Goal: Information Seeking & Learning: Compare options

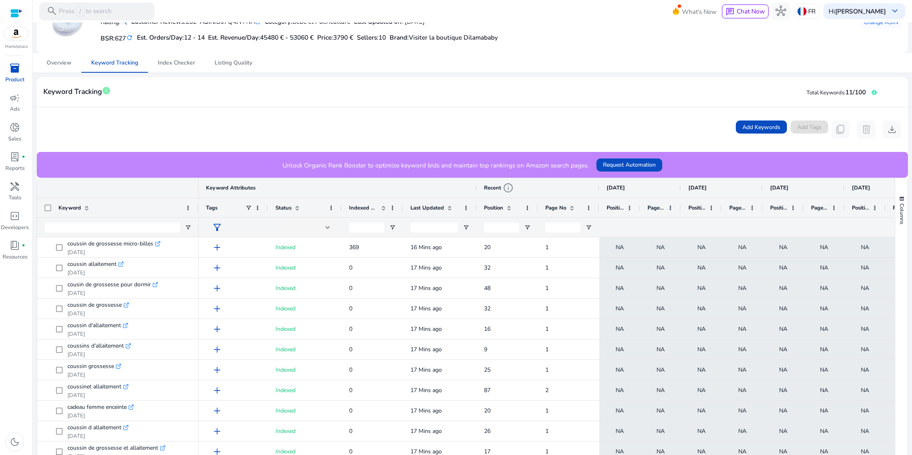
scroll to position [97, 0]
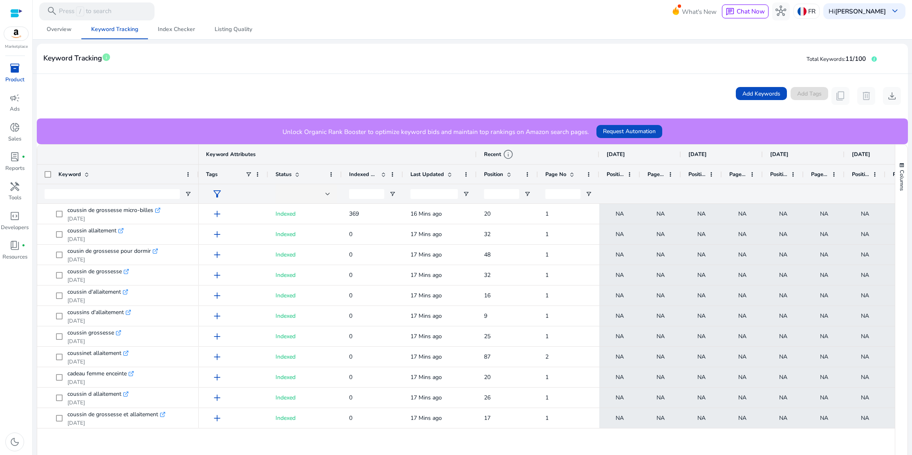
click at [219, 195] on span "filter_alt" at bounding box center [217, 194] width 11 height 11
click at [219, 195] on div at bounding box center [456, 227] width 912 height 455
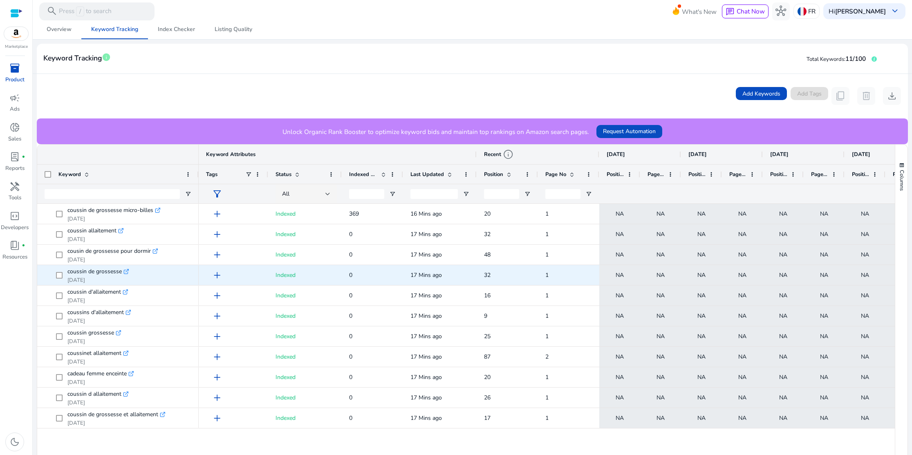
click at [127, 271] on icon ".st0{fill:#2c8af8}" at bounding box center [126, 272] width 6 height 6
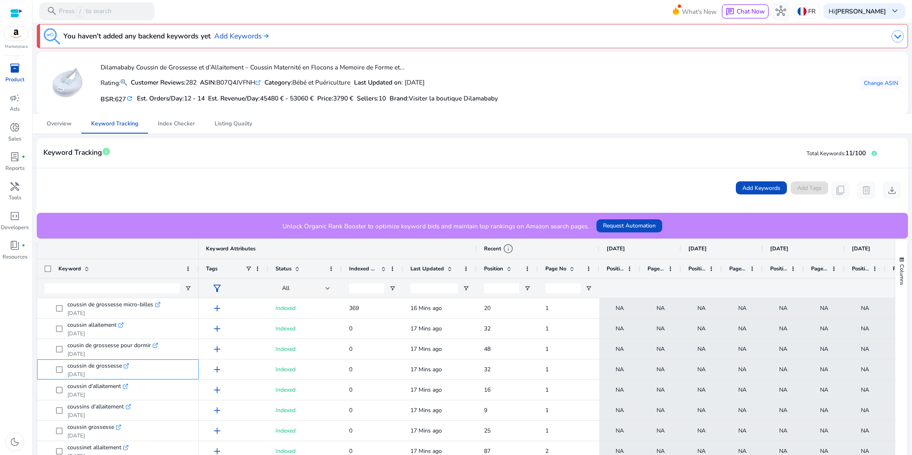
scroll to position [0, 0]
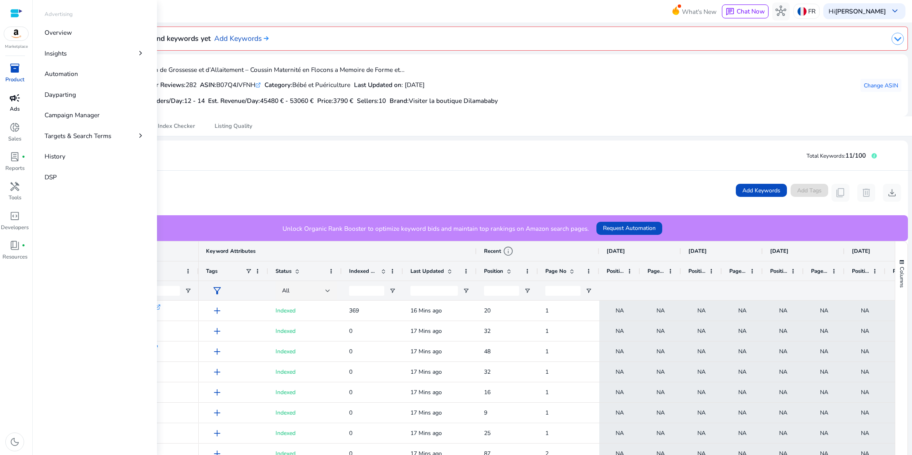
click at [15, 100] on span "campaign" at bounding box center [14, 98] width 11 height 11
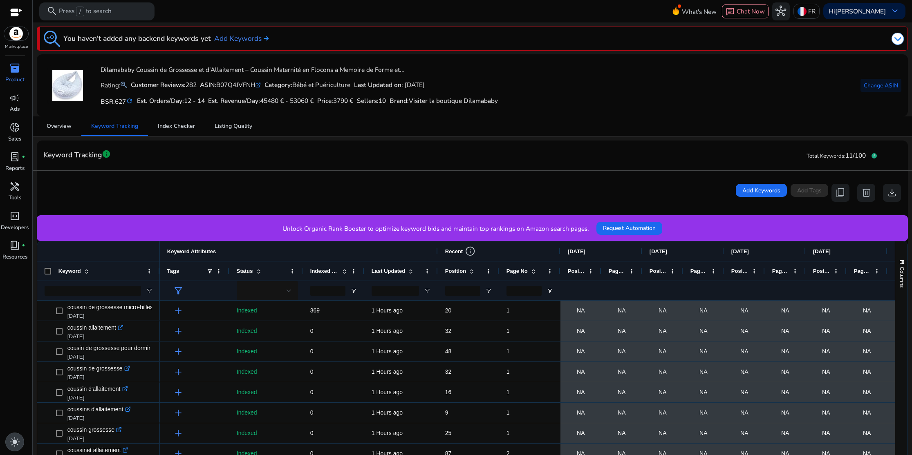
click at [12, 444] on span "light_mode" at bounding box center [14, 442] width 11 height 11
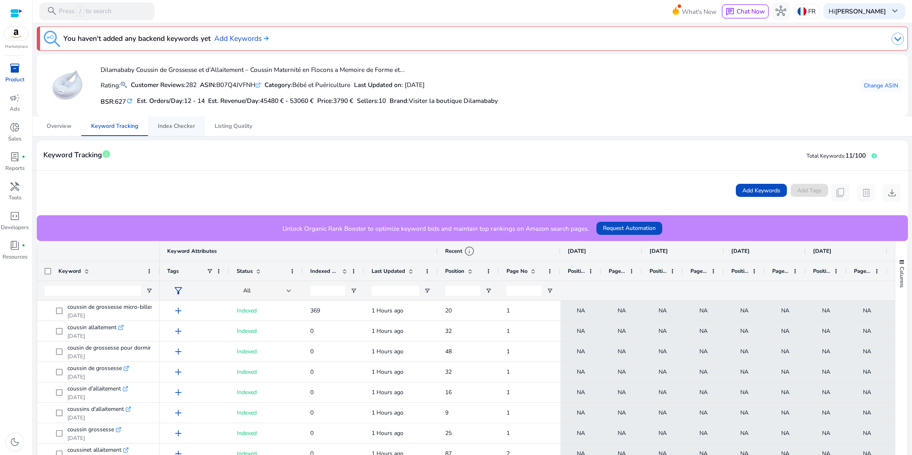
click at [182, 126] on span "Index Checker" at bounding box center [176, 126] width 37 height 6
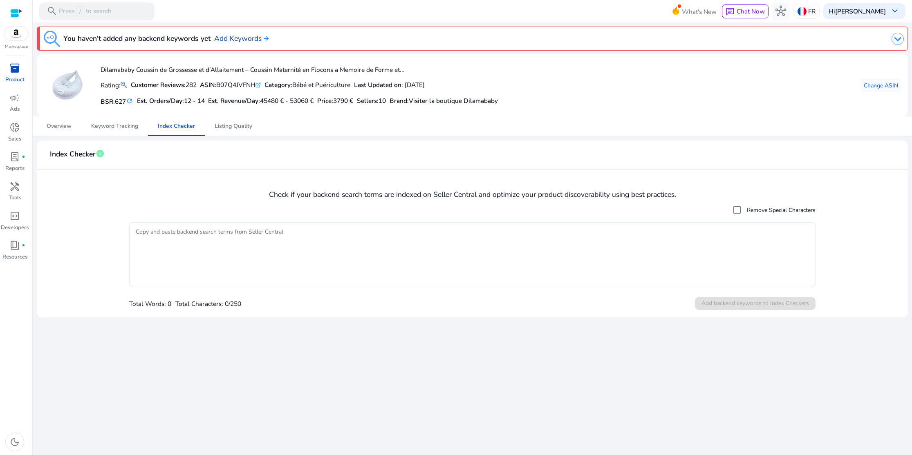
click at [260, 40] on link "Add Keywords" at bounding box center [241, 38] width 54 height 11
click at [148, 233] on textarea "Copy and paste backend search terms from Seller Central" at bounding box center [473, 254] width 674 height 57
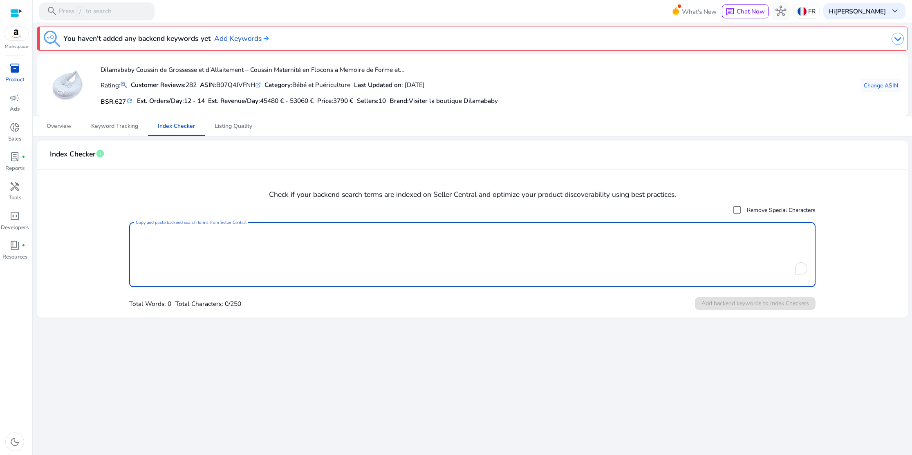
paste textarea "**********"
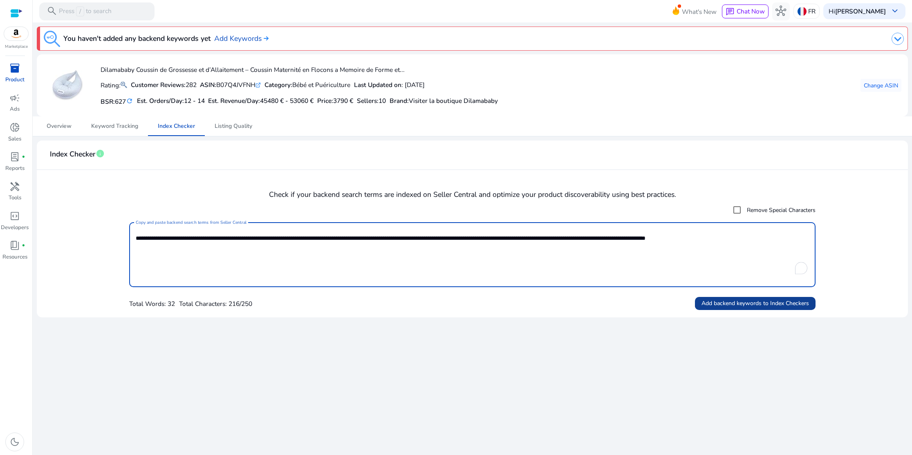
type textarea "**********"
click at [763, 305] on span "Add backend keywords to Index Checkers" at bounding box center [756, 303] width 108 height 9
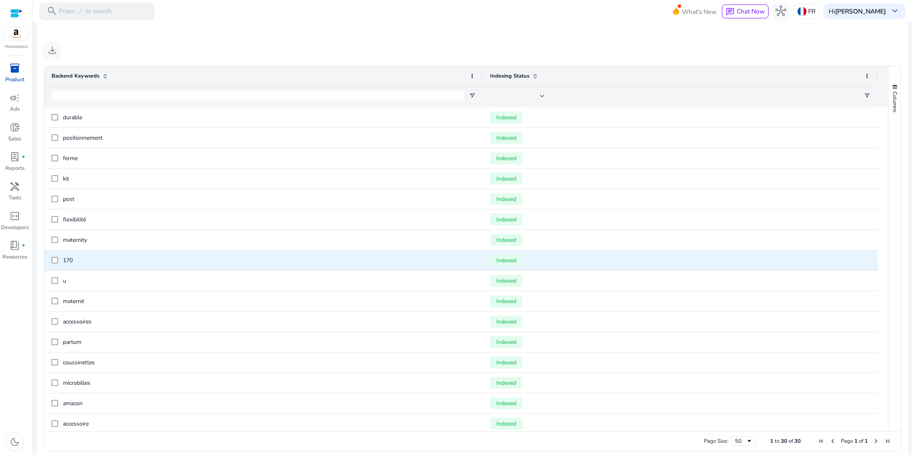
scroll to position [185, 0]
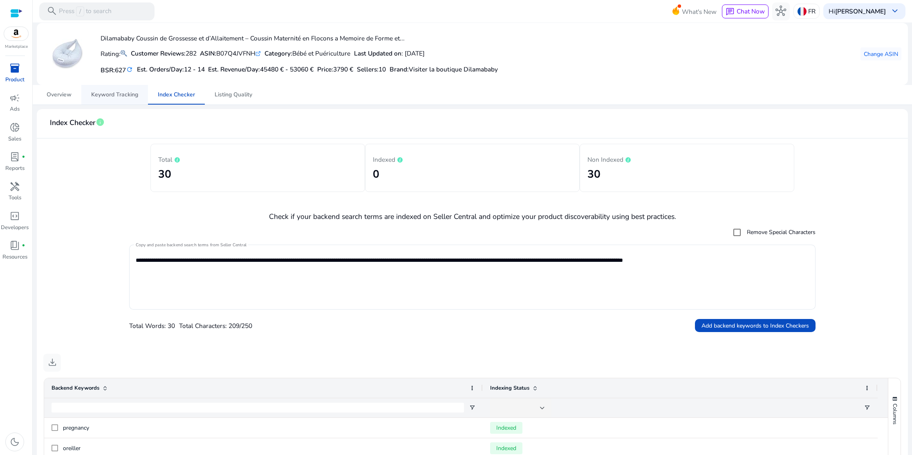
click at [120, 98] on span "Keyword Tracking" at bounding box center [114, 95] width 47 height 6
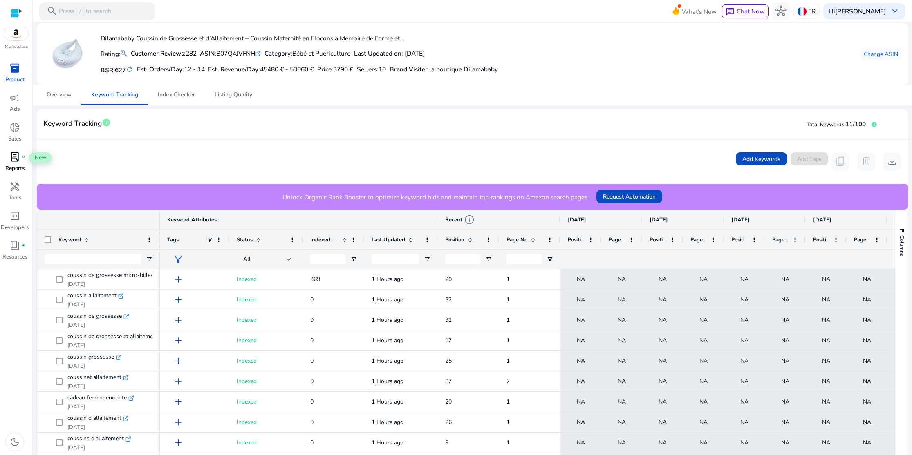
click at [16, 161] on span "lab_profile" at bounding box center [14, 157] width 11 height 11
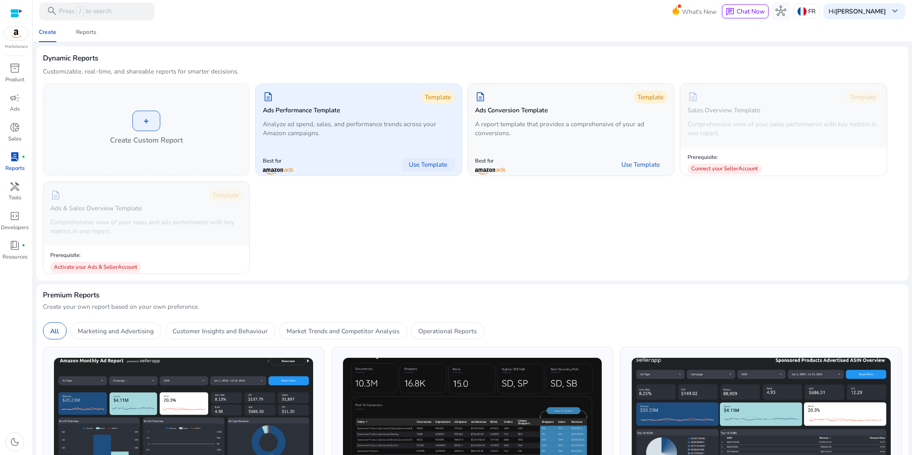
click at [436, 166] on span "Use Template" at bounding box center [428, 164] width 38 height 9
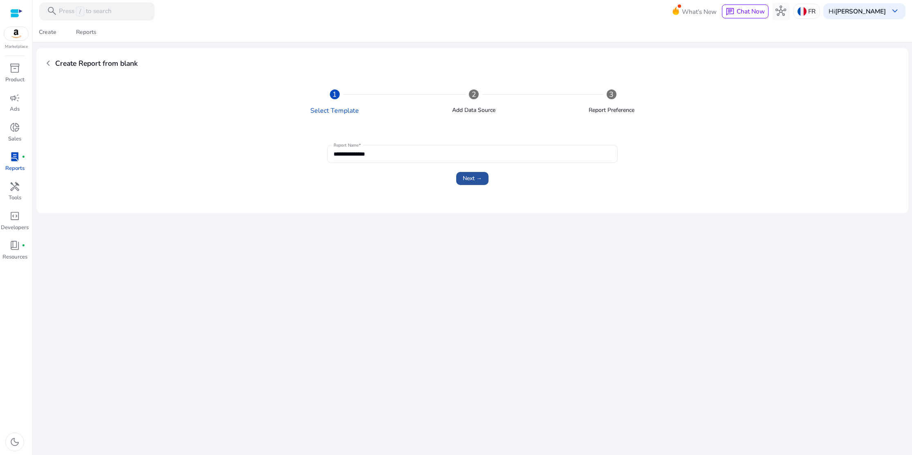
click at [467, 177] on span "Next →" at bounding box center [472, 178] width 19 height 9
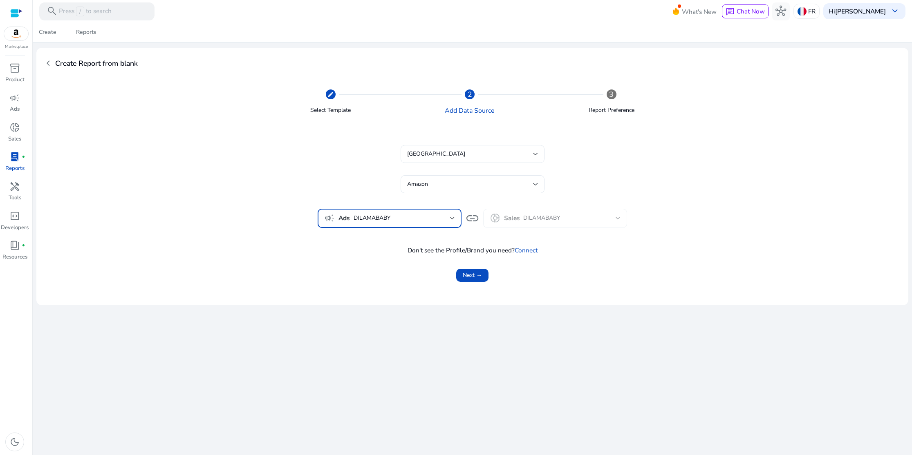
click at [454, 218] on div at bounding box center [452, 218] width 5 height 3
click at [454, 218] on div at bounding box center [456, 227] width 912 height 455
click at [474, 271] on span "Next →" at bounding box center [472, 275] width 19 height 9
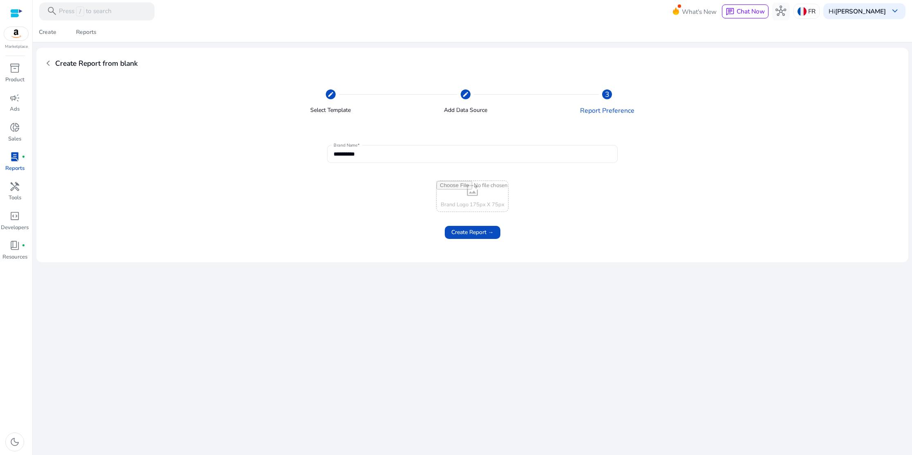
click at [474, 194] on input "file" at bounding box center [473, 196] width 72 height 31
type input "**********"
click at [484, 233] on span "Create Report →" at bounding box center [472, 232] width 43 height 9
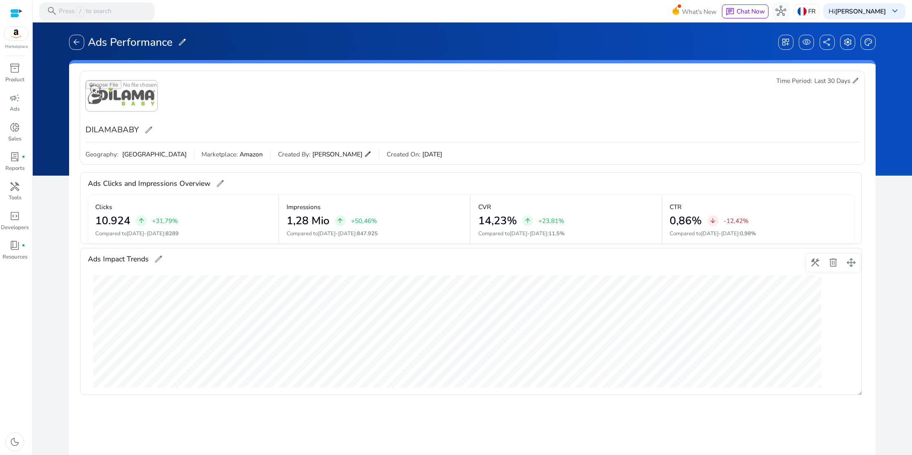
click at [161, 260] on span "edit" at bounding box center [158, 259] width 9 height 9
click at [236, 262] on div "Ads Impact Trends edit" at bounding box center [471, 260] width 767 height 22
click at [75, 43] on span "arrow_back" at bounding box center [76, 42] width 9 height 9
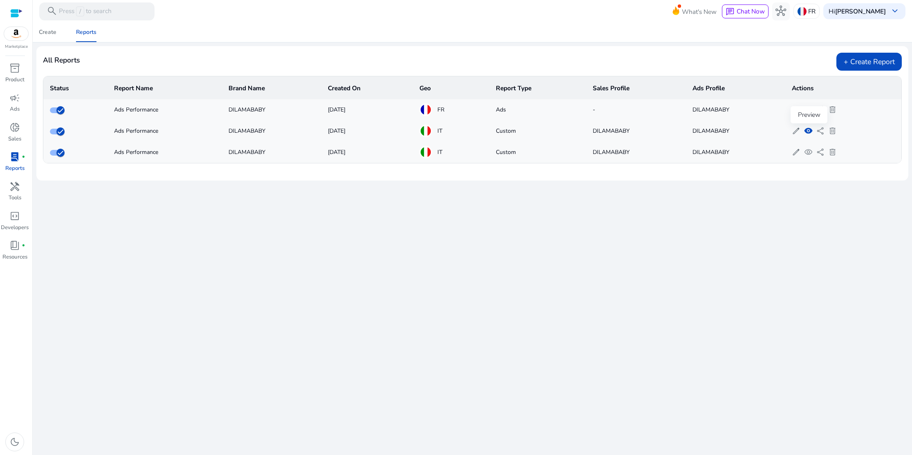
click at [811, 130] on span "visibility" at bounding box center [808, 131] width 9 height 9
click at [834, 151] on span "delete" at bounding box center [832, 152] width 9 height 9
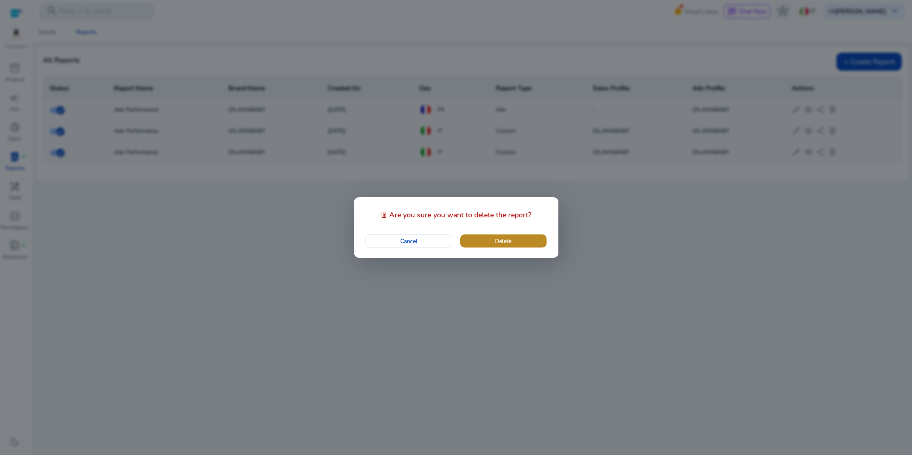
click at [517, 241] on span "button" at bounding box center [503, 241] width 86 height 20
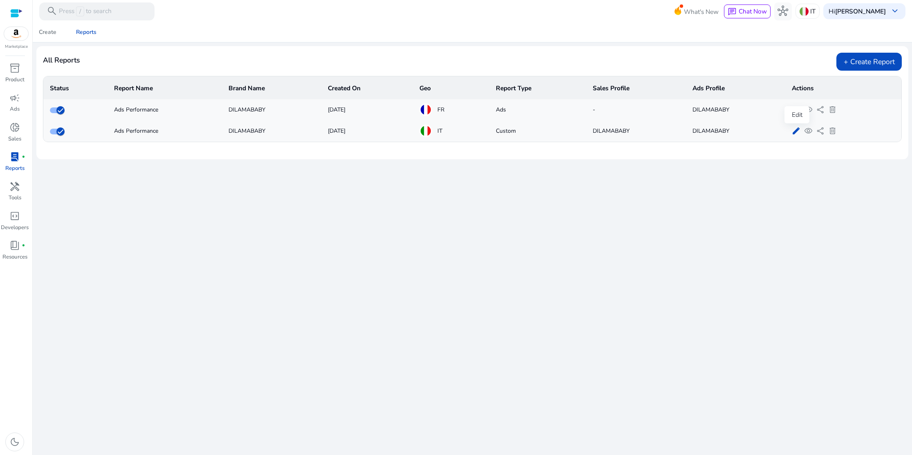
click at [799, 131] on span "edit" at bounding box center [796, 131] width 9 height 9
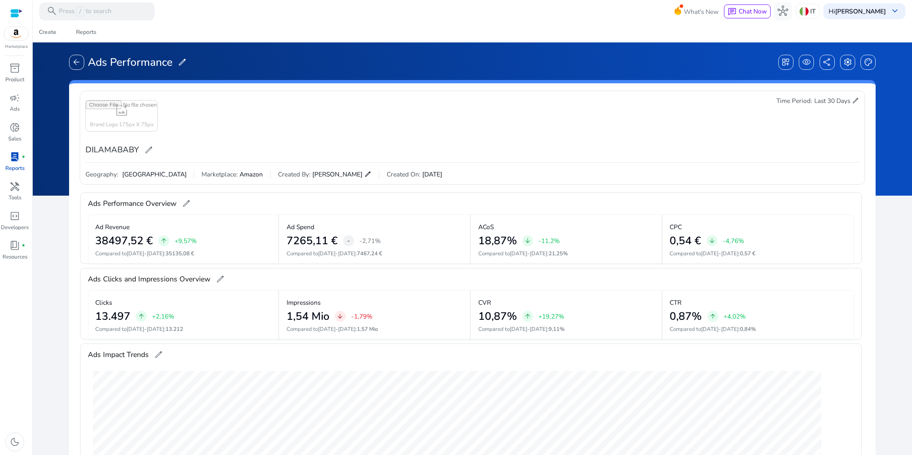
click at [115, 114] on input "file" at bounding box center [122, 116] width 72 height 31
type input "**********"
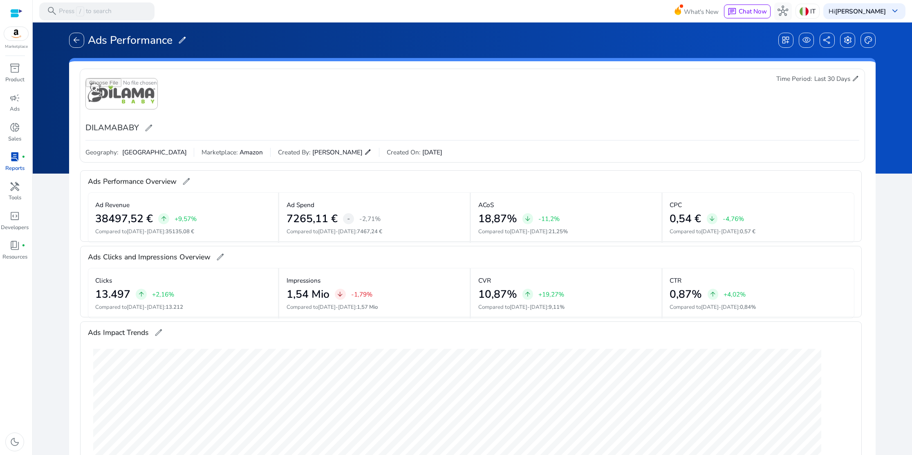
scroll to position [18, 0]
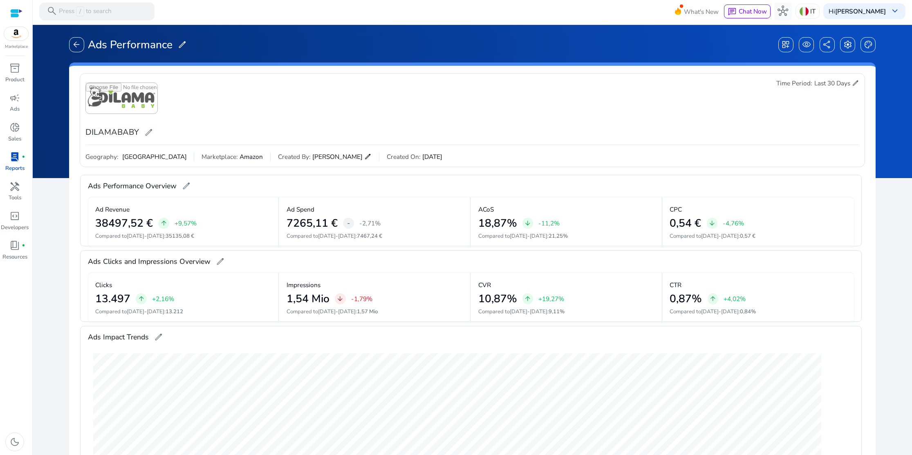
click at [848, 84] on div "Time Period: Last 30 Days edit" at bounding box center [817, 83] width 83 height 9
click at [852, 83] on span "edit" at bounding box center [855, 83] width 7 height 7
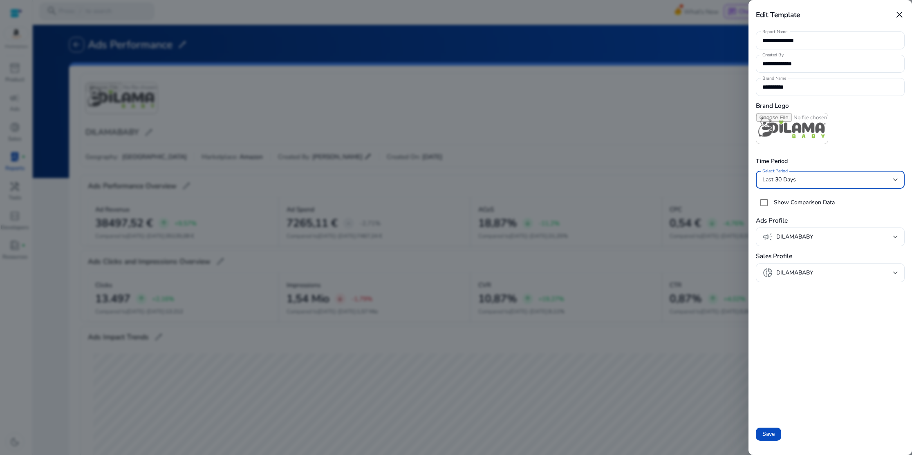
click at [892, 181] on div "Last 30 Days" at bounding box center [827, 179] width 131 height 9
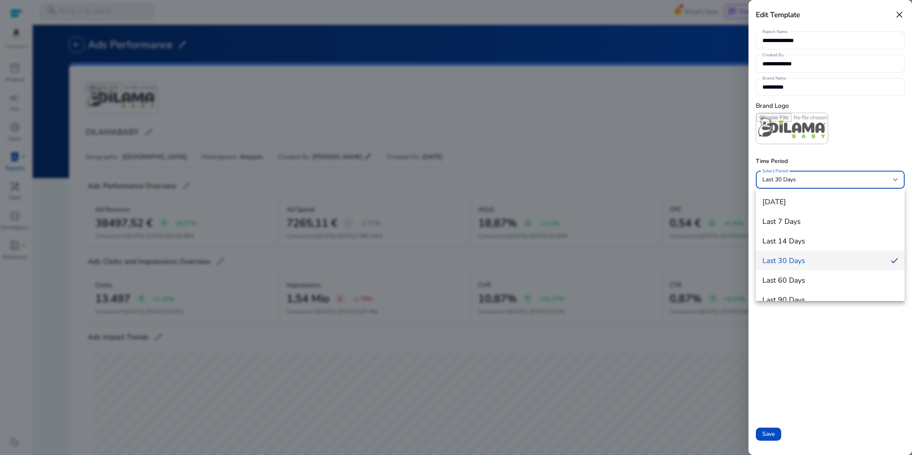
click at [892, 181] on div at bounding box center [456, 227] width 912 height 455
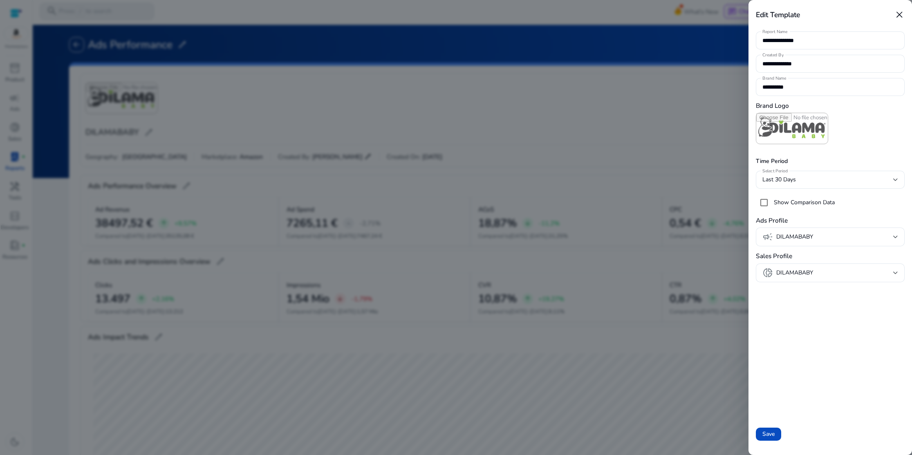
click at [725, 150] on div at bounding box center [456, 227] width 912 height 455
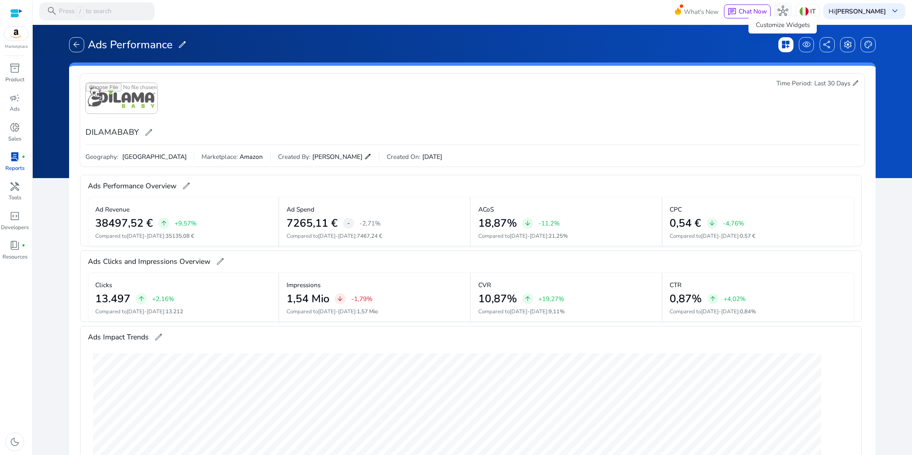
click at [782, 45] on span "dashboard_customize" at bounding box center [785, 44] width 9 height 9
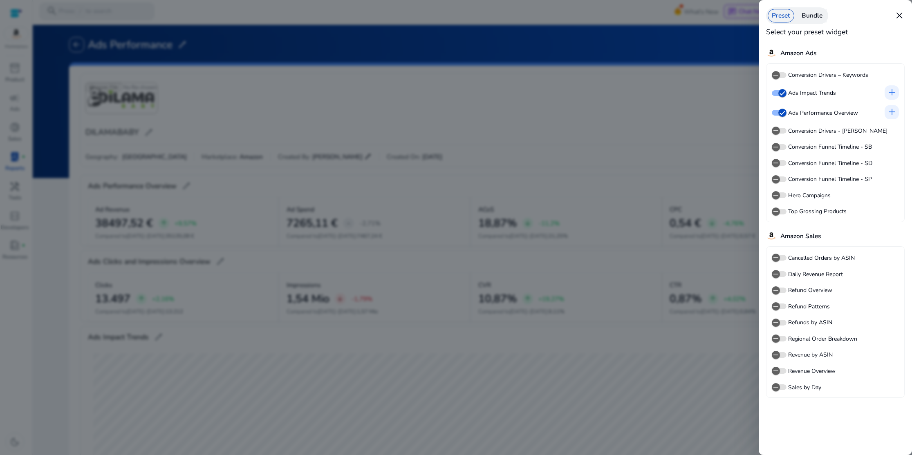
click at [814, 18] on div "Bundle" at bounding box center [812, 15] width 29 height 13
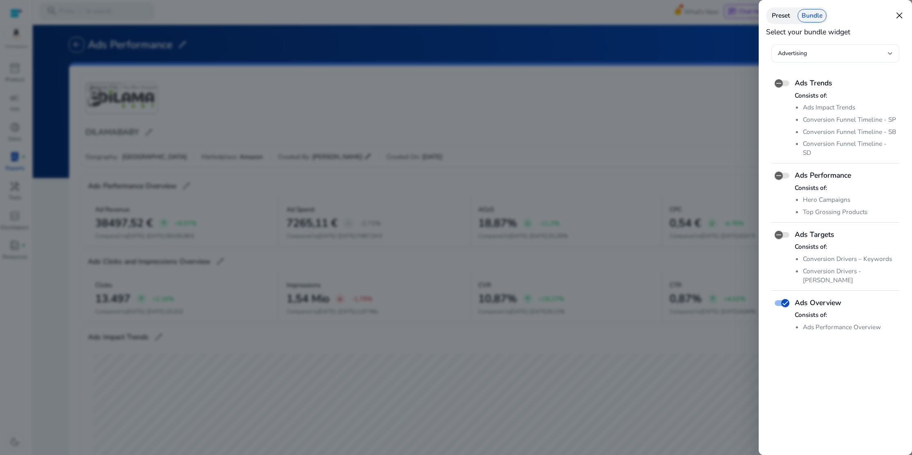
click at [783, 18] on div "Preset" at bounding box center [781, 15] width 27 height 13
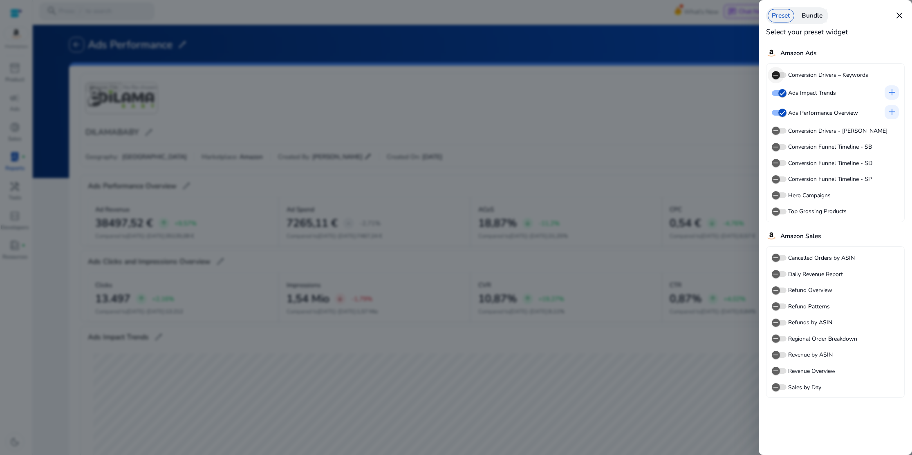
click at [783, 75] on span "button" at bounding box center [776, 75] width 16 height 16
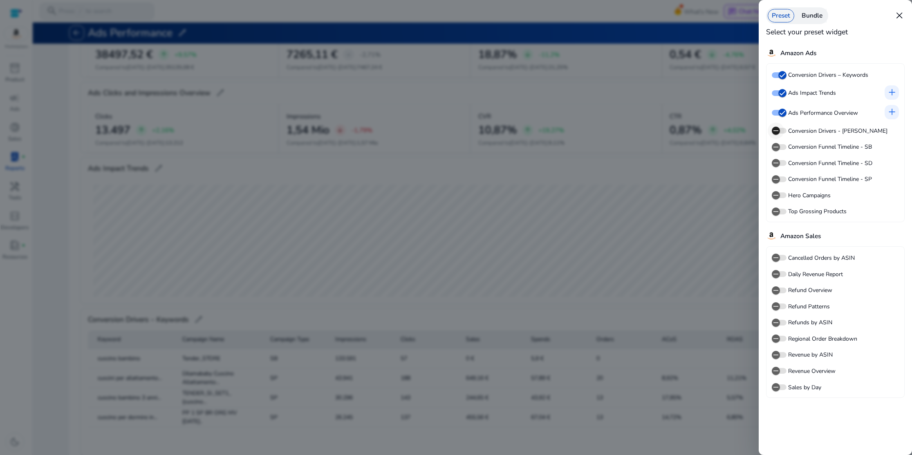
click at [784, 131] on span "button" at bounding box center [776, 131] width 16 height 16
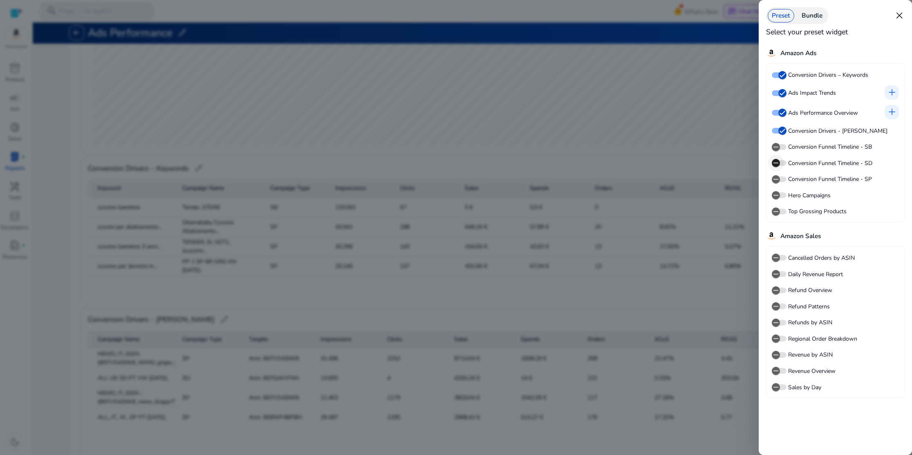
click at [784, 164] on span "button" at bounding box center [779, 163] width 15 height 6
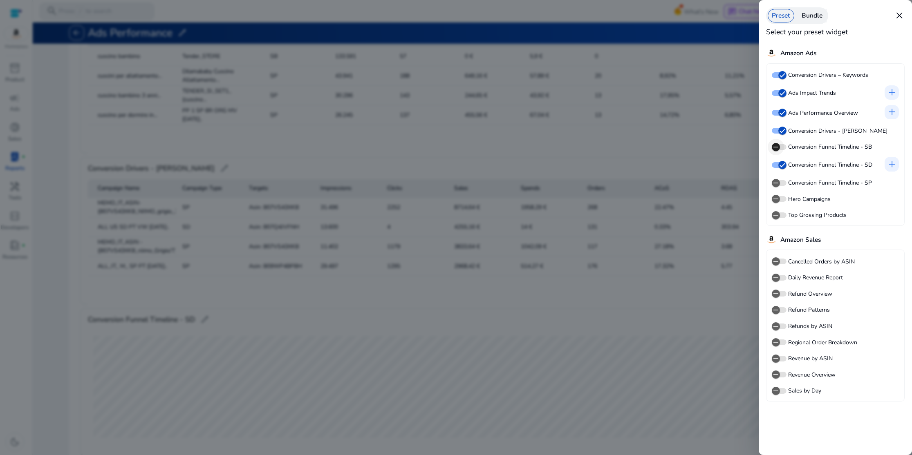
click at [786, 148] on span "button" at bounding box center [779, 147] width 15 height 6
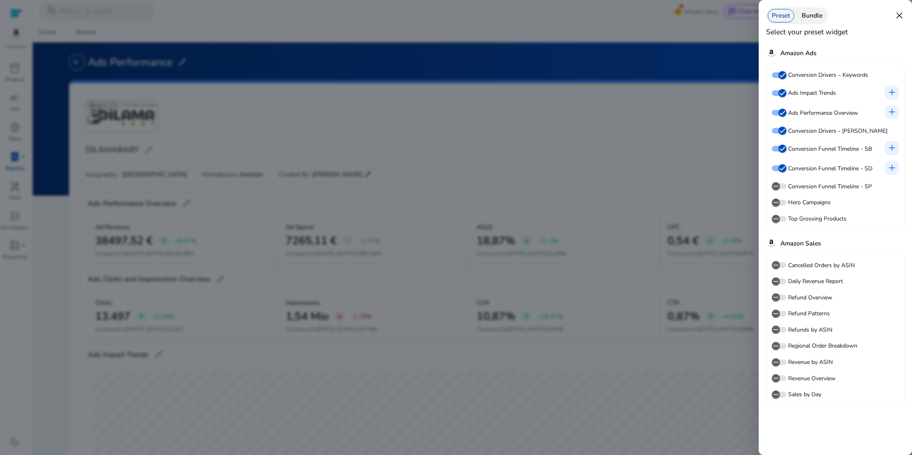
scroll to position [452, 0]
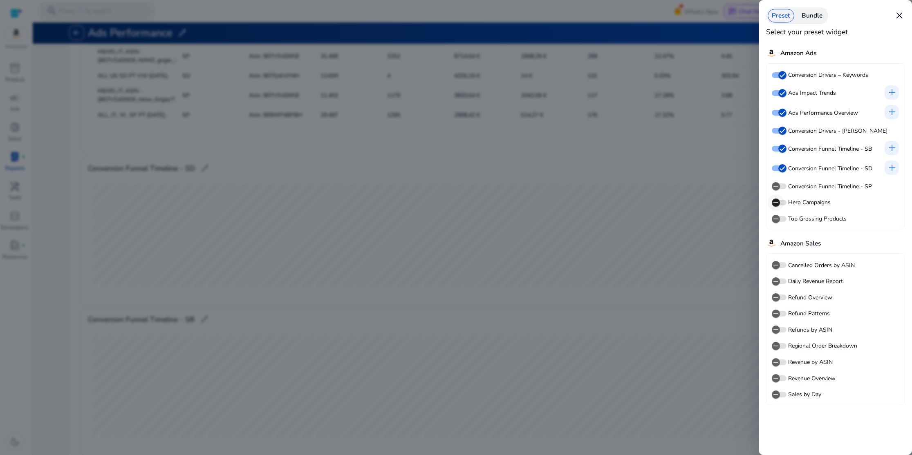
click at [784, 202] on span "button" at bounding box center [776, 203] width 16 height 16
click at [784, 265] on span "button" at bounding box center [779, 265] width 15 height 6
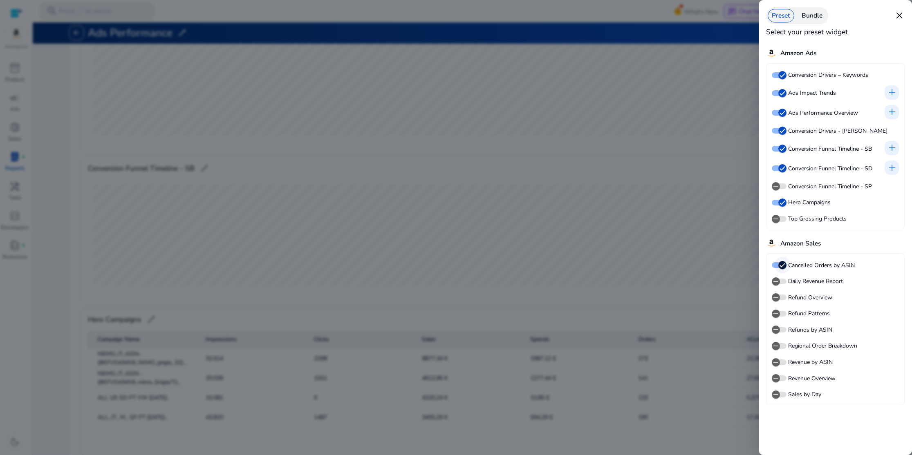
scroll to position [755, 0]
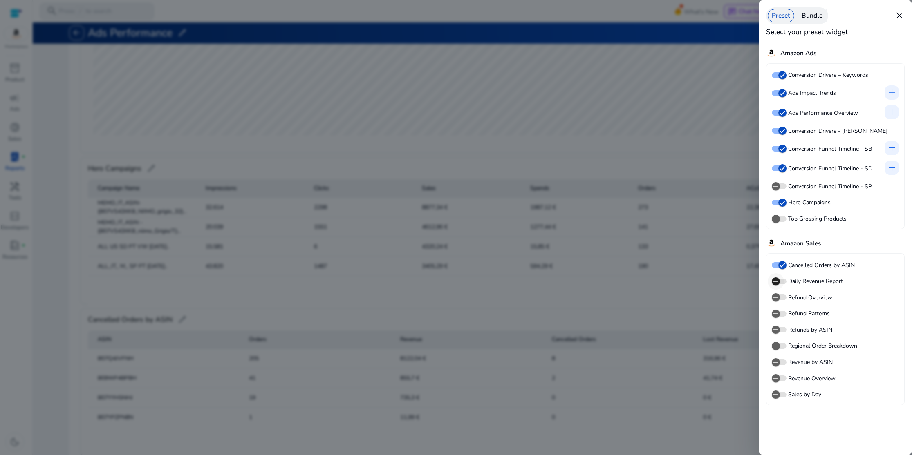
click at [784, 282] on span "button" at bounding box center [776, 281] width 16 height 16
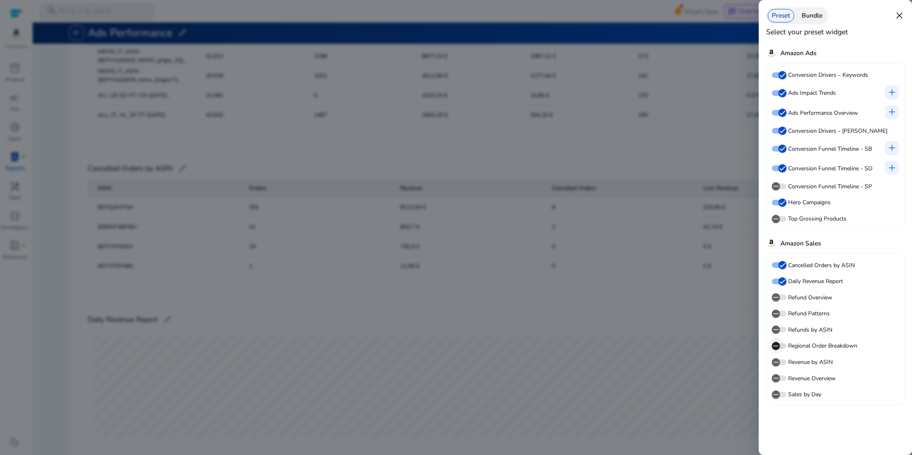
click at [782, 344] on span "button" at bounding box center [776, 346] width 16 height 16
click at [784, 393] on span "button" at bounding box center [776, 395] width 16 height 16
click at [897, 14] on span "close" at bounding box center [899, 15] width 11 height 11
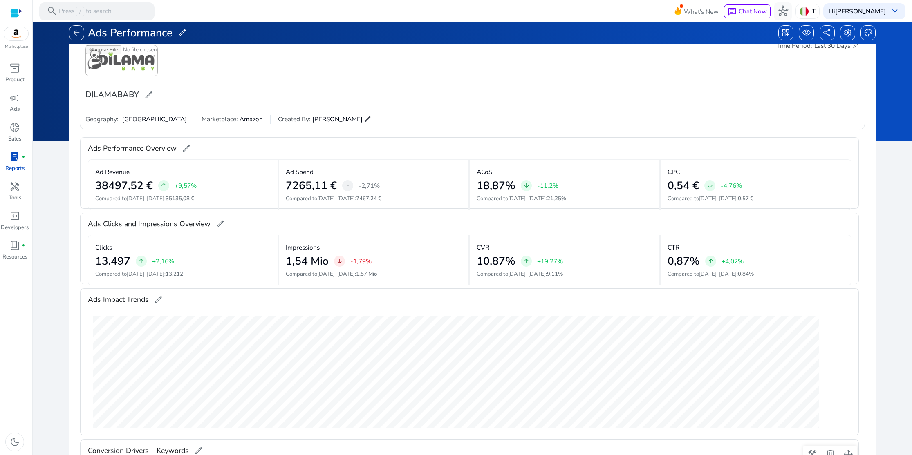
scroll to position [0, 0]
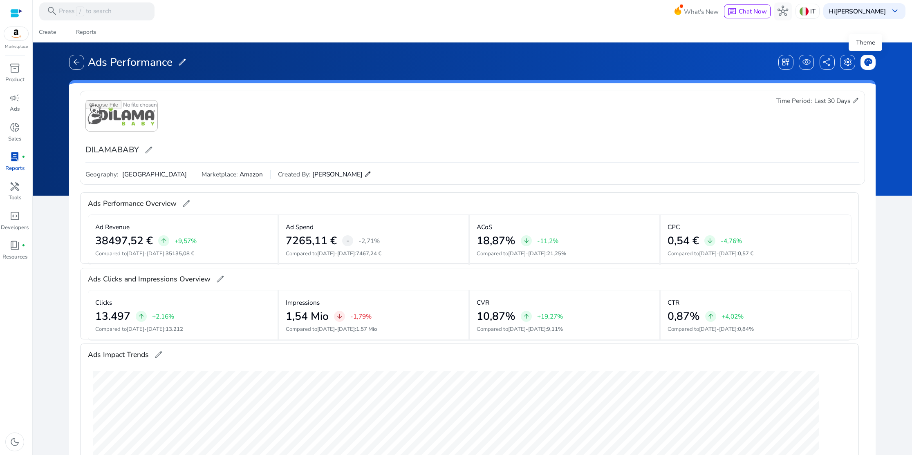
click at [864, 62] on span "palette" at bounding box center [868, 62] width 9 height 9
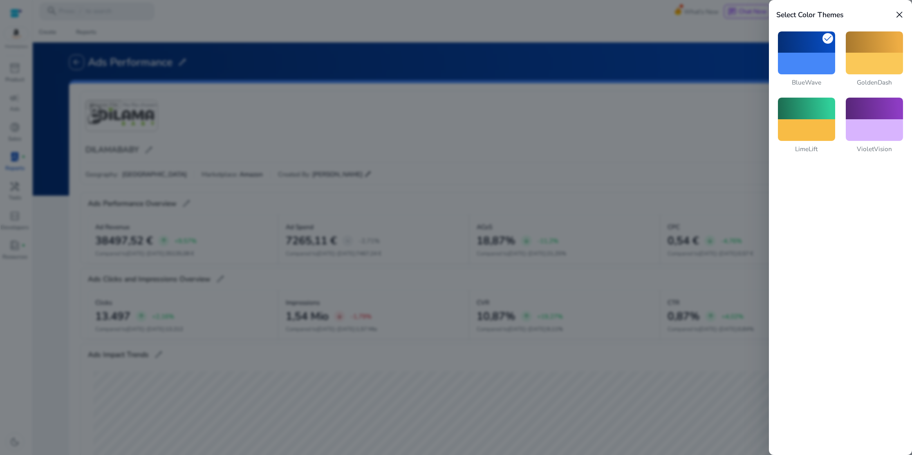
click at [861, 62] on div at bounding box center [874, 64] width 57 height 22
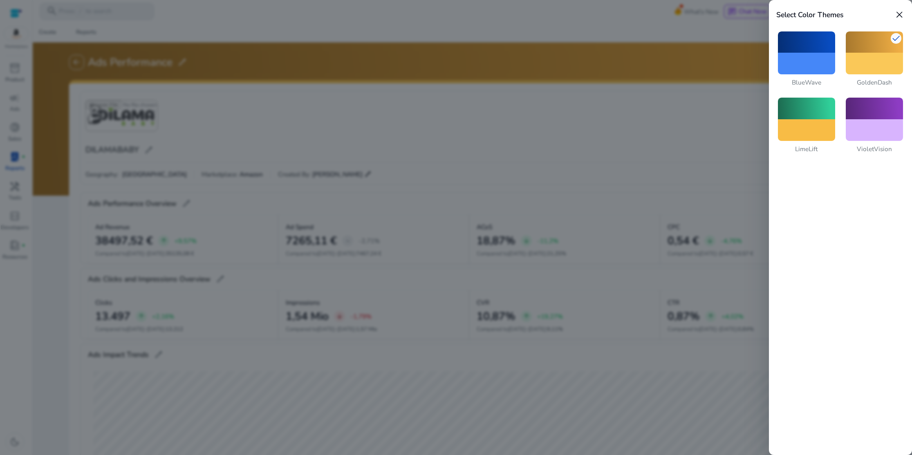
click at [899, 12] on span "close" at bounding box center [899, 14] width 11 height 11
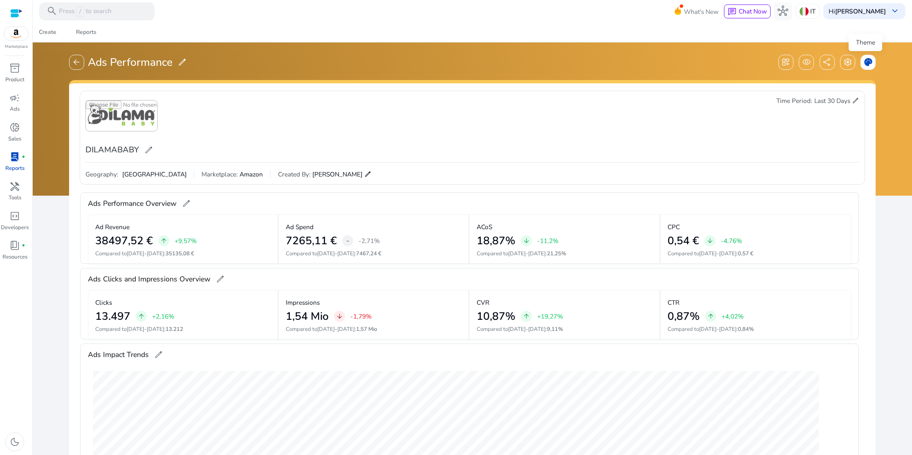
click at [864, 62] on span "palette" at bounding box center [868, 62] width 9 height 9
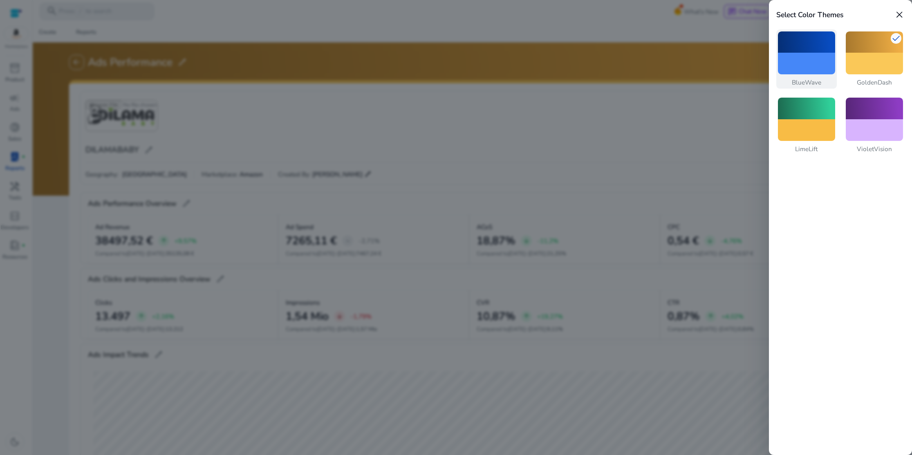
click at [820, 58] on div at bounding box center [806, 64] width 57 height 22
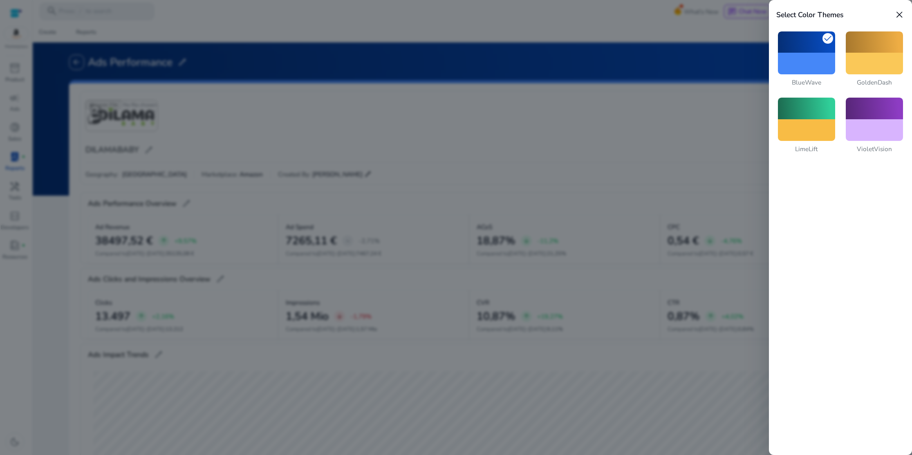
click at [688, 121] on div at bounding box center [456, 227] width 912 height 455
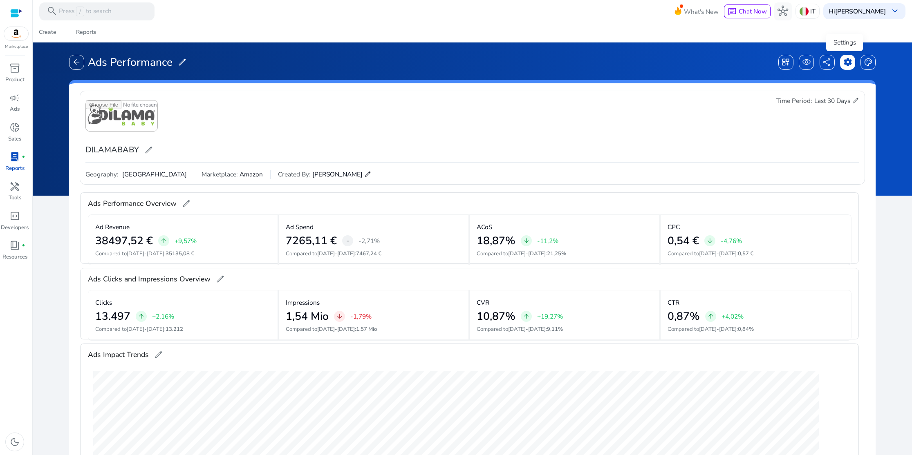
click at [847, 64] on span "settings" at bounding box center [847, 62] width 9 height 9
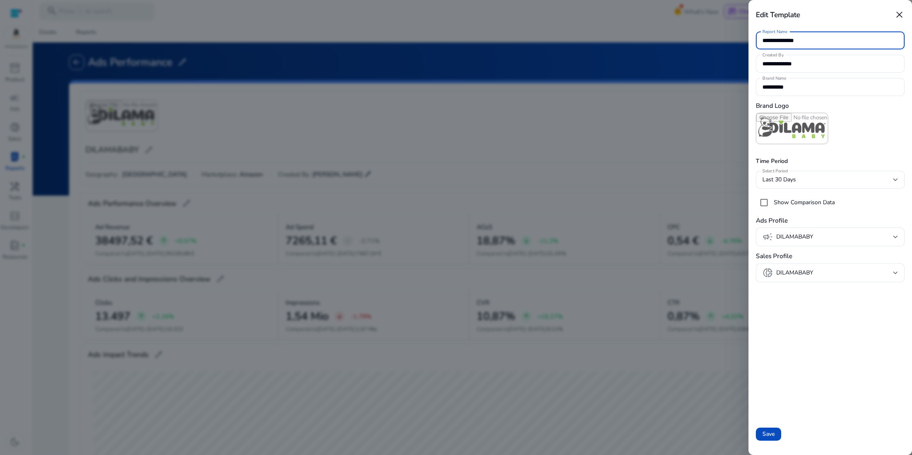
click at [706, 132] on div at bounding box center [456, 227] width 912 height 455
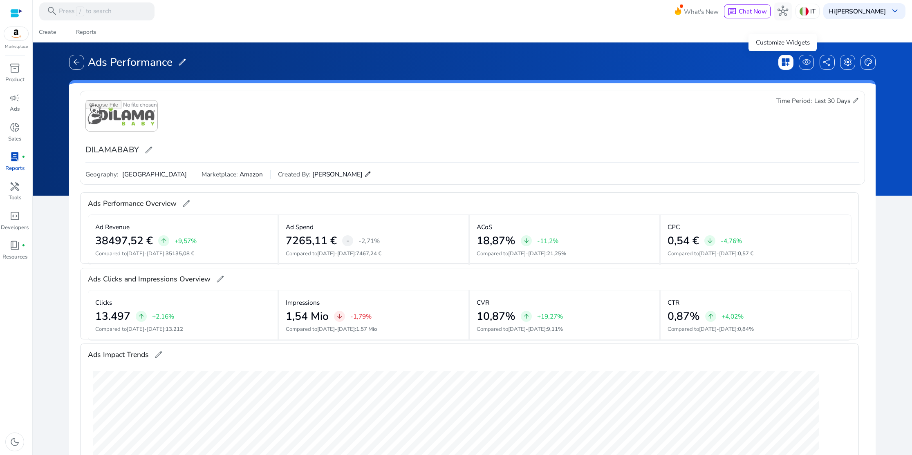
click at [787, 66] on span "dashboard_customize" at bounding box center [785, 62] width 9 height 9
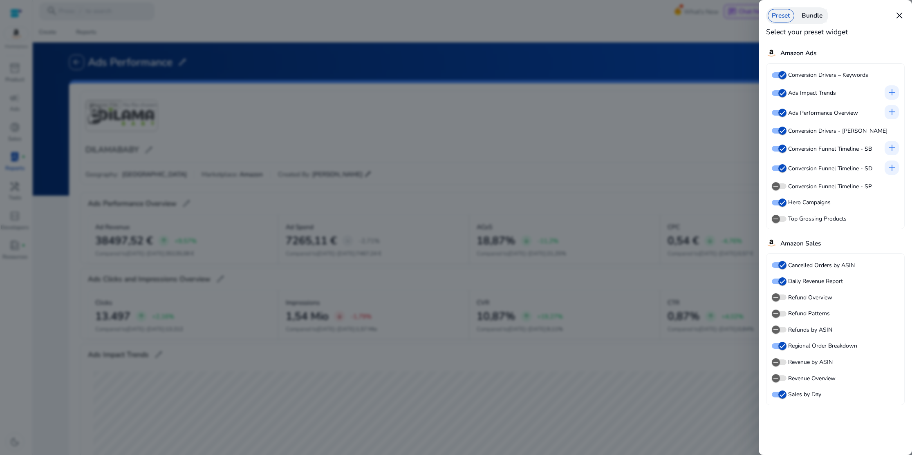
click at [901, 13] on span "close" at bounding box center [899, 15] width 11 height 11
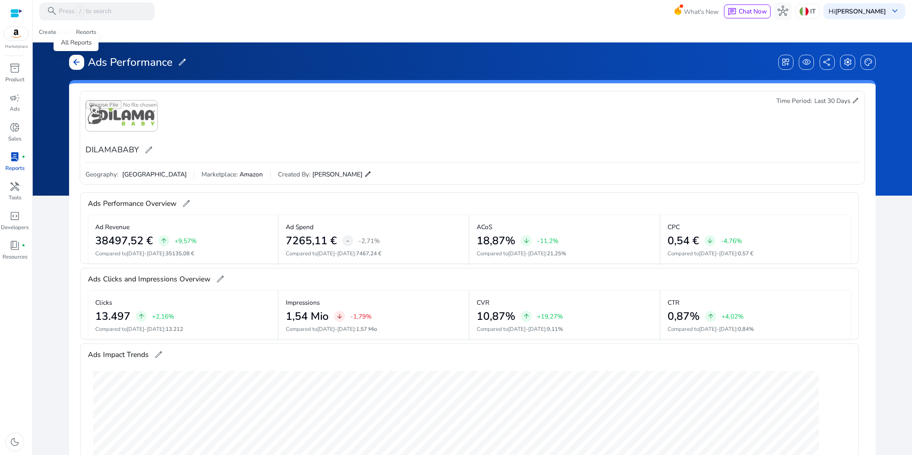
click at [81, 61] on div "arrow_back" at bounding box center [76, 62] width 15 height 15
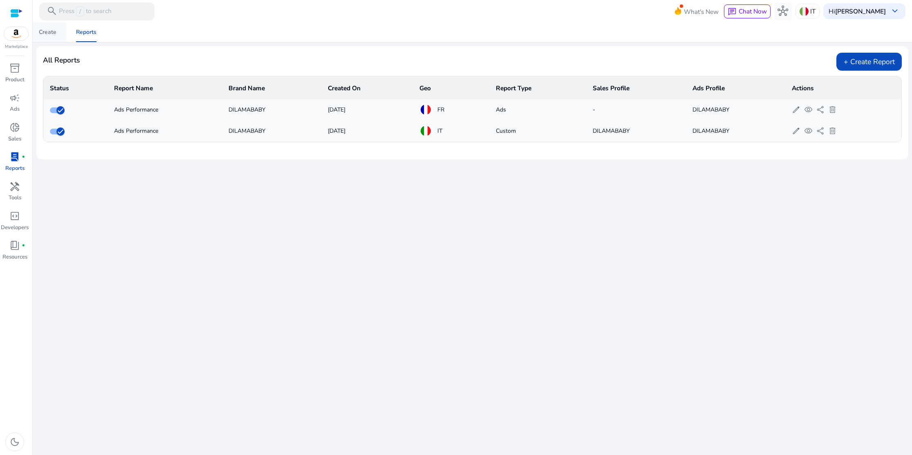
click at [52, 35] on div "Create" at bounding box center [48, 32] width 18 height 6
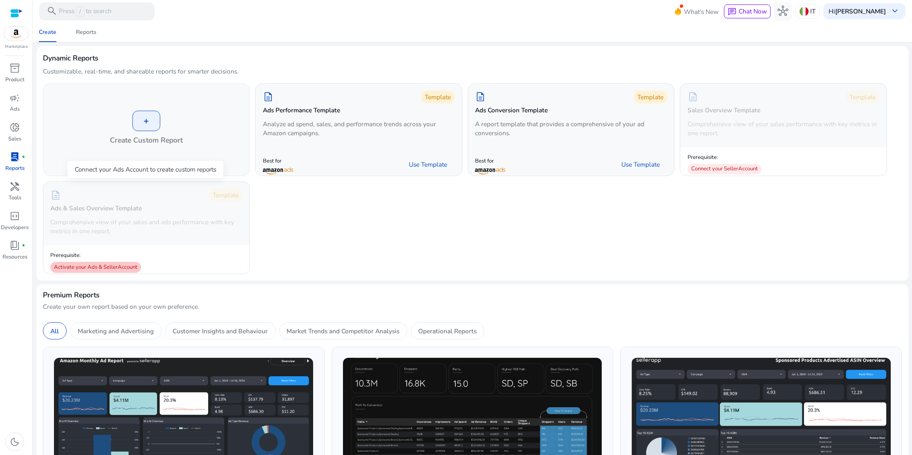
click at [117, 265] on div "Activate your Ads & Seller Account" at bounding box center [95, 267] width 91 height 11
click at [702, 170] on div "Connect your Seller Account" at bounding box center [725, 169] width 74 height 11
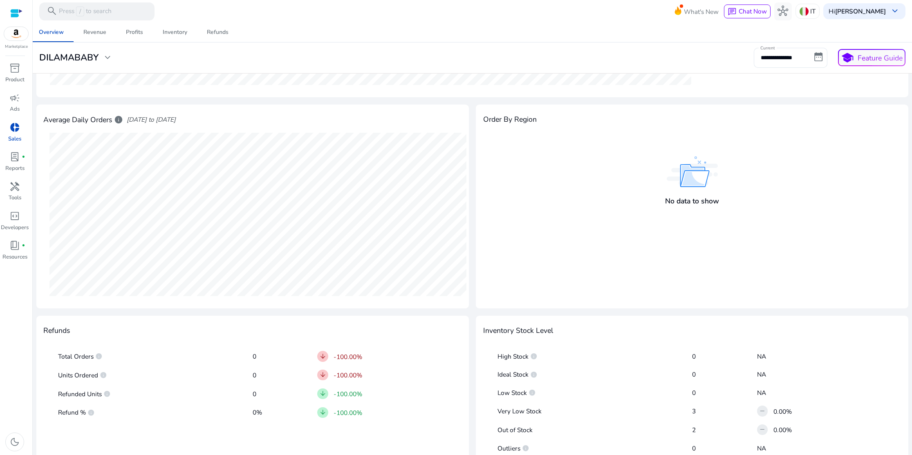
scroll to position [269, 0]
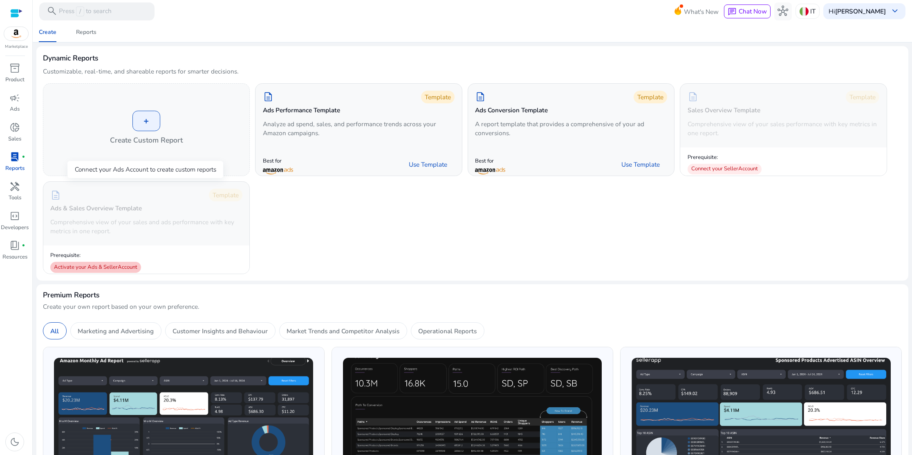
click at [117, 269] on div "Activate your Ads & Seller Account" at bounding box center [95, 267] width 91 height 11
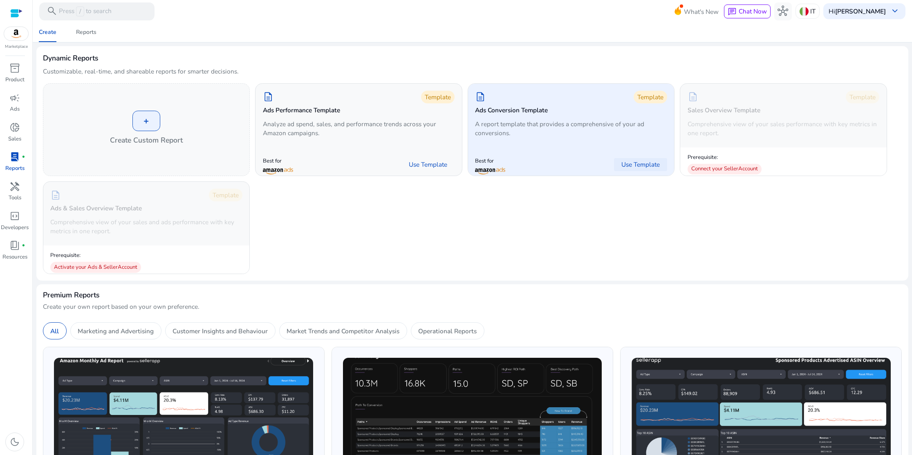
click at [632, 165] on span "Use Template" at bounding box center [640, 164] width 38 height 9
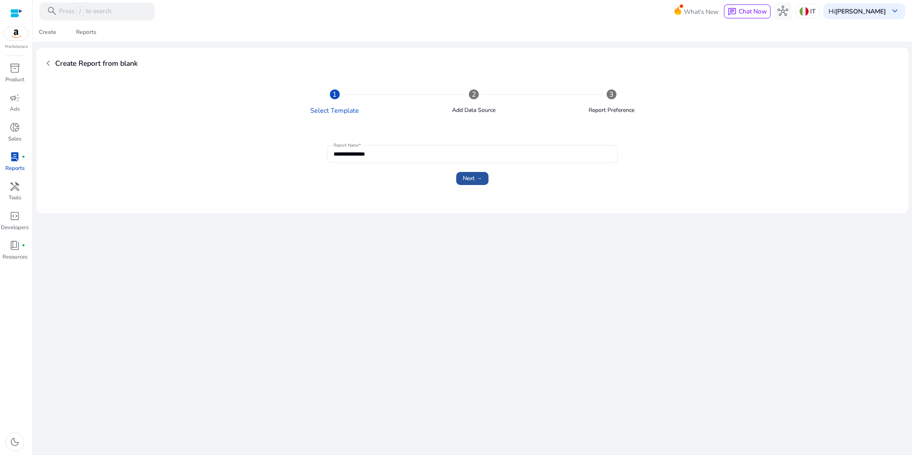
click at [476, 181] on span "Next →" at bounding box center [472, 178] width 19 height 9
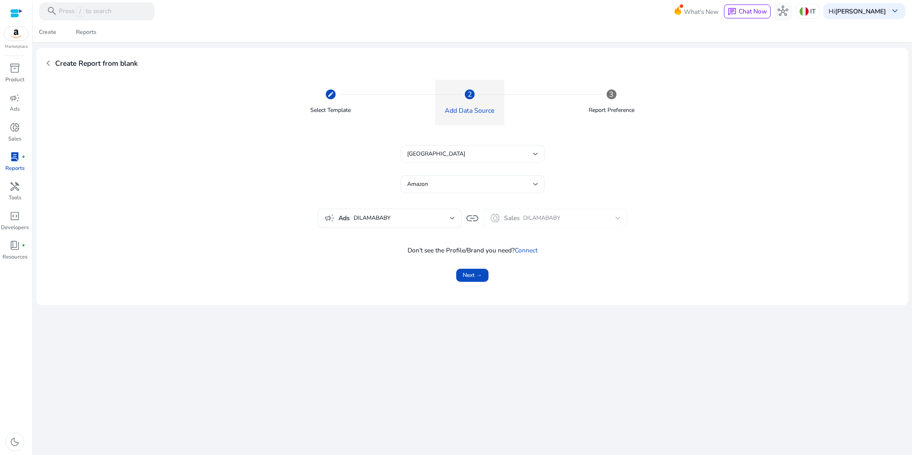
click at [530, 156] on div "[GEOGRAPHIC_DATA]" at bounding box center [470, 154] width 126 height 9
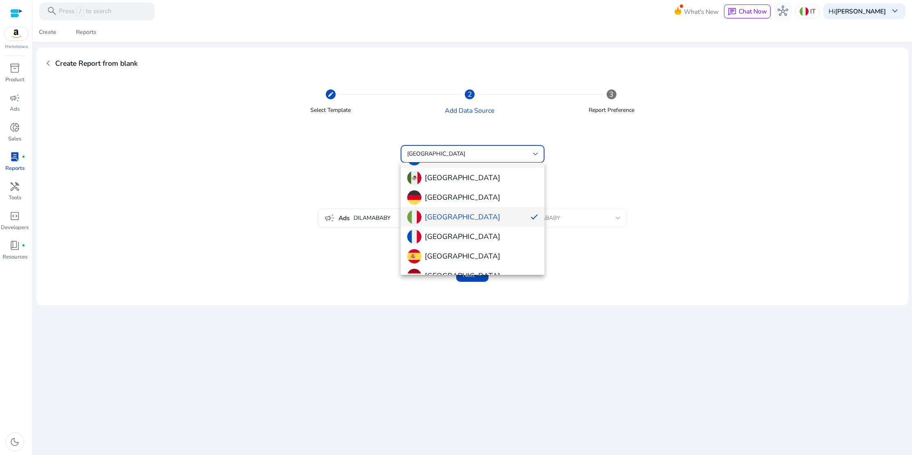
scroll to position [156, 0]
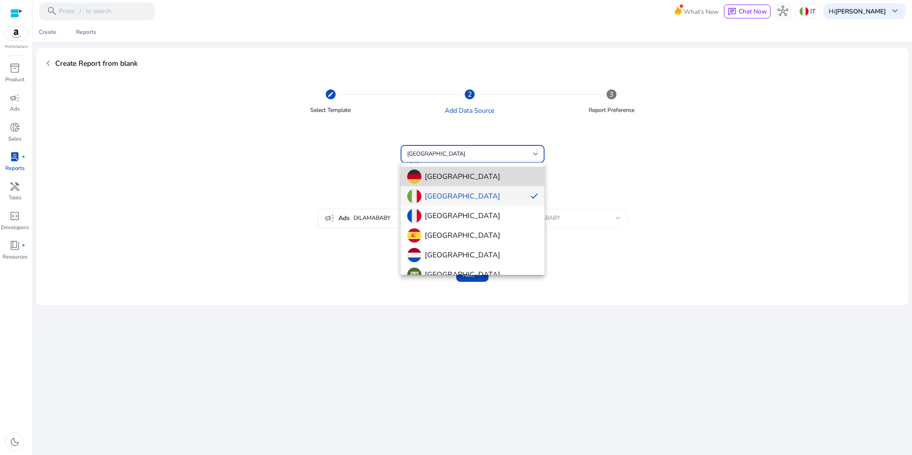
click at [477, 179] on span "[GEOGRAPHIC_DATA]" at bounding box center [472, 177] width 131 height 14
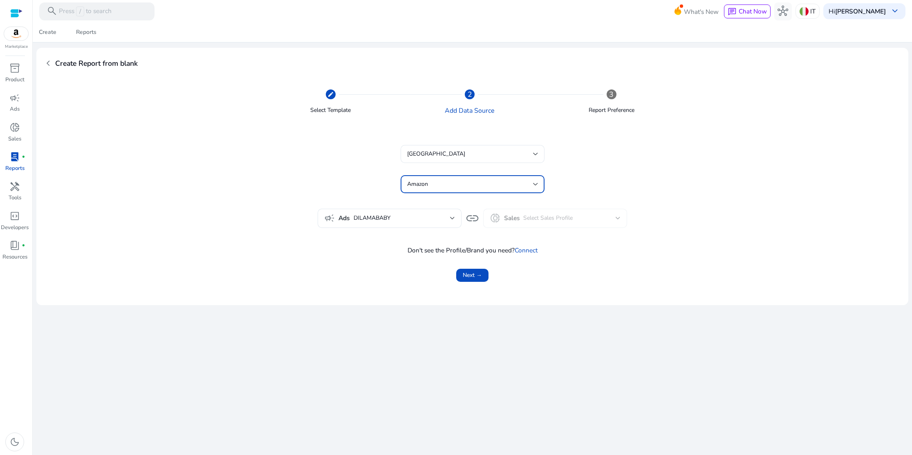
click at [513, 186] on div "Amazon" at bounding box center [470, 184] width 126 height 9
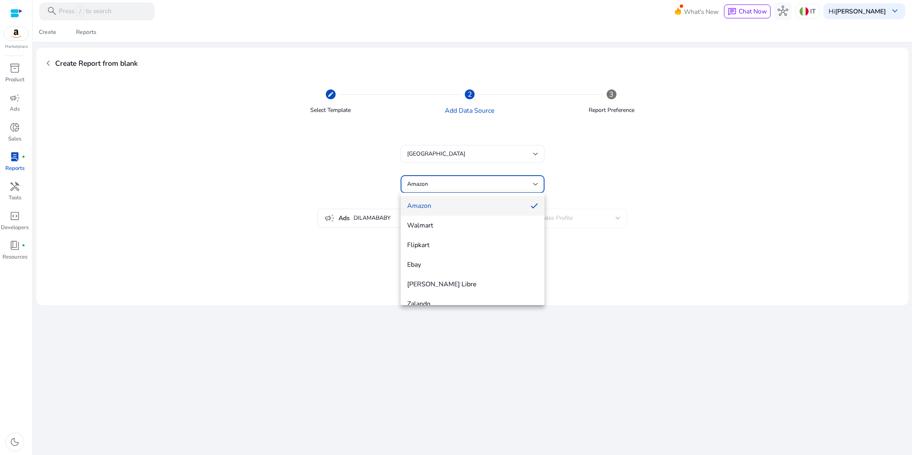
click at [513, 186] on div at bounding box center [456, 227] width 912 height 455
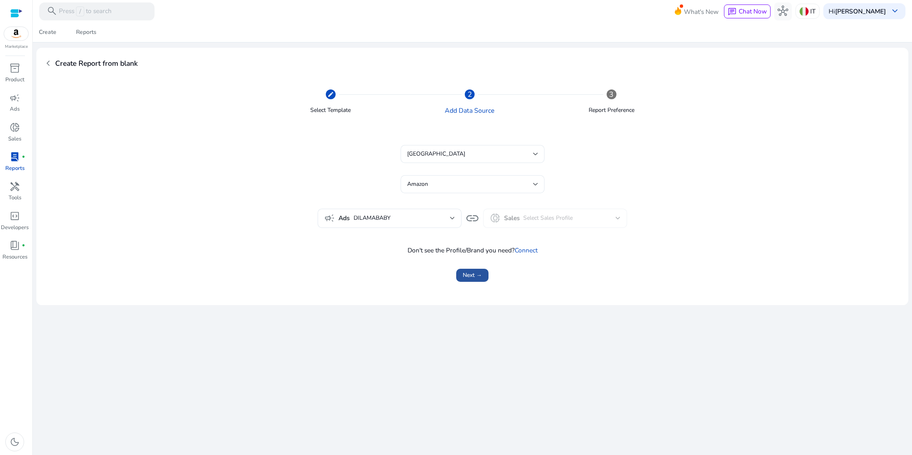
click at [479, 276] on span "Next →" at bounding box center [472, 275] width 19 height 9
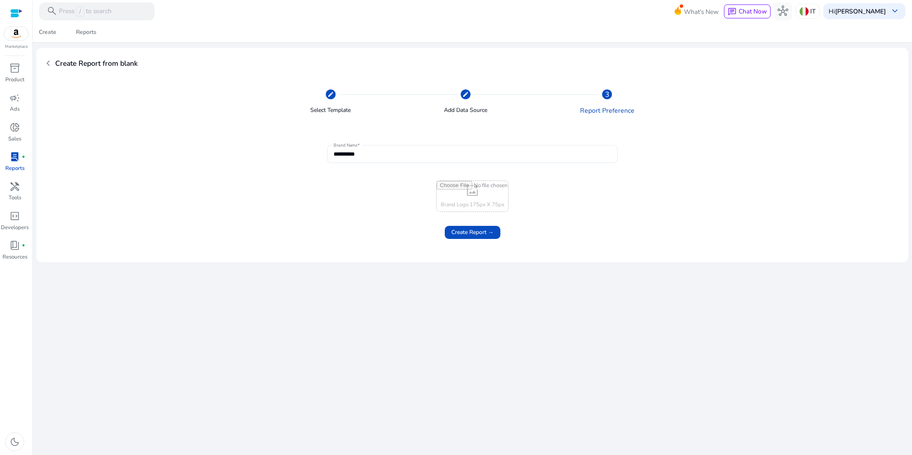
click at [478, 197] on input "file" at bounding box center [473, 196] width 72 height 31
type input "**********"
click at [490, 234] on span "Create Report →" at bounding box center [472, 232] width 43 height 9
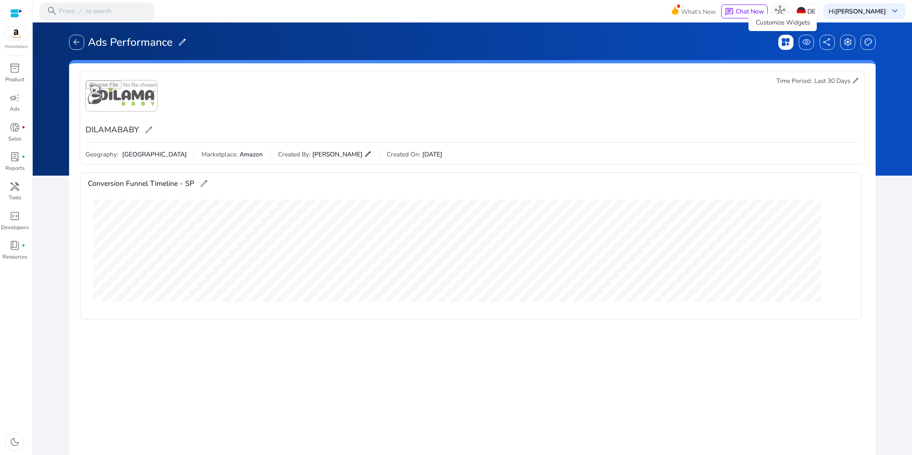
click at [782, 46] on span "dashboard_customize" at bounding box center [785, 42] width 9 height 9
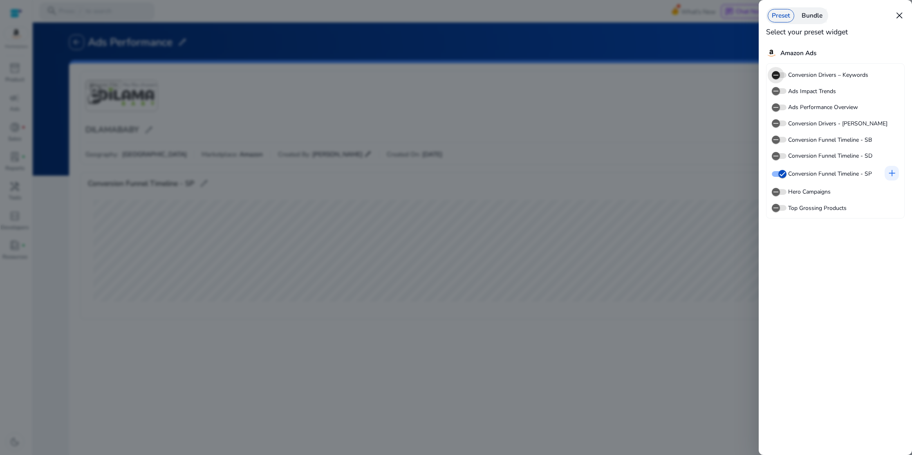
click at [782, 75] on span "button" at bounding box center [776, 75] width 16 height 16
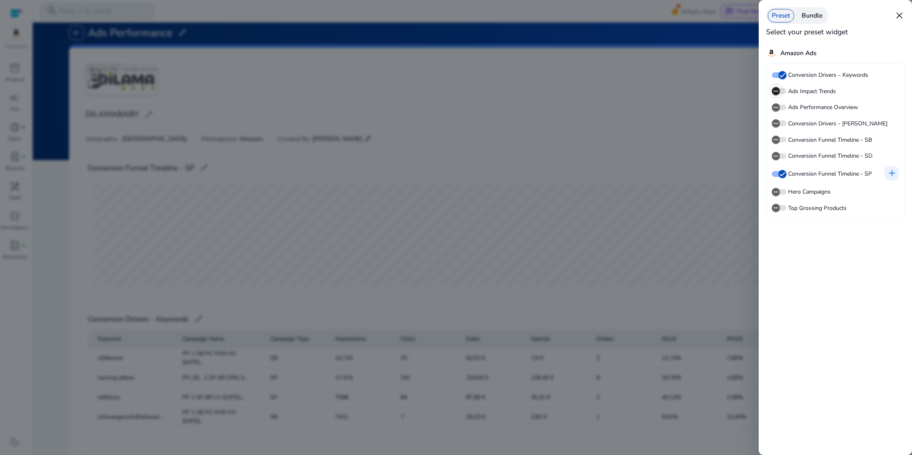
click at [783, 90] on span "button" at bounding box center [776, 91] width 16 height 16
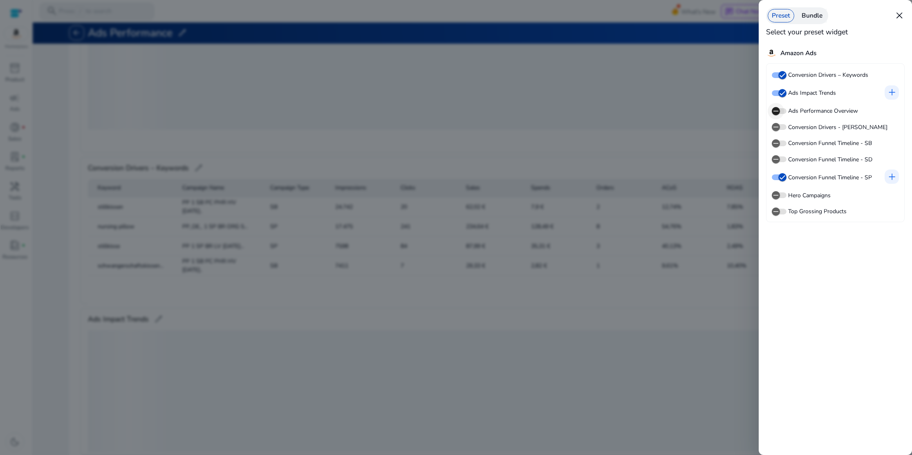
click at [784, 111] on span "button" at bounding box center [779, 111] width 15 height 6
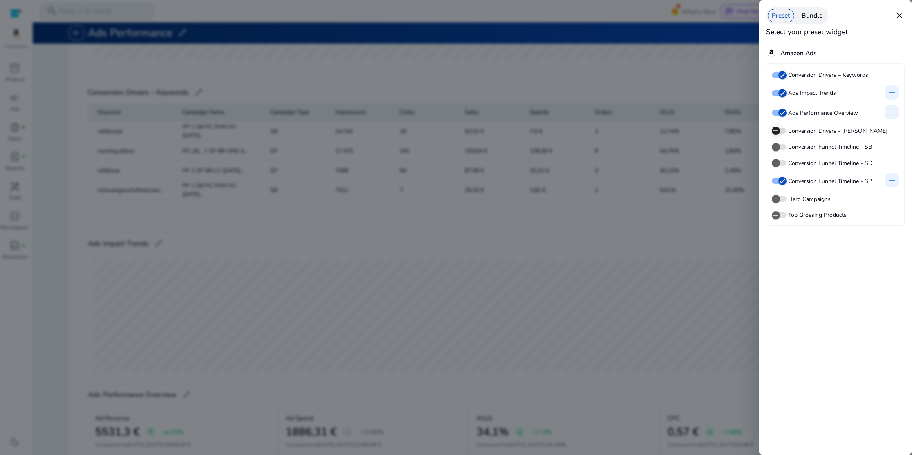
click at [782, 131] on span "button" at bounding box center [776, 131] width 16 height 16
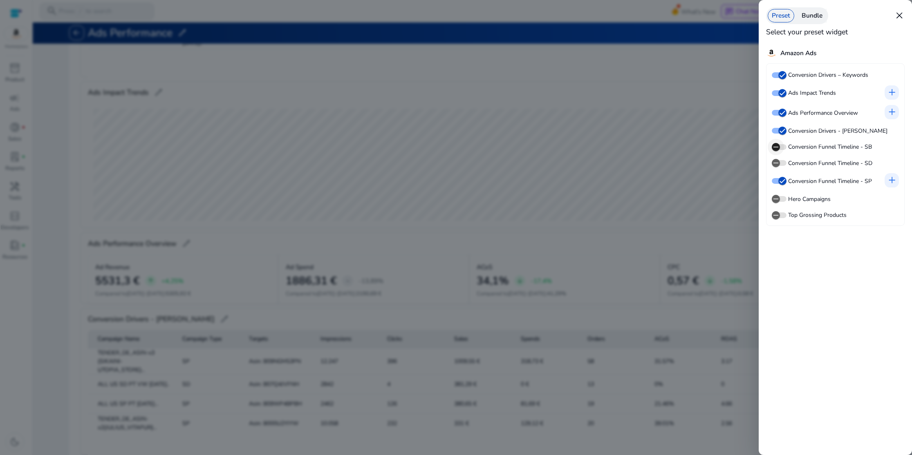
click at [783, 148] on span "button" at bounding box center [776, 147] width 16 height 16
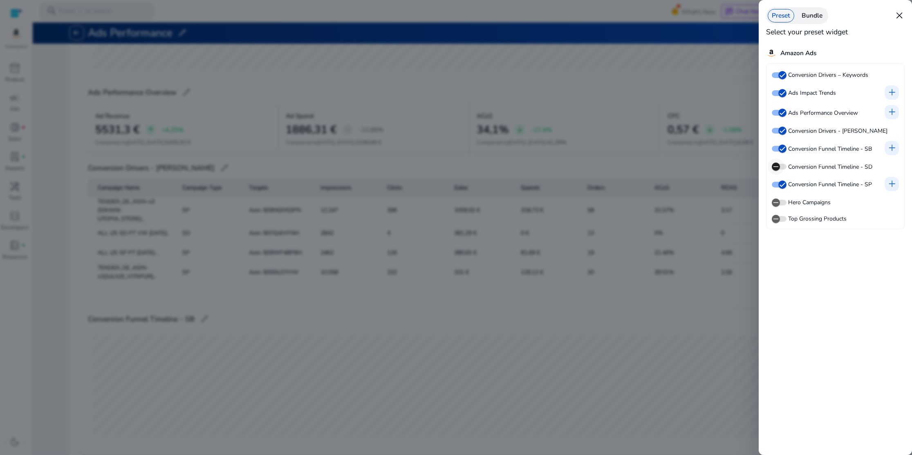
click at [783, 165] on span "button" at bounding box center [776, 167] width 16 height 16
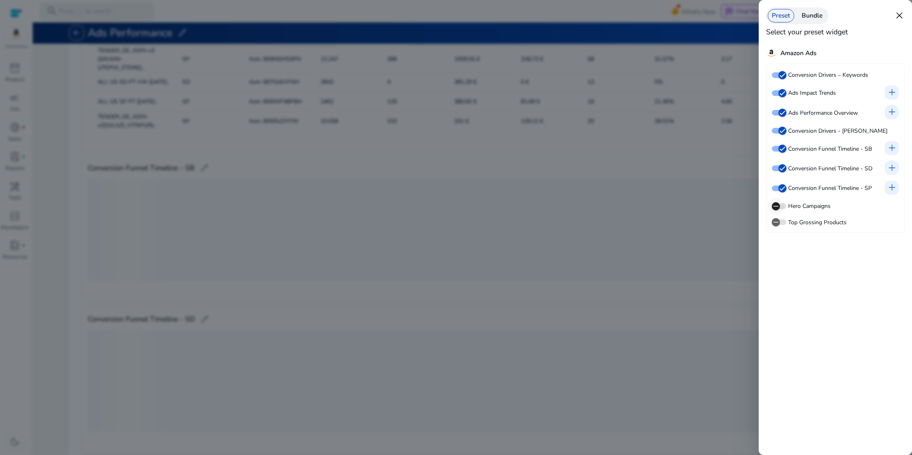
click at [785, 207] on span "button" at bounding box center [779, 207] width 15 height 6
click at [899, 15] on span "close" at bounding box center [899, 15] width 11 height 11
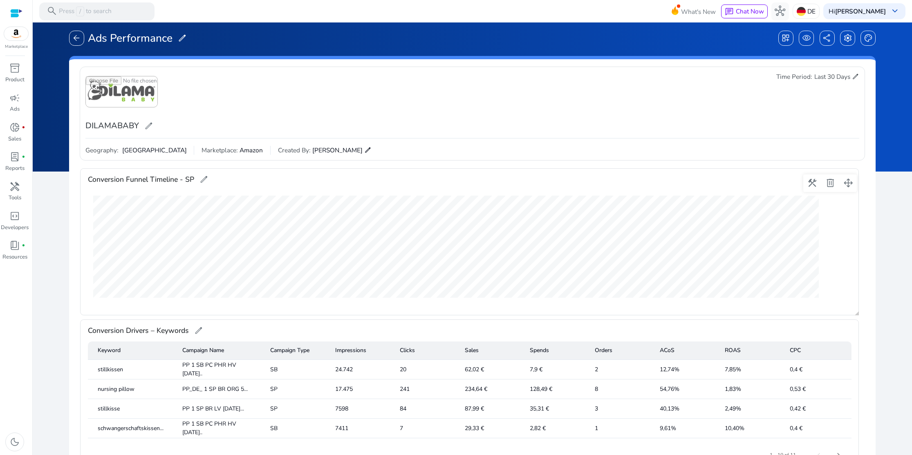
scroll to position [0, 0]
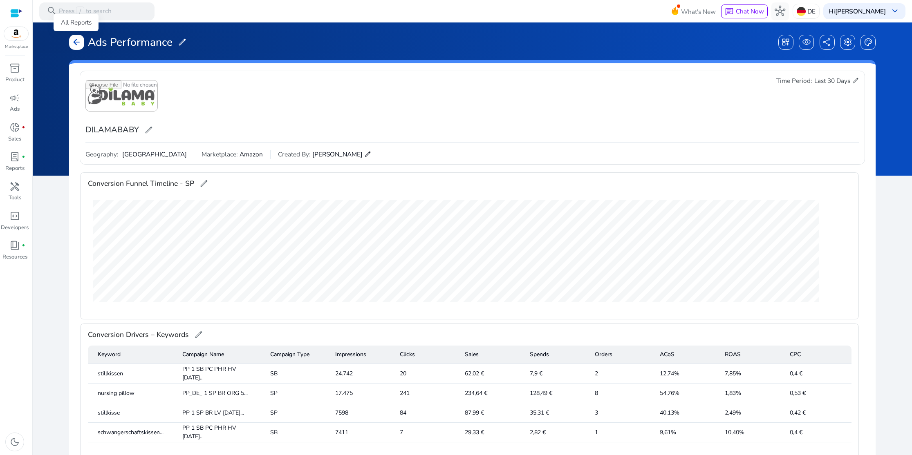
click at [75, 41] on span "arrow_back" at bounding box center [76, 42] width 9 height 9
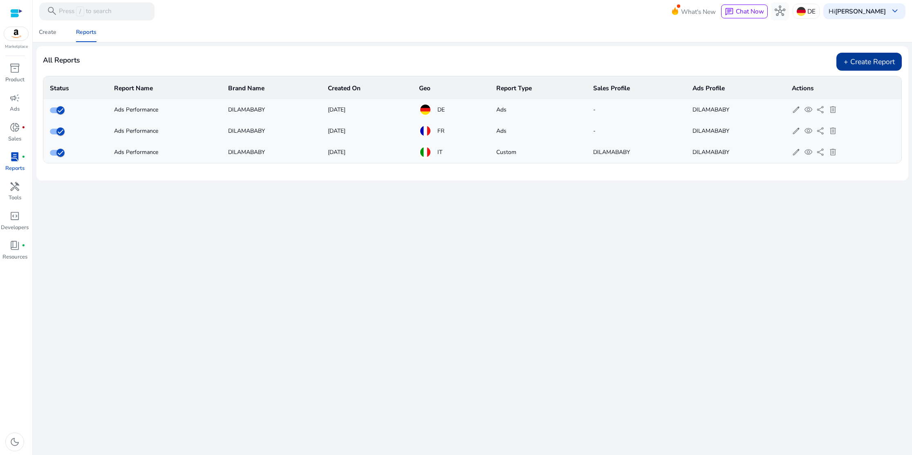
click at [868, 63] on div "+ Create Report" at bounding box center [868, 62] width 65 height 18
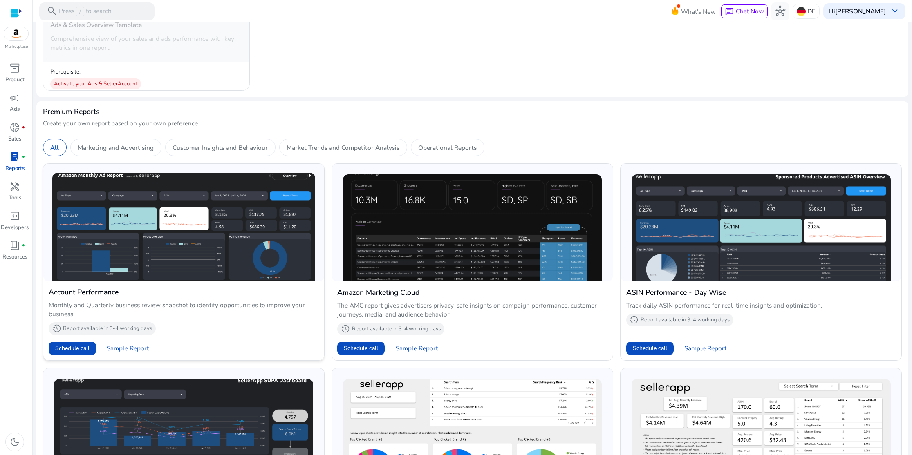
scroll to position [187, 0]
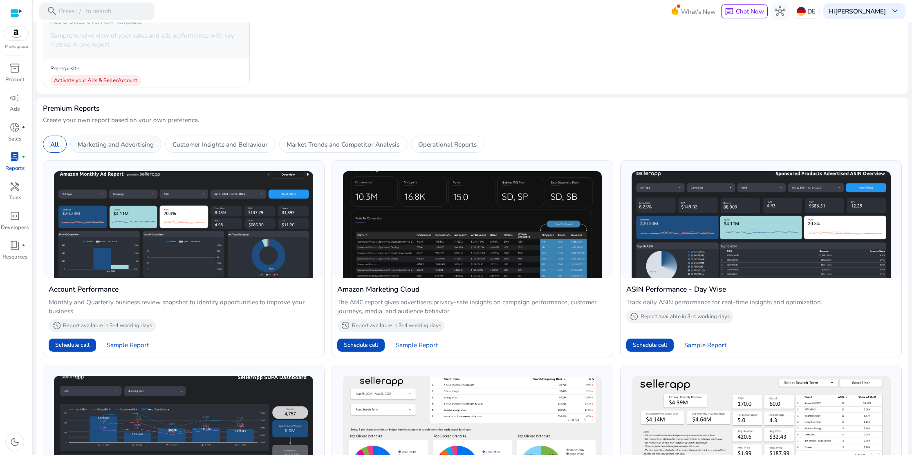
click at [127, 145] on p "Marketing and Advertising" at bounding box center [116, 144] width 76 height 9
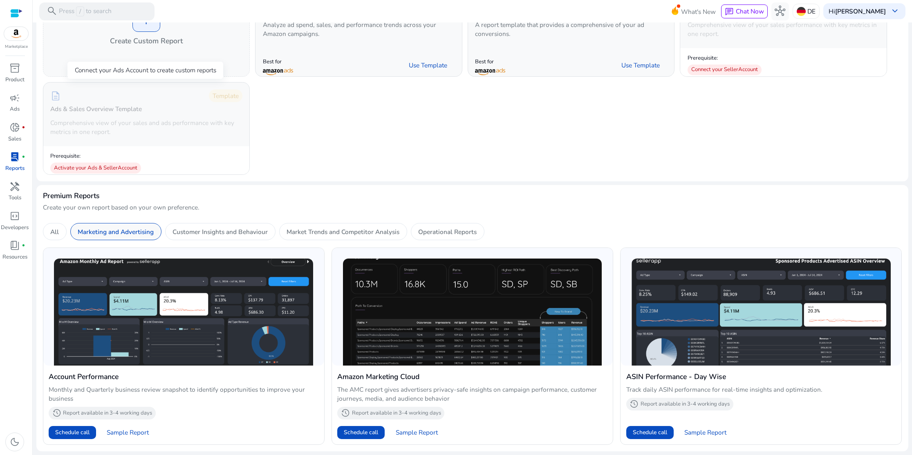
scroll to position [99, 0]
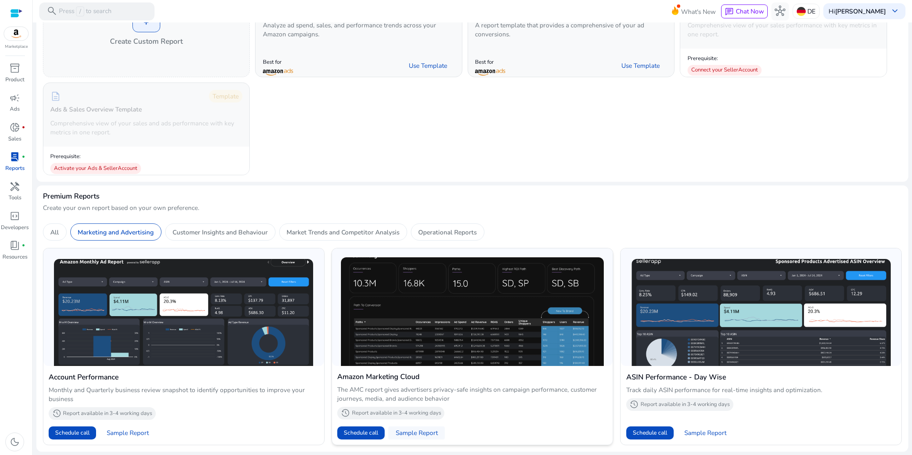
click at [411, 431] on span "Sample Report" at bounding box center [417, 433] width 42 height 9
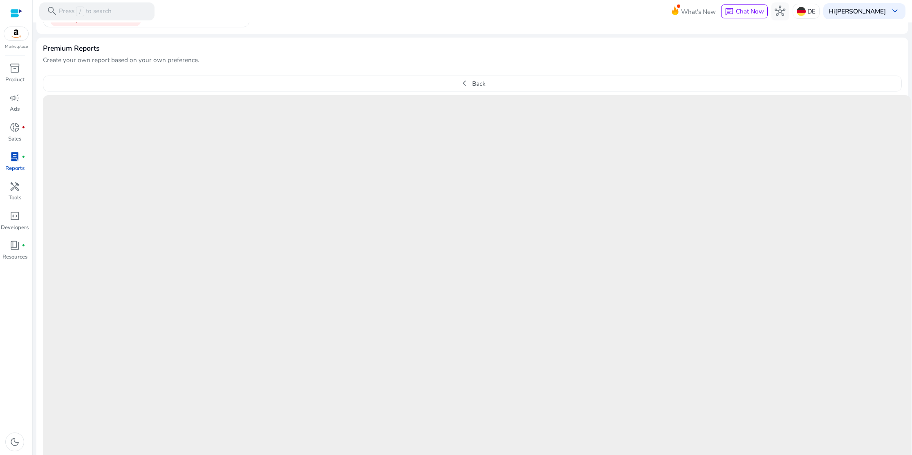
scroll to position [247, 0]
click at [806, 15] on img at bounding box center [801, 11] width 9 height 9
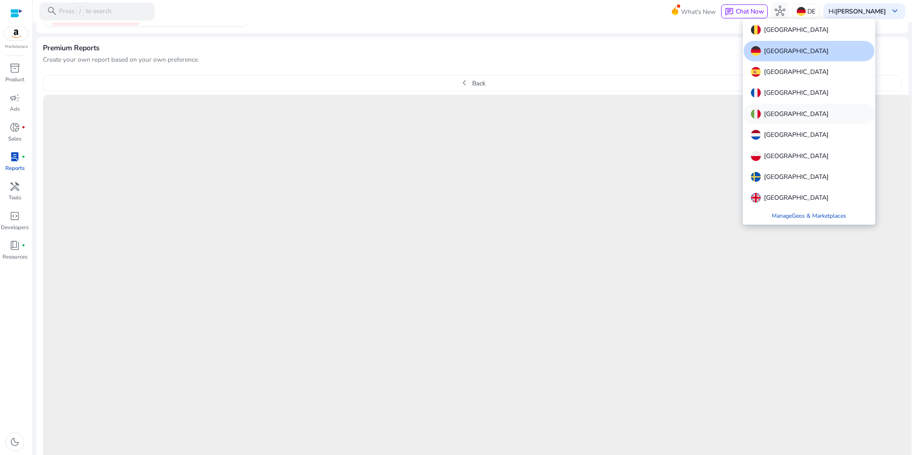
click at [764, 112] on p "[GEOGRAPHIC_DATA]" at bounding box center [796, 114] width 65 height 10
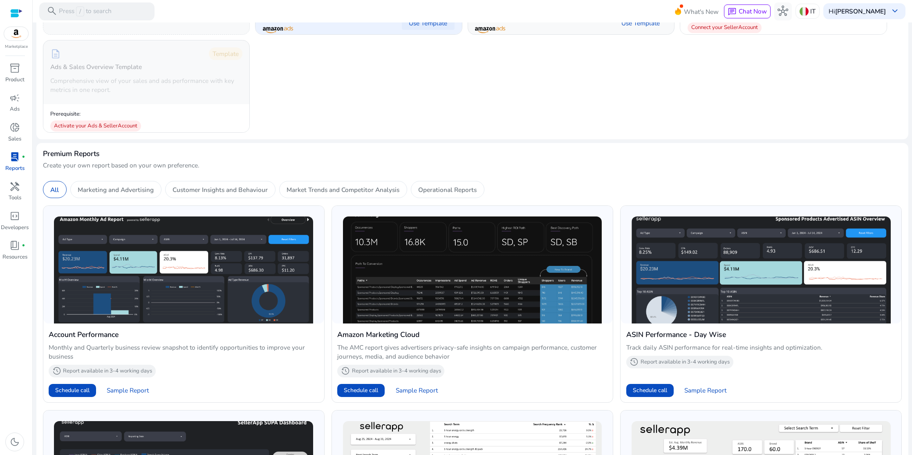
scroll to position [264, 0]
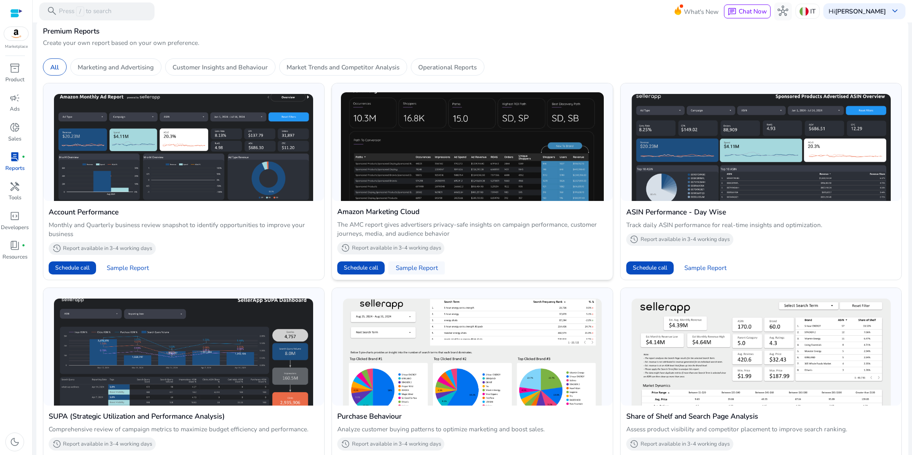
click at [415, 270] on span "Sample Report" at bounding box center [417, 268] width 42 height 9
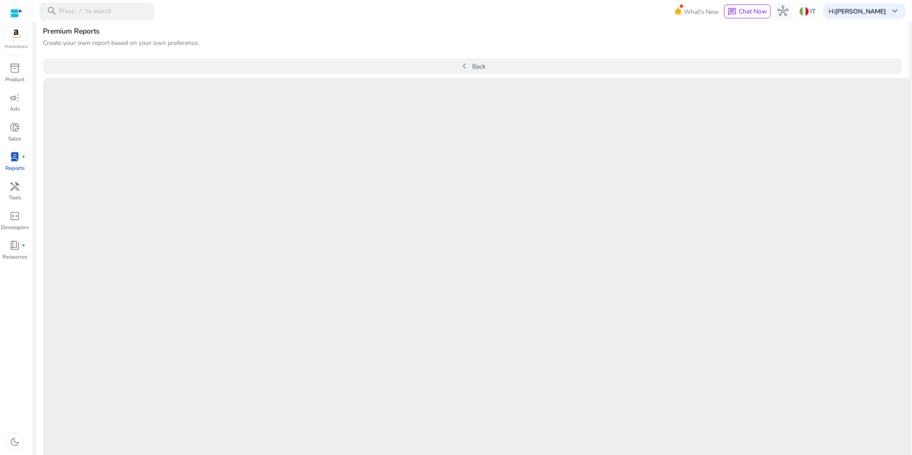
click at [462, 64] on span "chevron_left" at bounding box center [464, 66] width 11 height 11
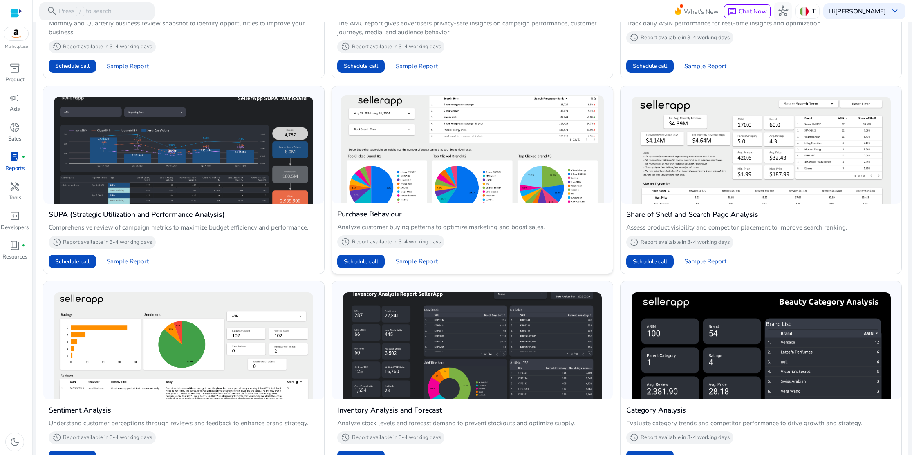
scroll to position [467, 0]
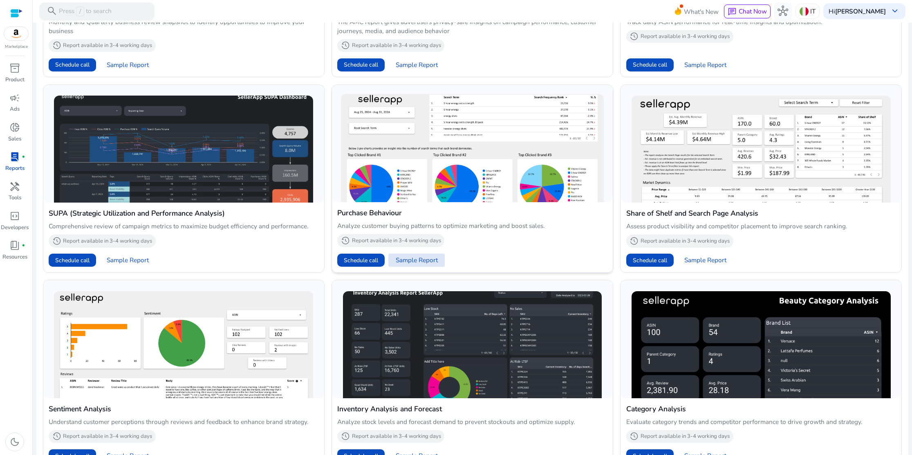
click at [414, 260] on span "Sample Report" at bounding box center [417, 260] width 42 height 9
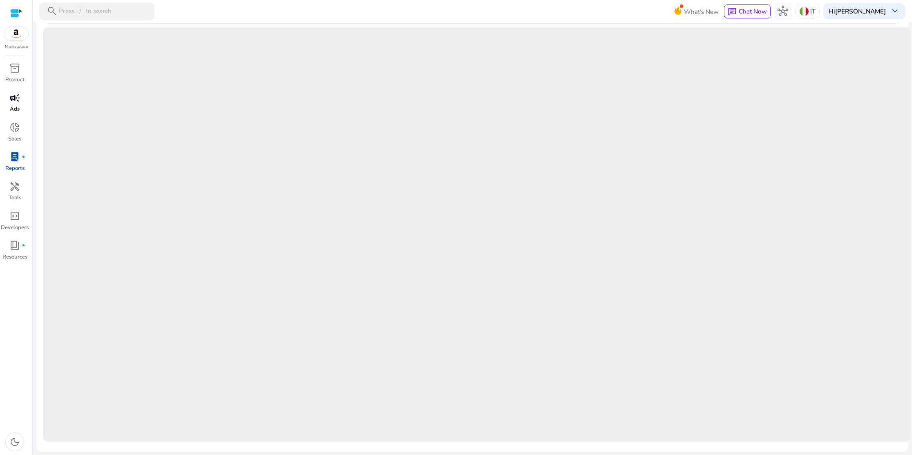
click at [19, 101] on span "campaign" at bounding box center [14, 98] width 11 height 11
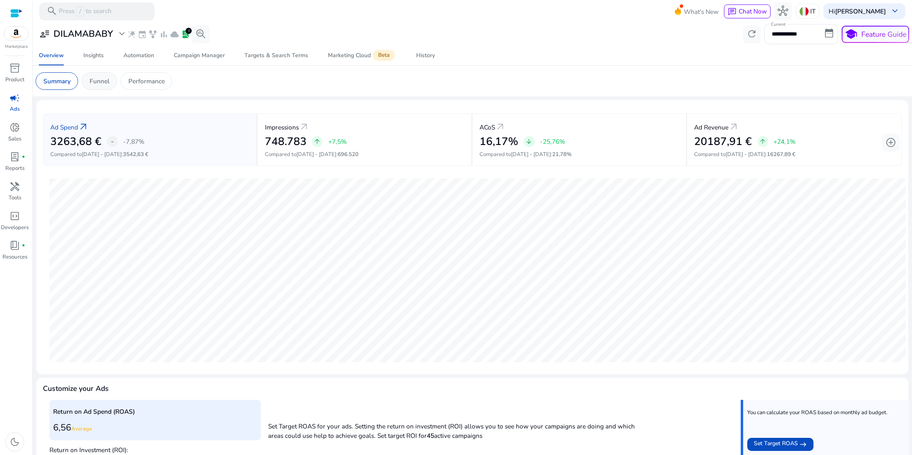
click at [101, 82] on p "Funnel" at bounding box center [100, 80] width 20 height 9
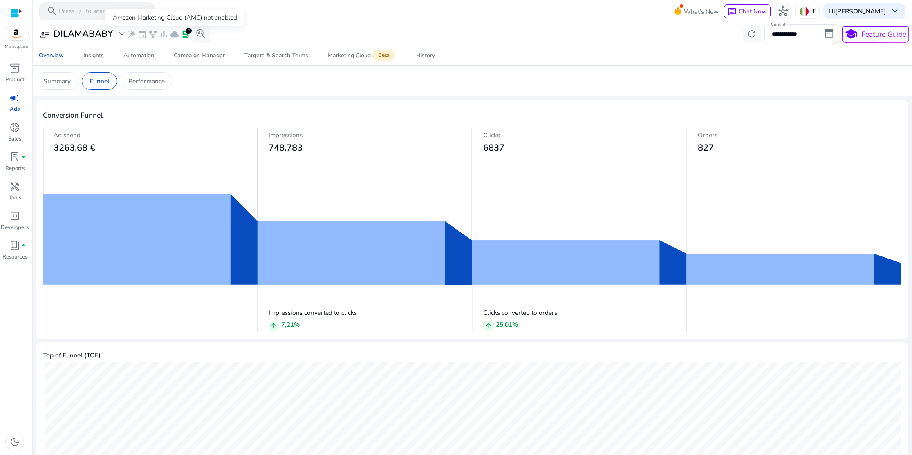
click at [176, 34] on span "cloud" at bounding box center [174, 34] width 9 height 9
click at [337, 58] on div "Marketing Cloud Beta" at bounding box center [362, 55] width 69 height 7
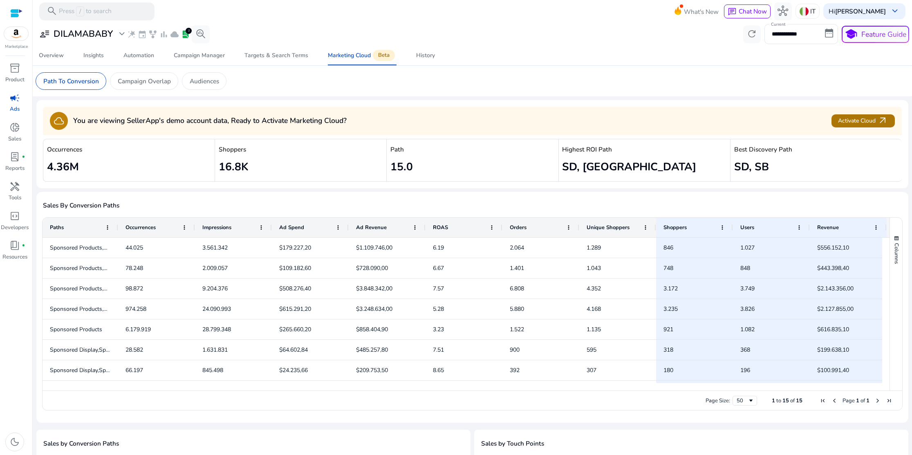
click at [878, 121] on span "arrow_outward" at bounding box center [883, 121] width 11 height 11
click at [198, 32] on span "search_insights" at bounding box center [200, 34] width 11 height 11
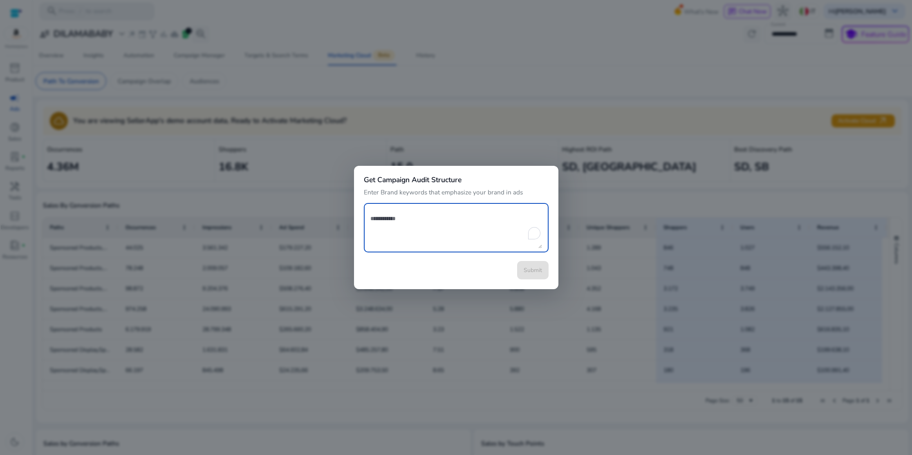
click at [372, 77] on div at bounding box center [456, 227] width 912 height 455
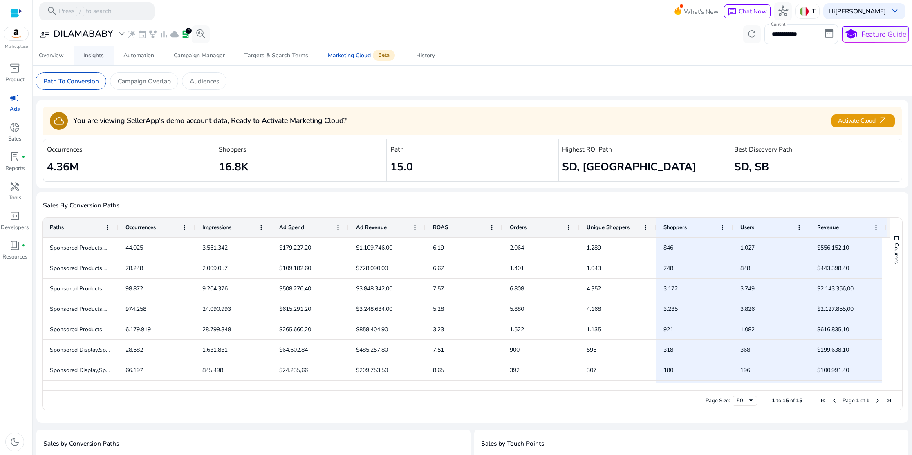
click at [100, 56] on div "Insights" at bounding box center [93, 56] width 20 height 6
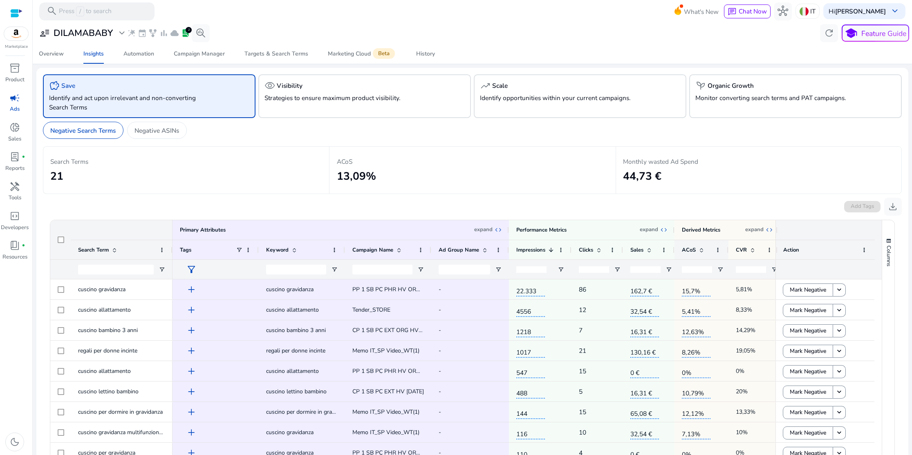
click at [694, 251] on span "ACoS" at bounding box center [689, 250] width 14 height 7
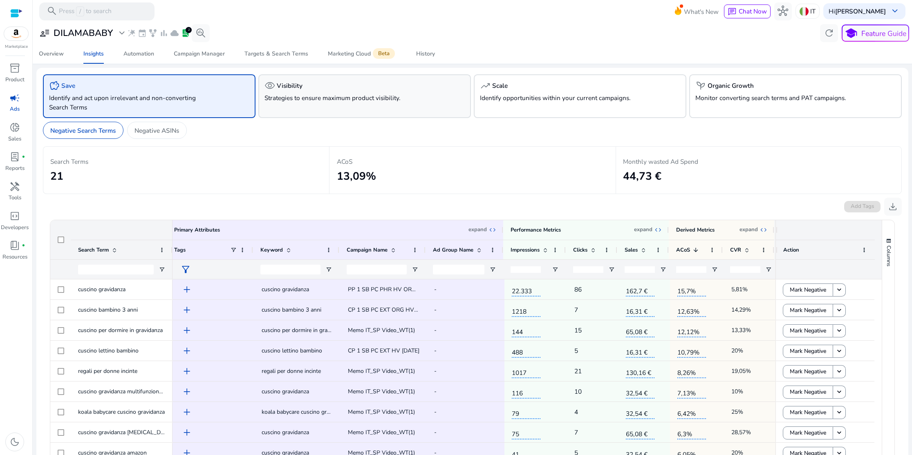
click at [372, 105] on div "visibility Visibility Strategies to ensure maximum product visibility." at bounding box center [364, 96] width 213 height 44
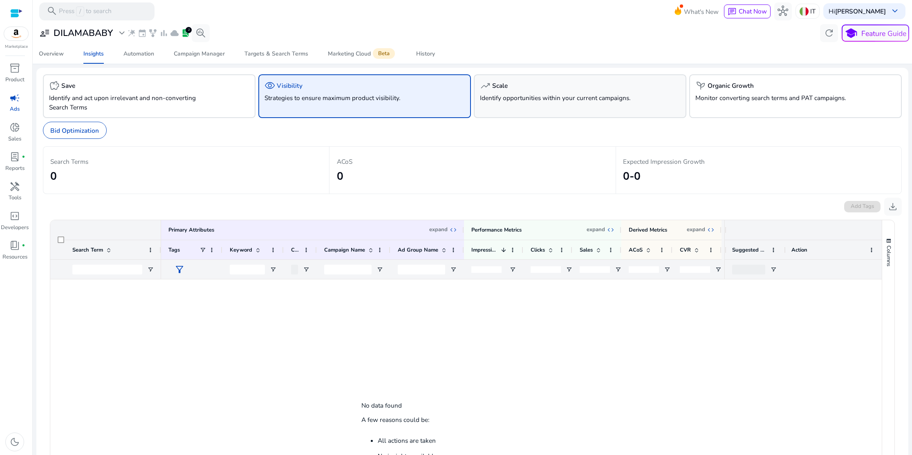
click at [542, 104] on div "trending_up Scale Identify opportunities within your current campaigns." at bounding box center [580, 96] width 213 height 44
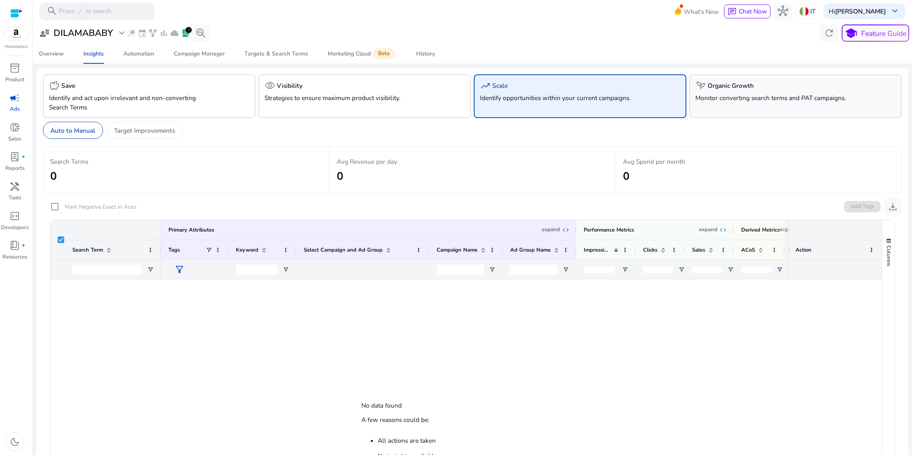
click at [709, 94] on p "Monitor converting search terms and PAT campaigns." at bounding box center [778, 97] width 167 height 9
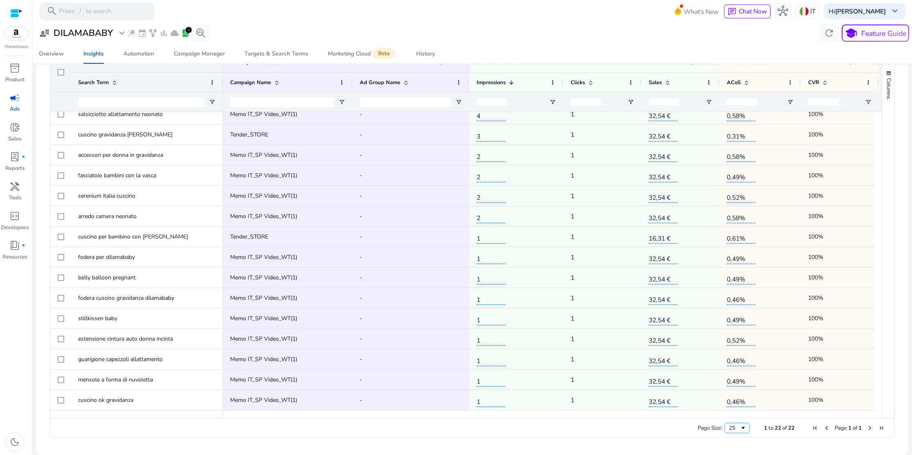
click at [740, 430] on span "Page Size" at bounding box center [743, 428] width 7 height 7
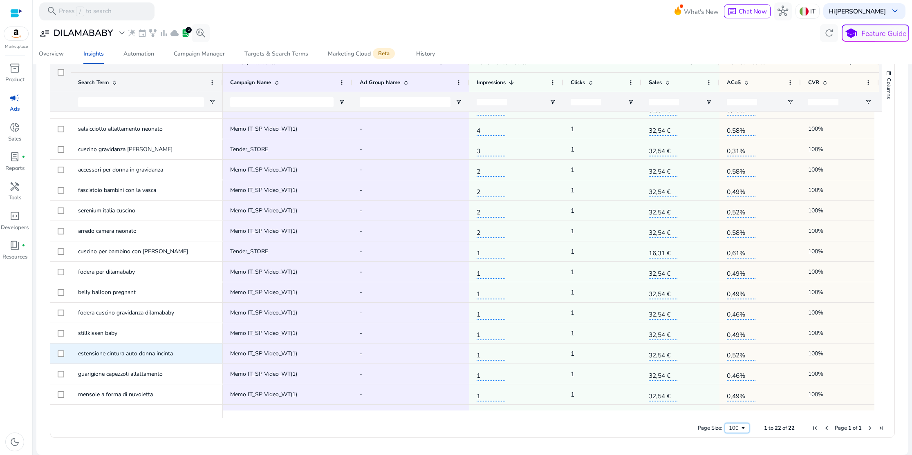
scroll to position [126, 0]
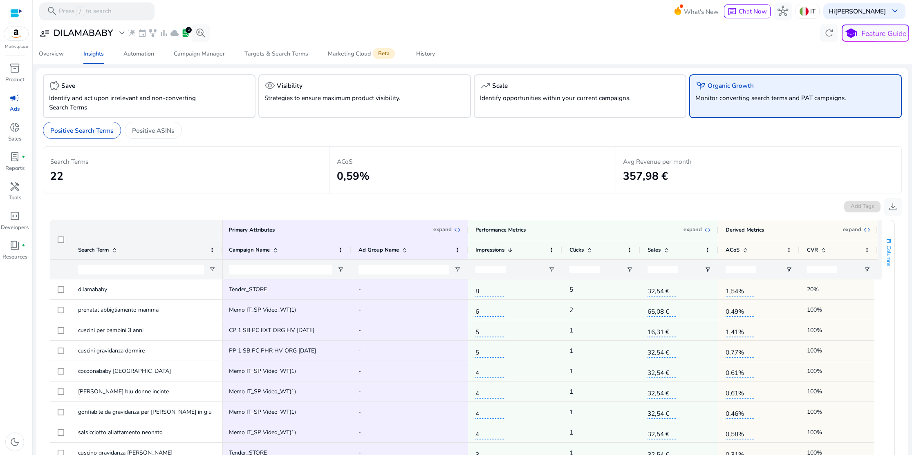
click at [889, 259] on span "Columns" at bounding box center [888, 256] width 7 height 21
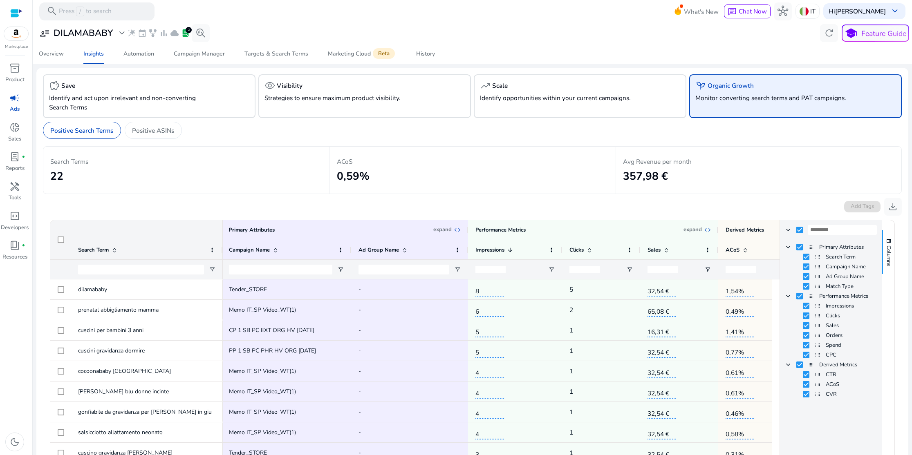
click at [889, 298] on div "Columns" at bounding box center [888, 402] width 12 height 365
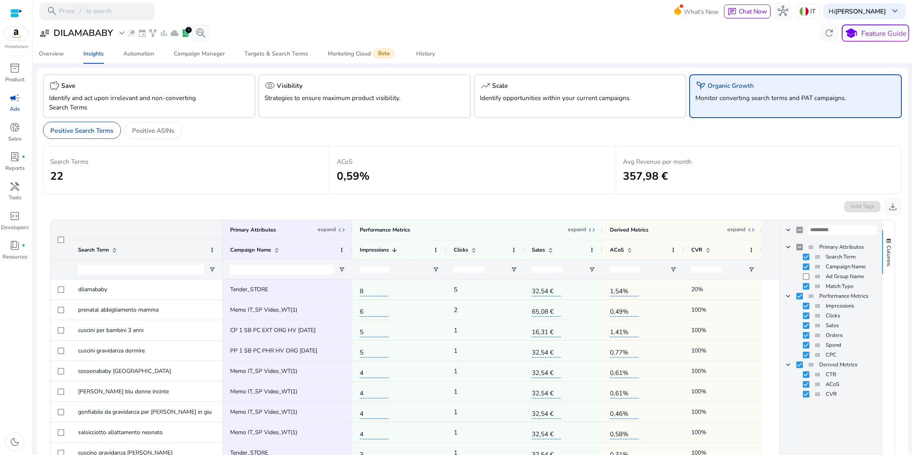
scroll to position [42, 0]
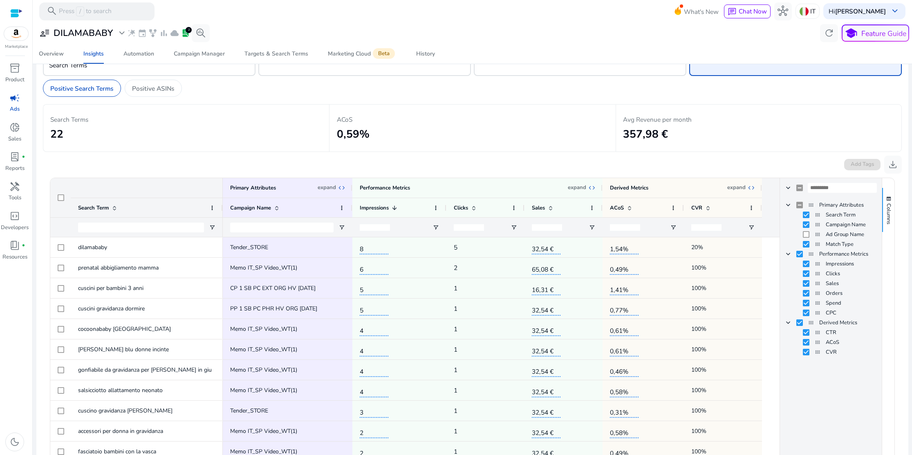
click at [804, 110] on div "Avg Revenue per month 357,98 €" at bounding box center [759, 128] width 286 height 48
click at [887, 211] on span "Columns" at bounding box center [888, 214] width 7 height 21
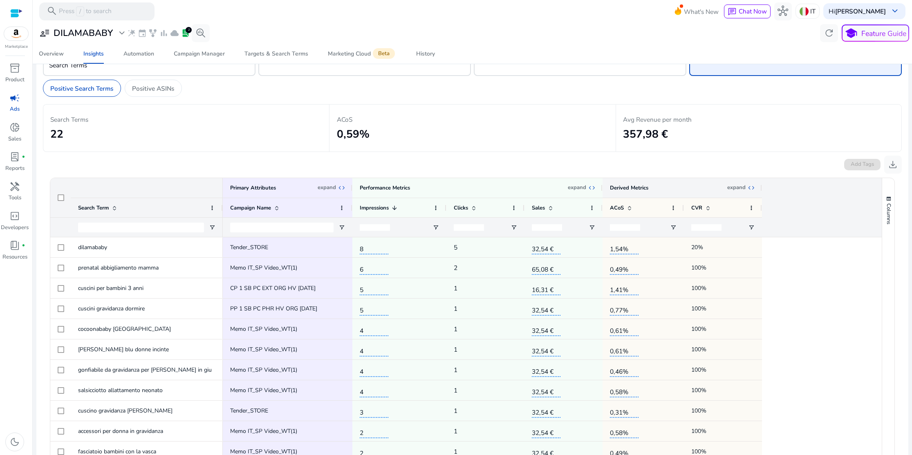
click at [751, 189] on span "expand_all" at bounding box center [750, 187] width 7 height 7
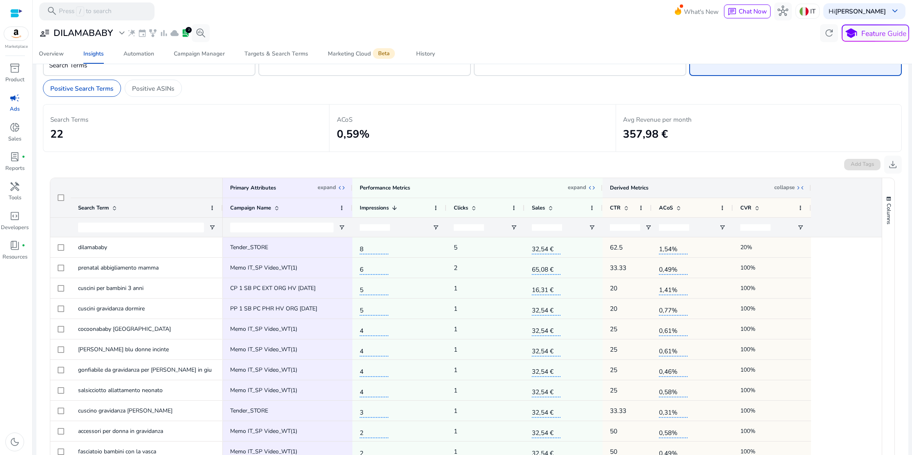
scroll to position [45, 0]
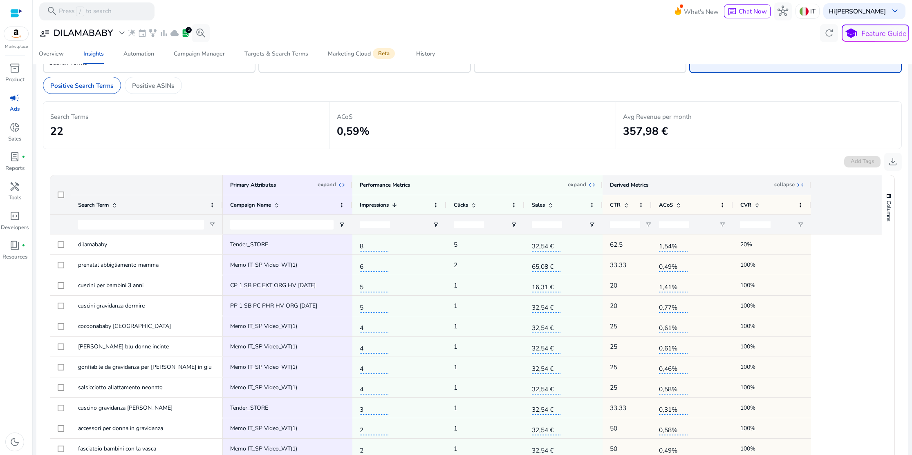
click at [800, 188] on span "collapse_all" at bounding box center [799, 185] width 7 height 7
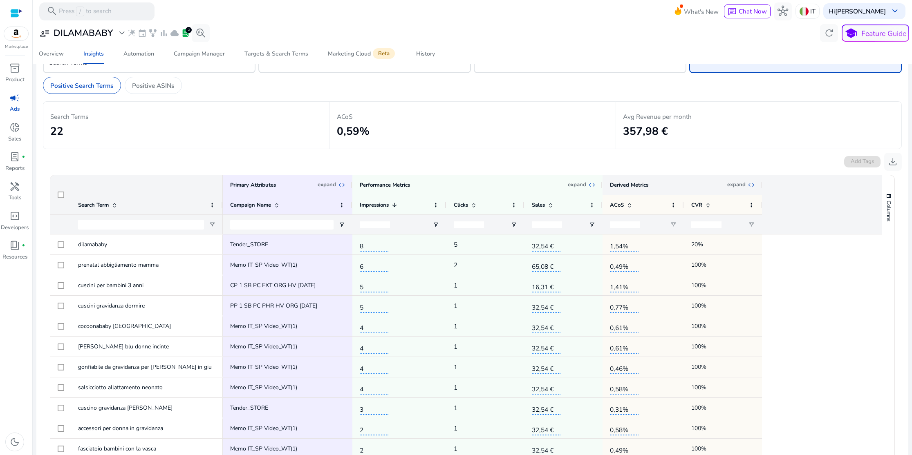
click at [748, 186] on span "expand_all" at bounding box center [750, 185] width 7 height 7
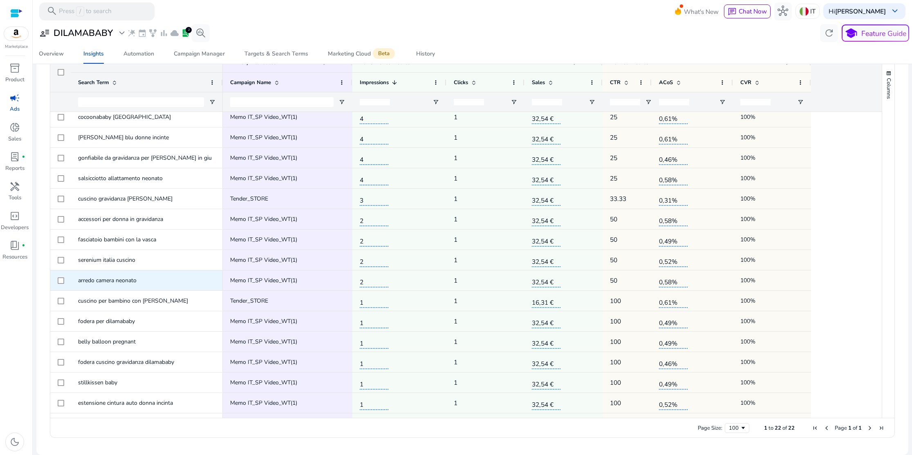
scroll to position [49, 0]
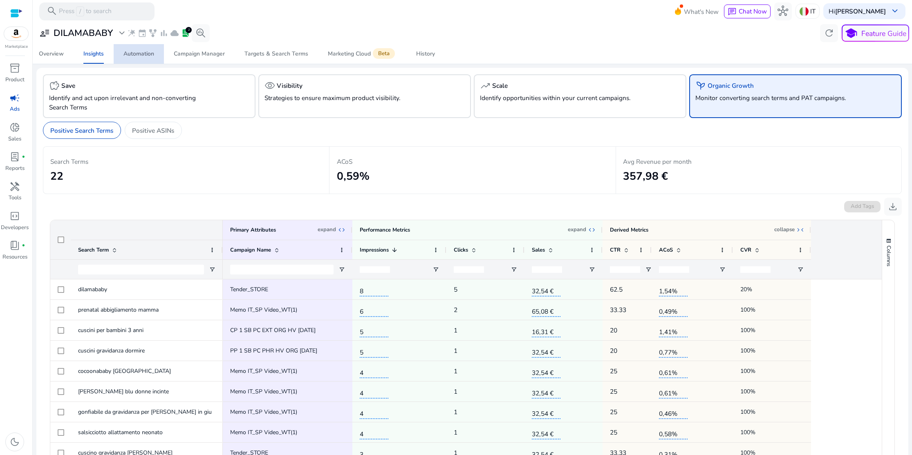
click at [148, 55] on div "Automation" at bounding box center [138, 54] width 31 height 6
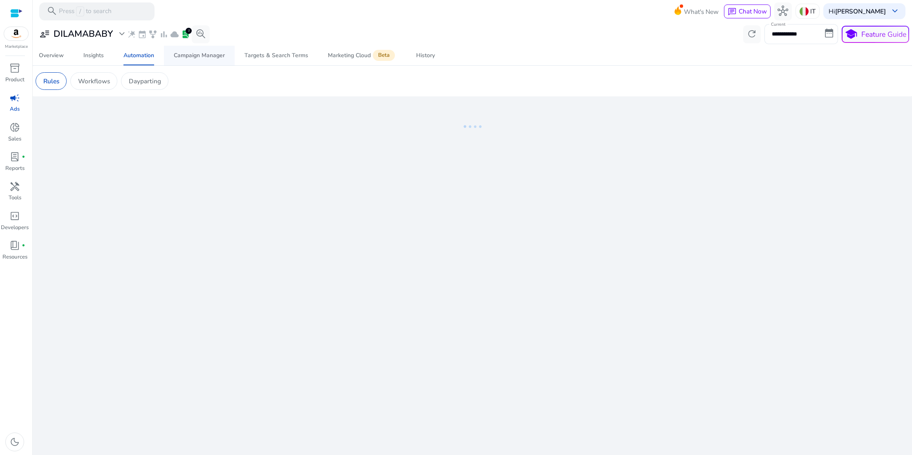
click at [200, 58] on div "Campaign Manager" at bounding box center [199, 56] width 51 height 6
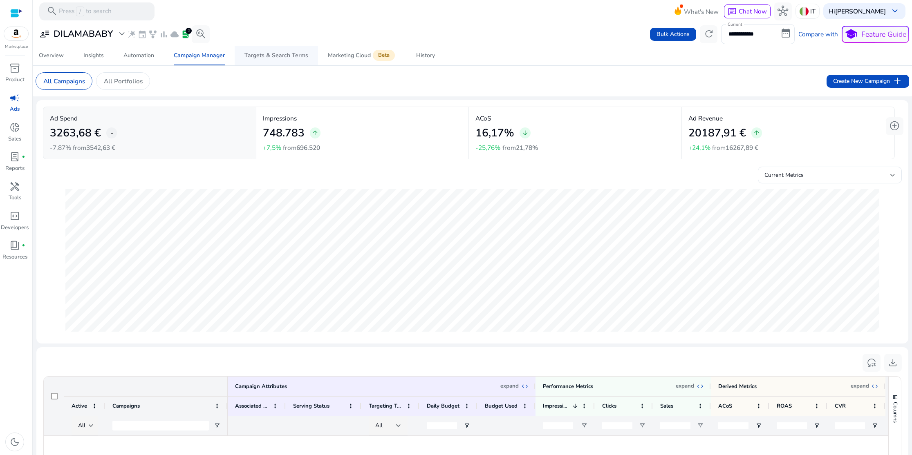
click at [285, 60] on span "Targets & Search Terms" at bounding box center [276, 56] width 64 height 20
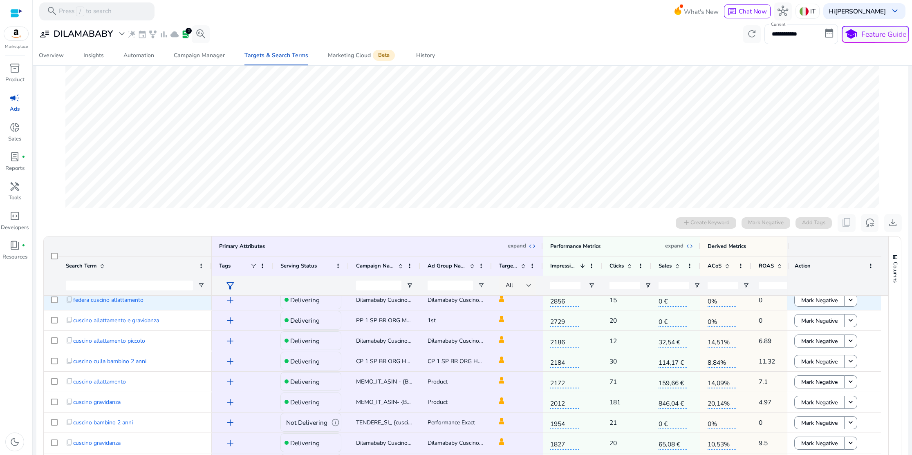
scroll to position [303, 0]
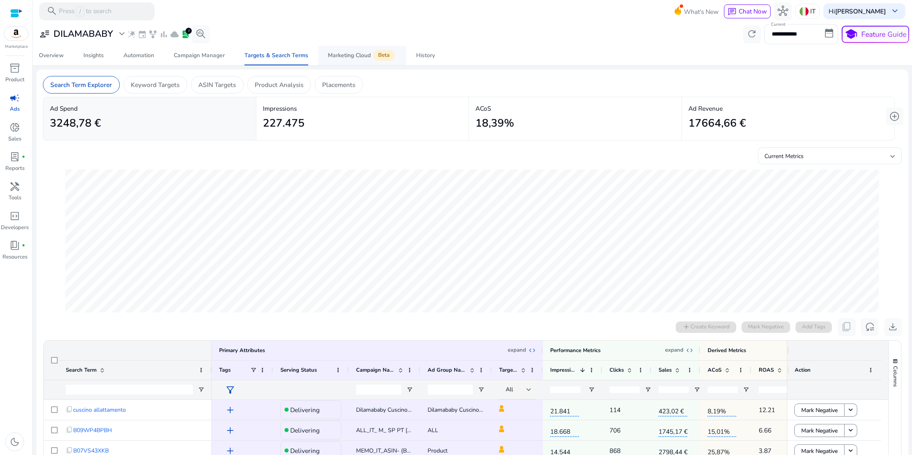
click at [358, 58] on div "Marketing Cloud Beta" at bounding box center [362, 55] width 69 height 7
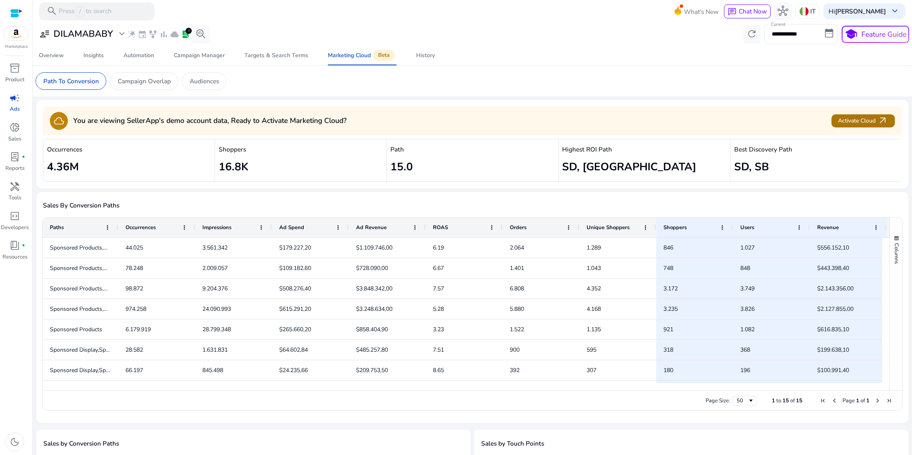
click at [841, 126] on span at bounding box center [863, 121] width 63 height 20
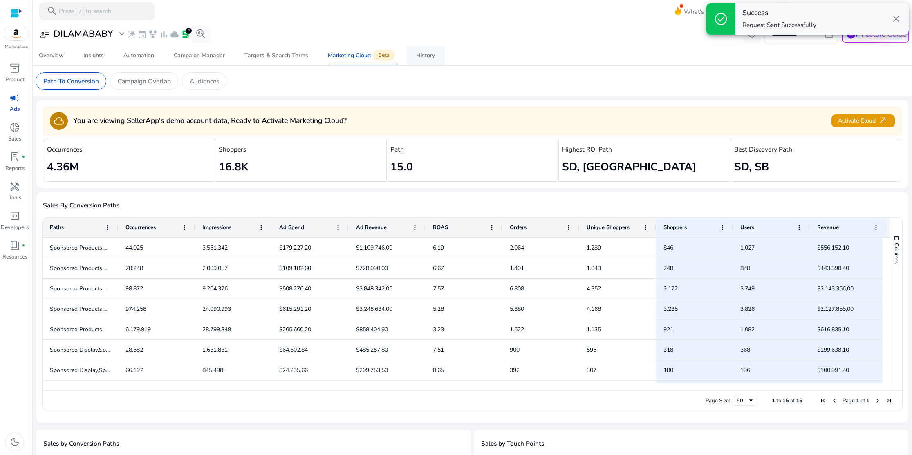
click at [427, 54] on div "History" at bounding box center [425, 56] width 19 height 6
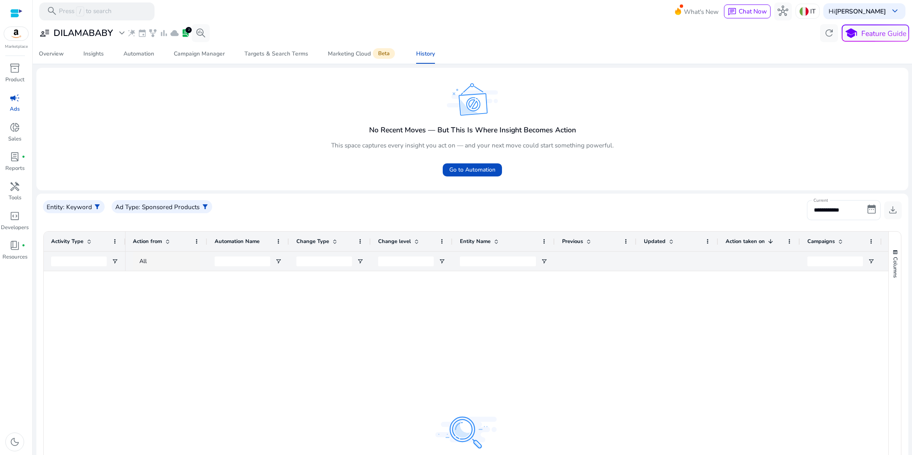
click at [13, 99] on span "campaign" at bounding box center [14, 98] width 11 height 11
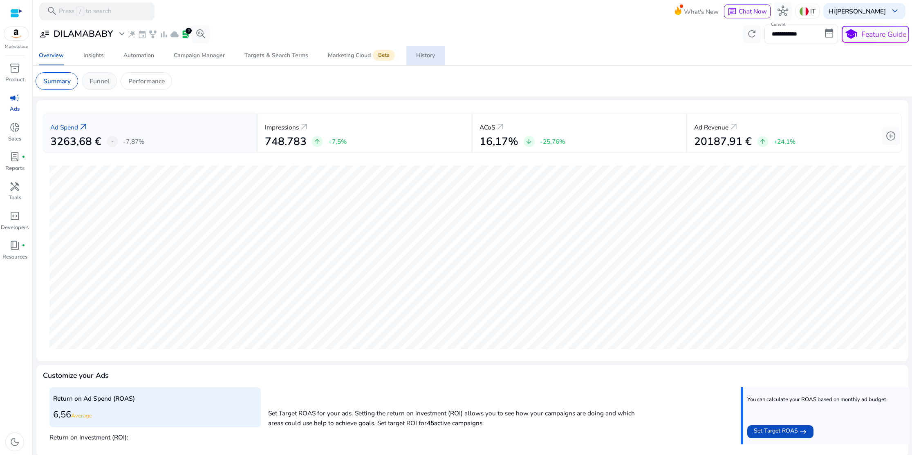
click at [98, 79] on p "Funnel" at bounding box center [100, 80] width 20 height 9
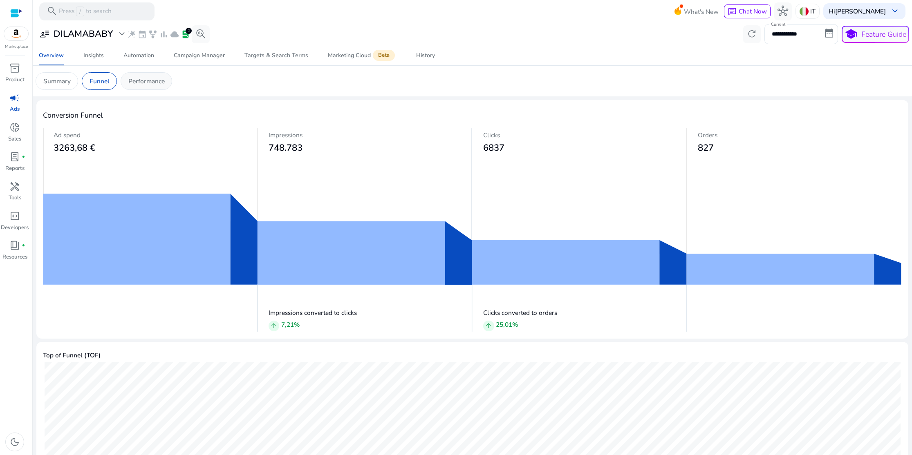
click at [146, 79] on p "Performance" at bounding box center [146, 80] width 36 height 9
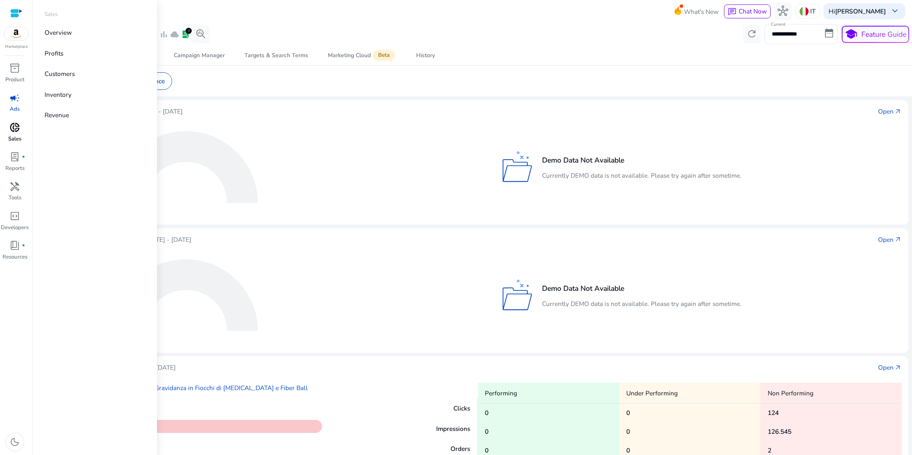
click at [14, 130] on span "donut_small" at bounding box center [14, 127] width 11 height 11
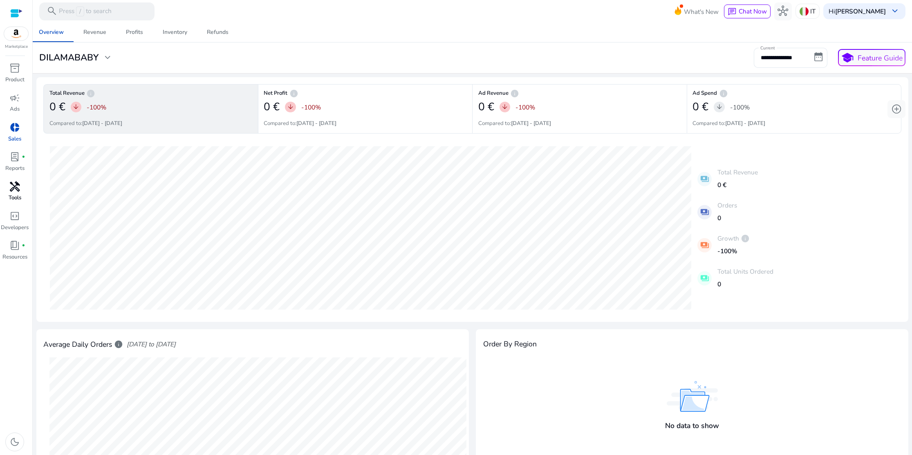
click at [17, 186] on span "handyman" at bounding box center [14, 187] width 11 height 11
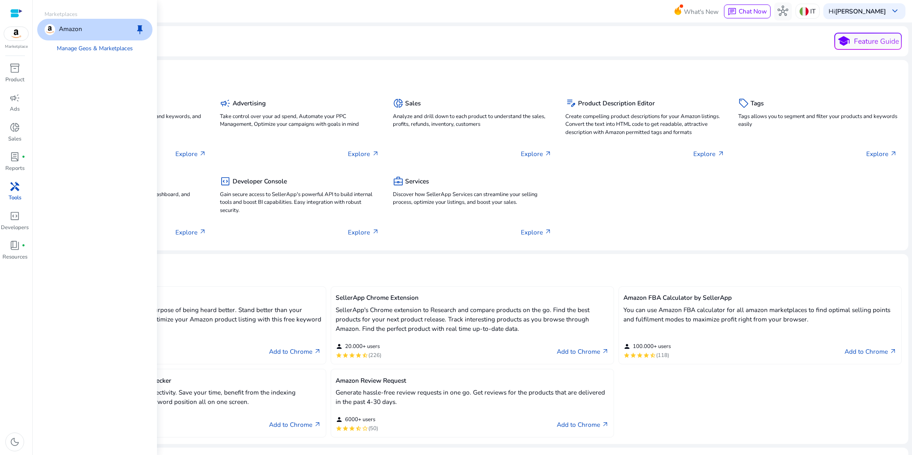
click at [17, 34] on img at bounding box center [16, 33] width 25 height 13
click at [18, 14] on div at bounding box center [16, 13] width 12 height 9
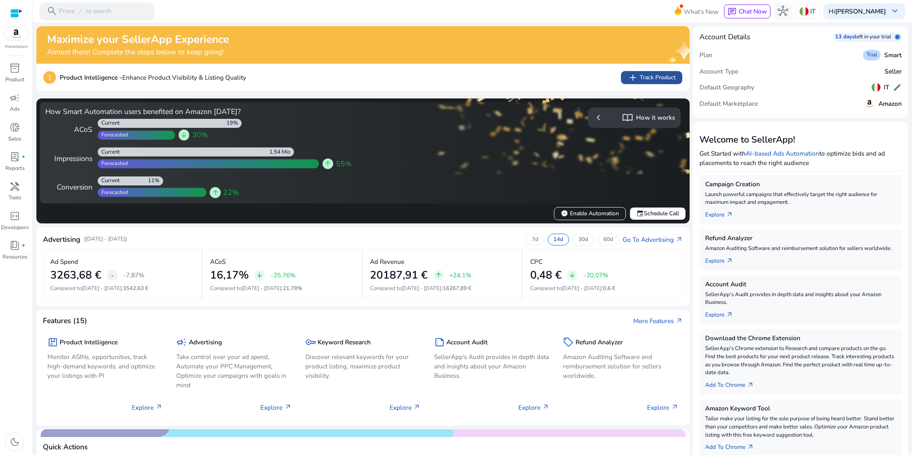
click at [645, 76] on span "add Track Product" at bounding box center [652, 77] width 48 height 11
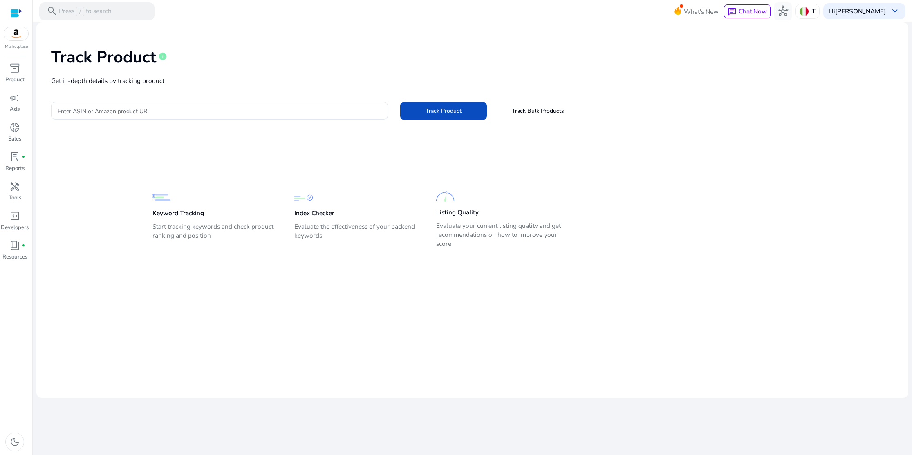
click at [265, 124] on div "Track Product info Get in-depth details by tracking product Enter ASIN or Amazo…" at bounding box center [472, 83] width 859 height 108
click at [266, 118] on div at bounding box center [220, 111] width 324 height 18
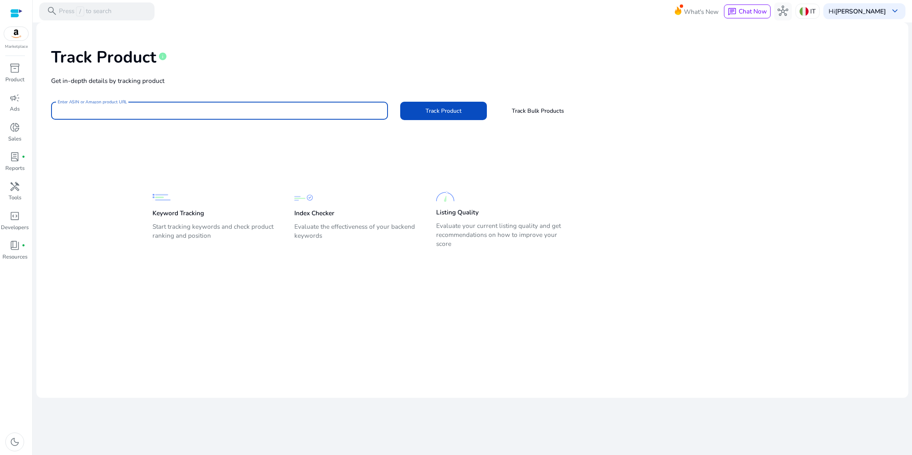
click at [81, 110] on input "Enter ASIN or Amazon product URL" at bounding box center [220, 110] width 324 height 9
paste input "**********"
type input "**********"
click at [425, 111] on span at bounding box center [443, 111] width 86 height 20
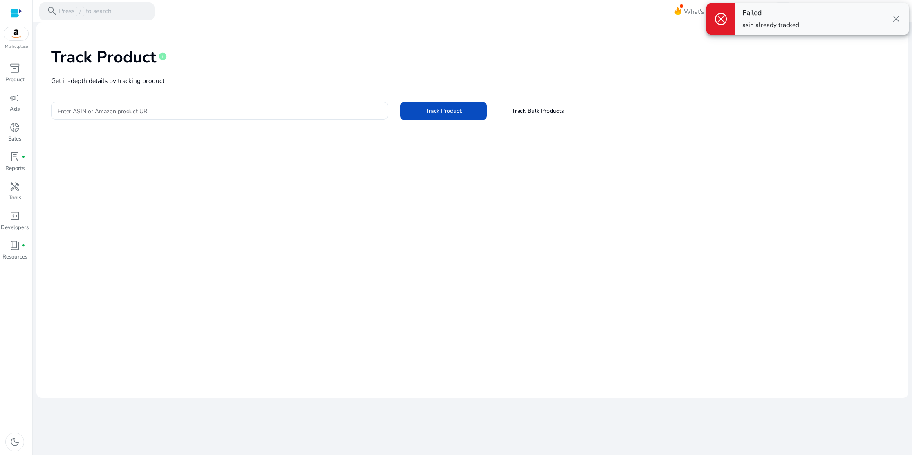
click at [18, 16] on div at bounding box center [16, 13] width 12 height 9
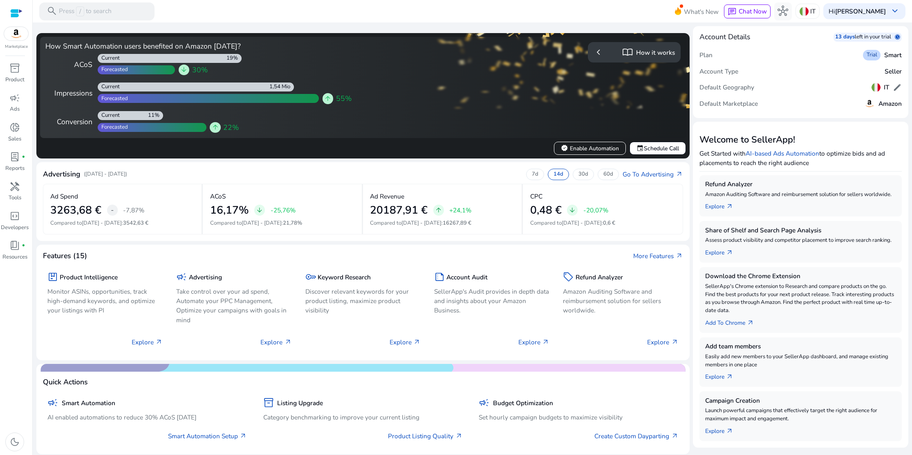
scroll to position [2, 0]
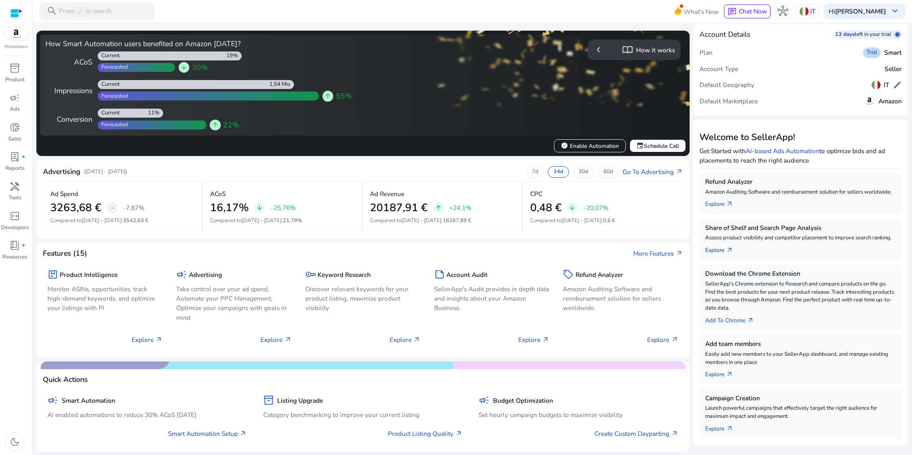
click at [723, 251] on link "Explore arrow_outward" at bounding box center [723, 248] width 36 height 13
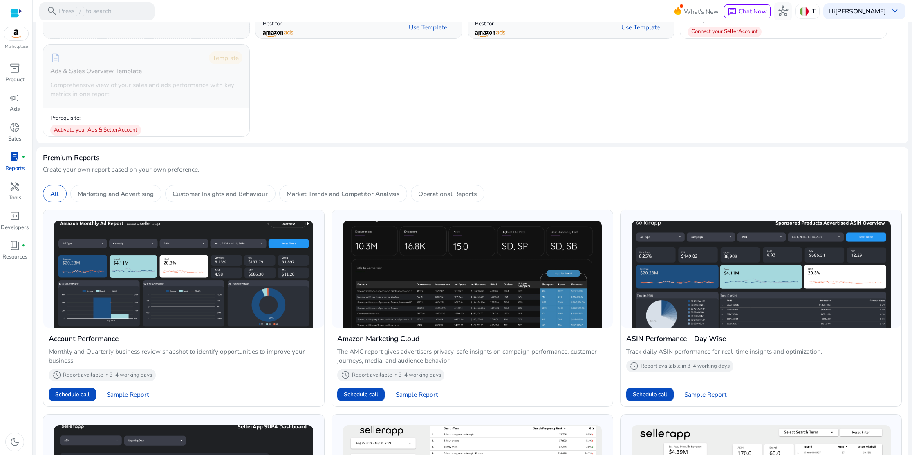
scroll to position [146, 0]
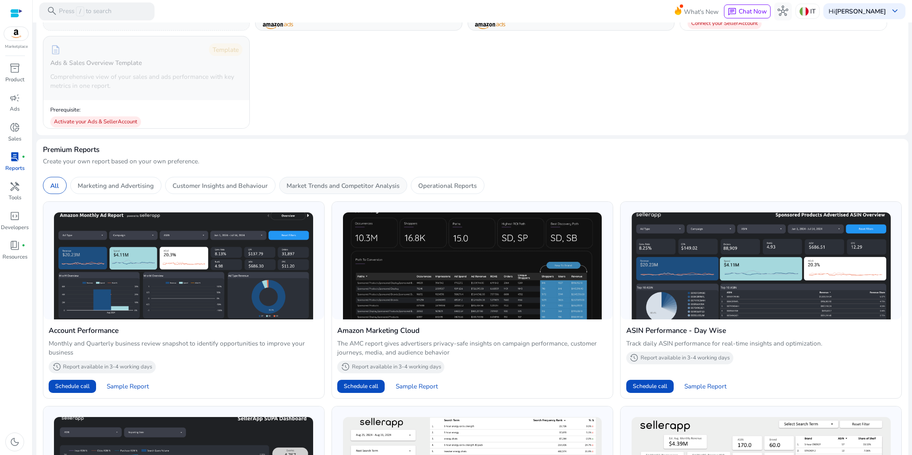
click at [339, 186] on p "Market Trends and Competitor Analysis" at bounding box center [343, 185] width 113 height 9
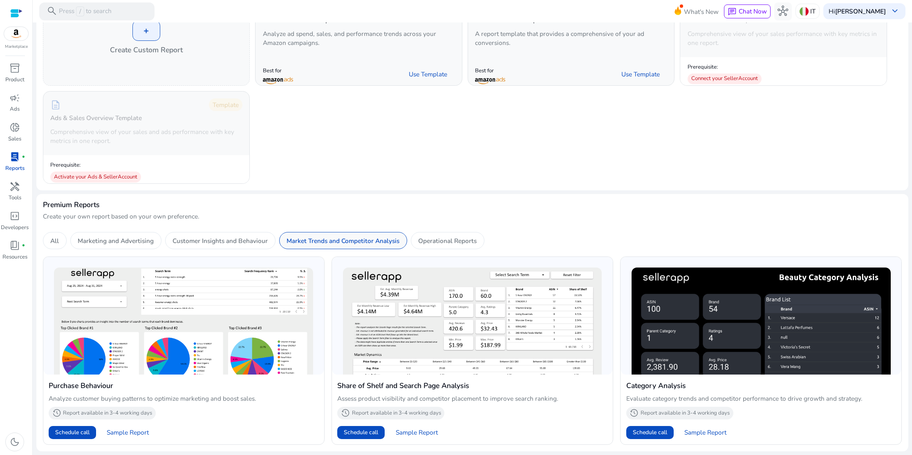
scroll to position [90, 0]
click at [117, 432] on span "Sample Report" at bounding box center [128, 433] width 42 height 9
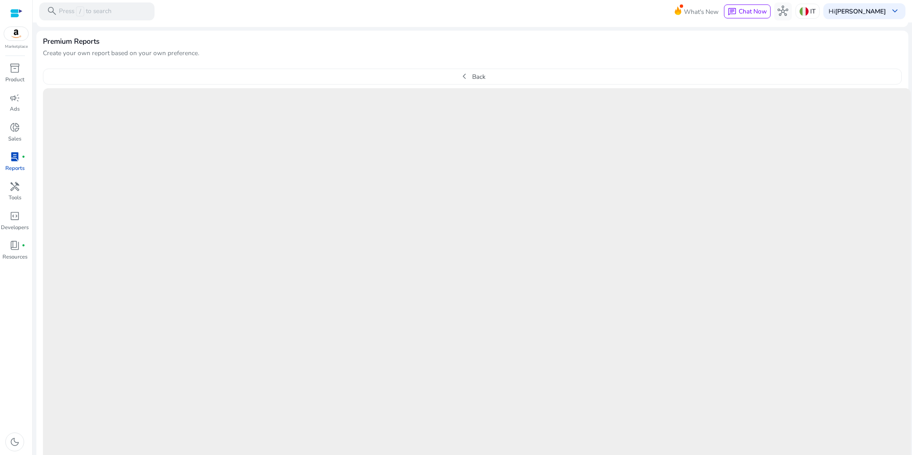
scroll to position [256, 0]
click at [14, 9] on div at bounding box center [16, 13] width 12 height 9
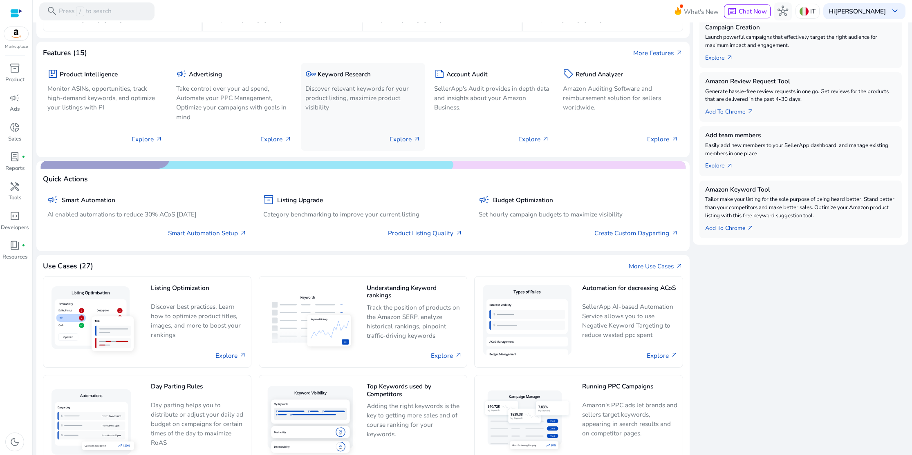
scroll to position [215, 0]
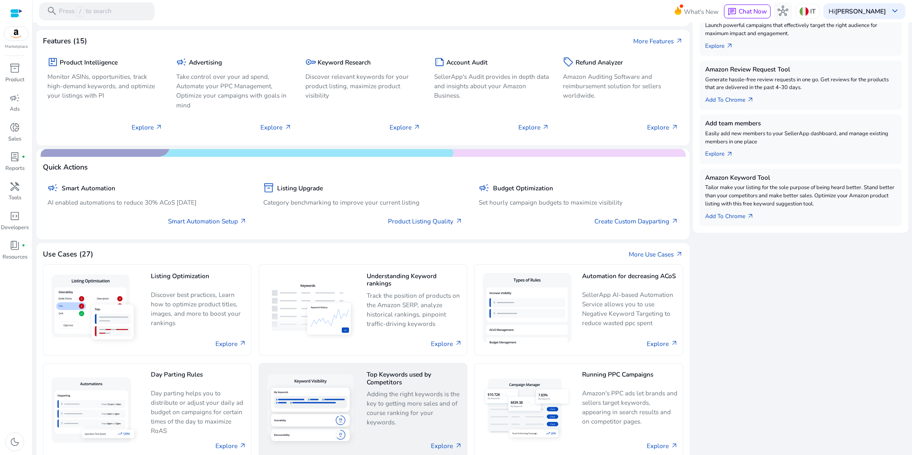
click at [415, 377] on h5 "Top Keywords used by Competitors" at bounding box center [415, 378] width 96 height 15
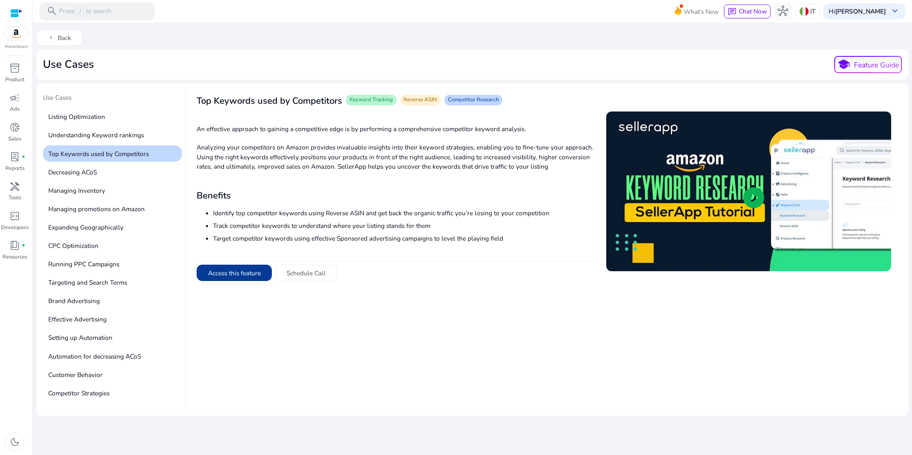
click at [257, 271] on button "Access this feature" at bounding box center [234, 273] width 75 height 16
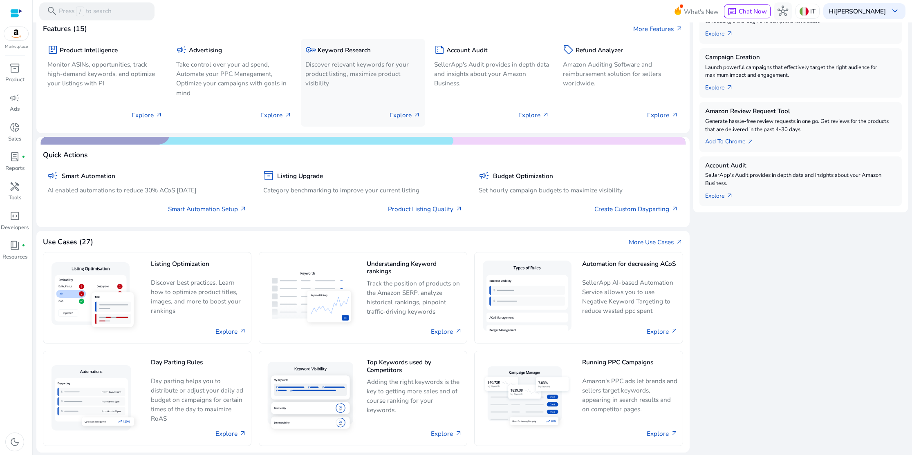
scroll to position [228, 0]
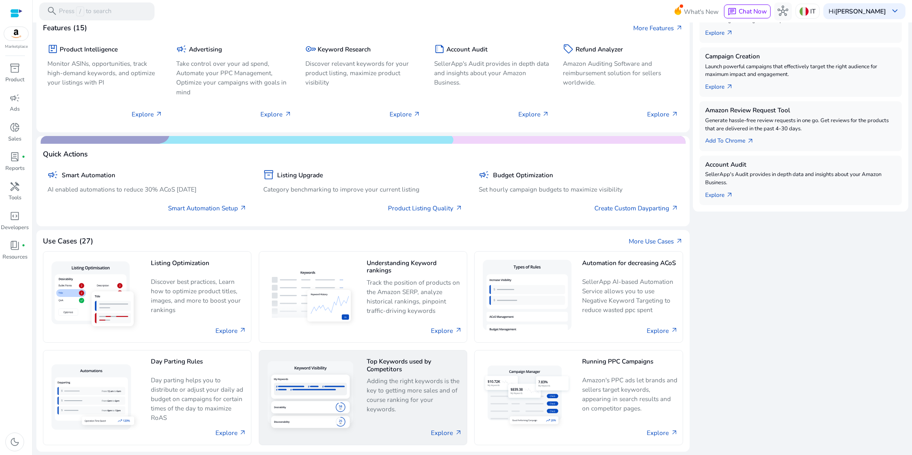
click at [379, 372] on h5 "Top Keywords used by Competitors" at bounding box center [415, 365] width 96 height 15
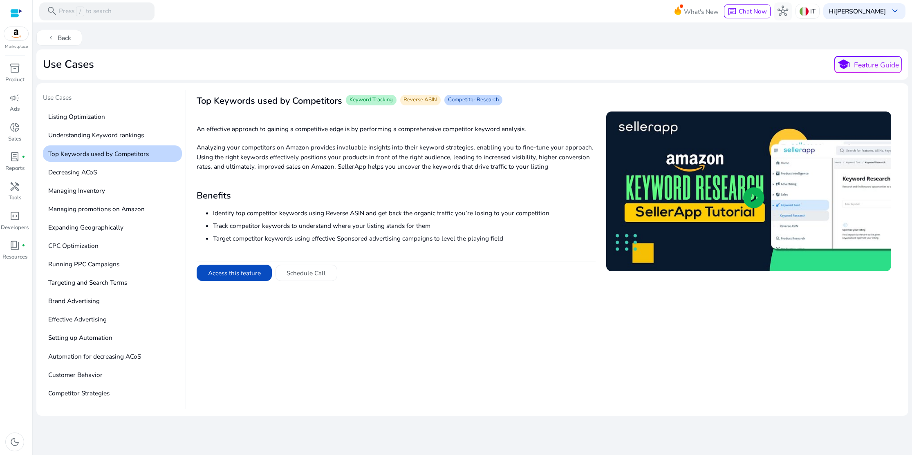
click at [751, 200] on span "play_circle" at bounding box center [753, 198] width 25 height 25
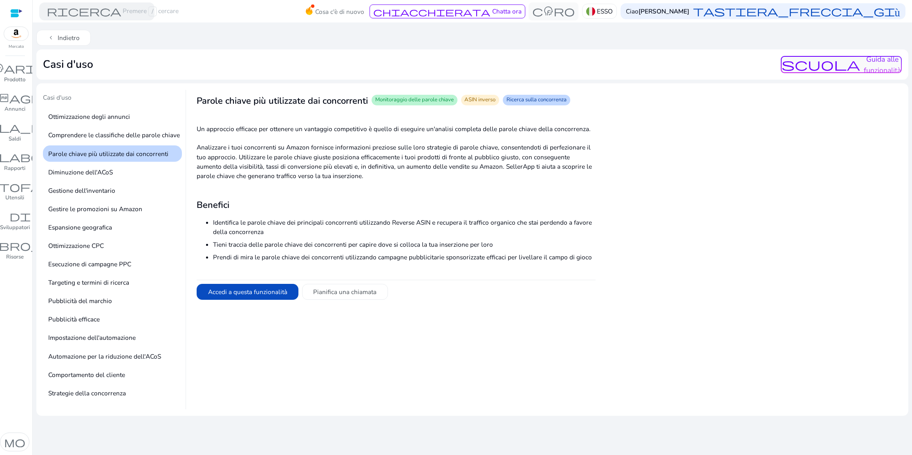
click at [426, 284] on div "Accedi a questa funzionalità Pianifica una chiamata" at bounding box center [396, 290] width 399 height 20
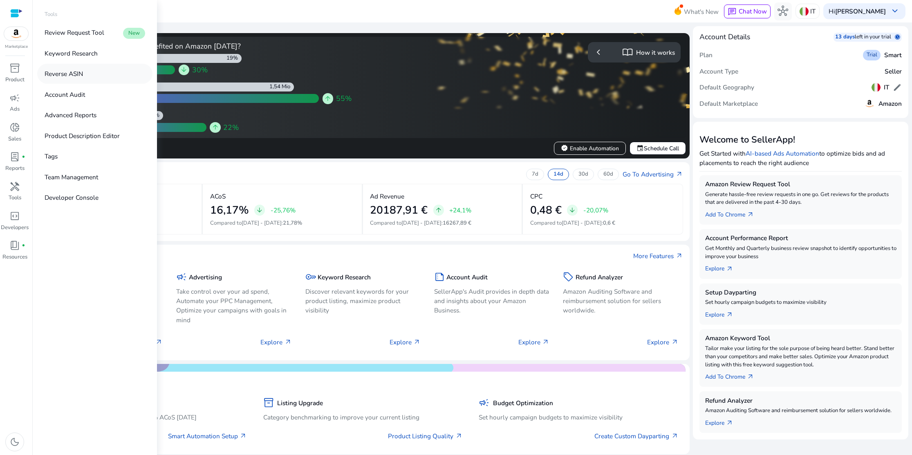
click at [70, 73] on p "Reverse ASIN" at bounding box center [64, 73] width 38 height 9
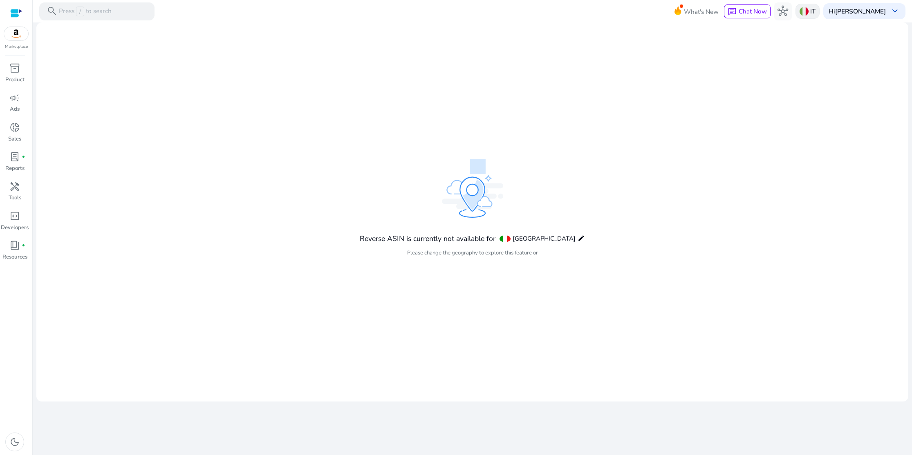
click at [816, 13] on div "IT" at bounding box center [808, 11] width 24 height 15
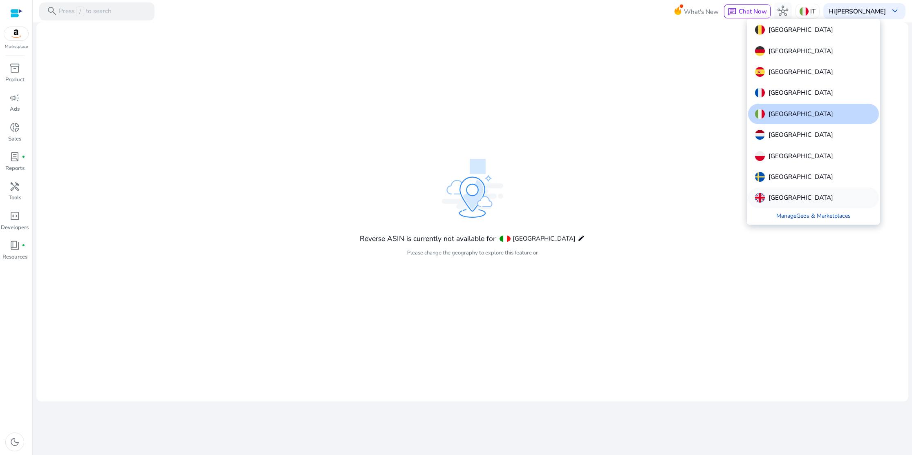
click at [790, 194] on p "[GEOGRAPHIC_DATA]" at bounding box center [801, 198] width 65 height 10
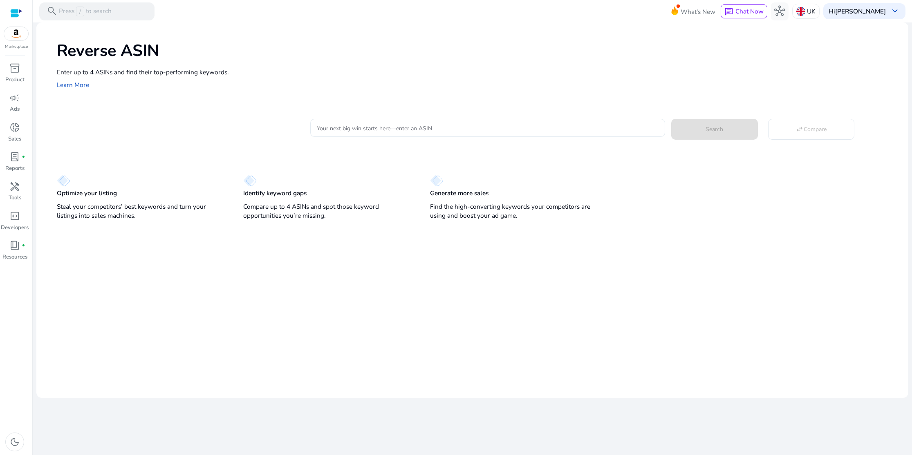
click at [359, 132] on input "Your next big win starts here—enter an ASIN" at bounding box center [488, 127] width 342 height 9
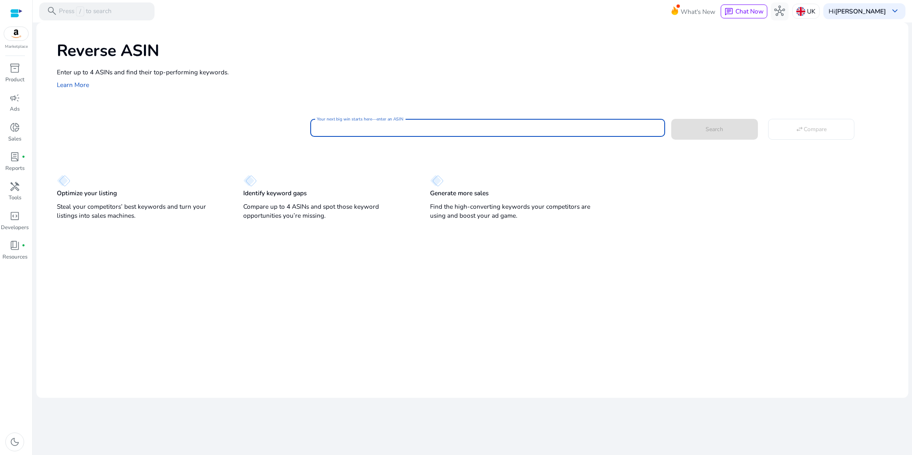
click at [325, 129] on input "Your next big win starts here—enter an ASIN" at bounding box center [488, 127] width 342 height 9
paste input "**********"
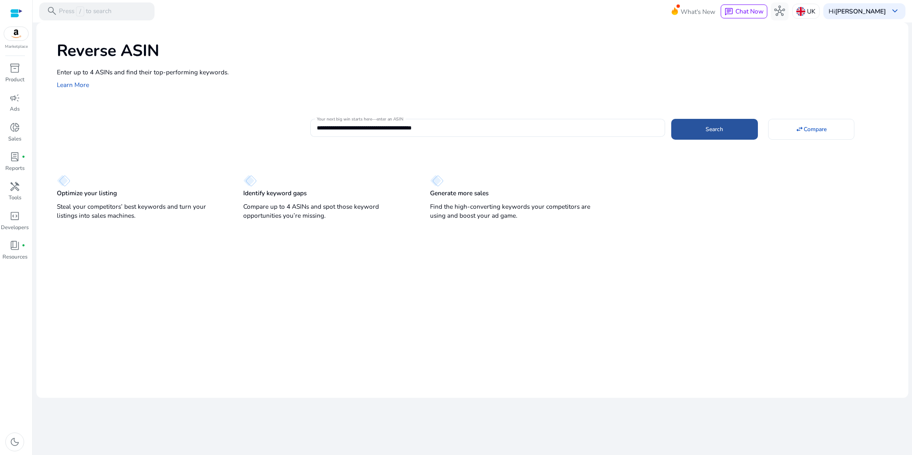
click at [721, 137] on span at bounding box center [714, 130] width 86 height 20
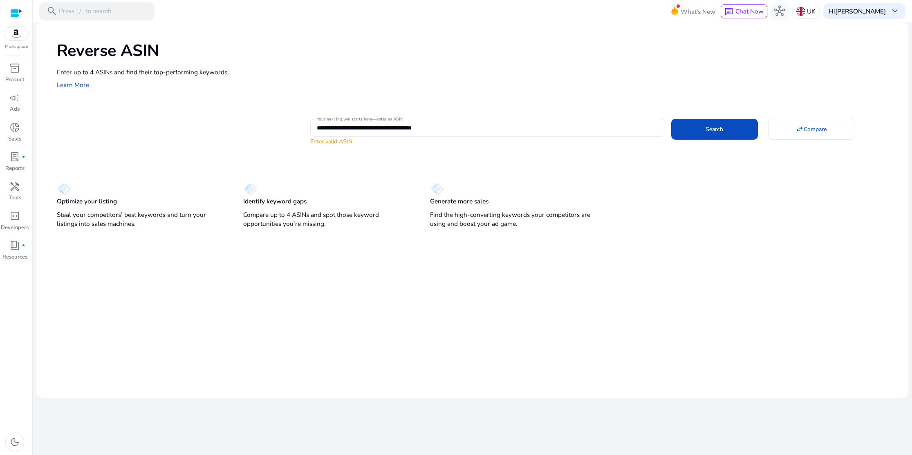
click at [352, 128] on input "**********" at bounding box center [488, 127] width 342 height 9
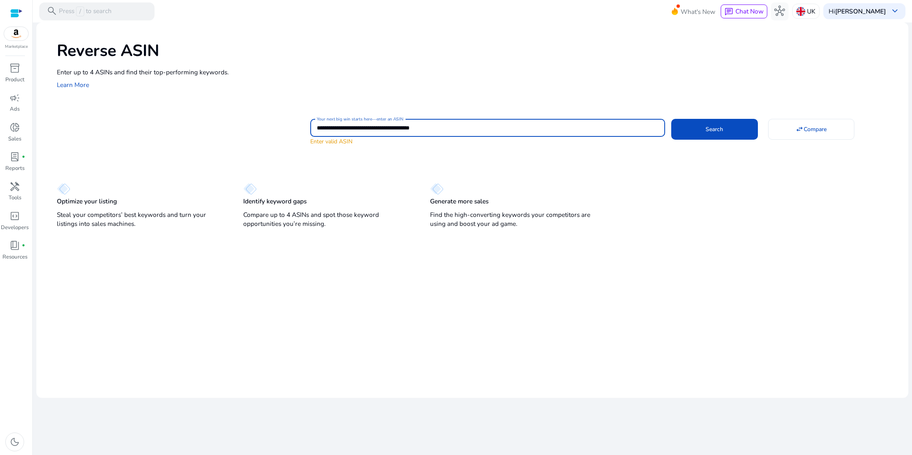
click at [393, 128] on input "**********" at bounding box center [488, 127] width 342 height 9
click at [433, 130] on input "**********" at bounding box center [488, 127] width 342 height 9
click at [671, 119] on button "Search" at bounding box center [714, 129] width 86 height 21
click at [688, 132] on span at bounding box center [714, 130] width 86 height 20
drag, startPoint x: 477, startPoint y: 128, endPoint x: 352, endPoint y: 128, distance: 124.3
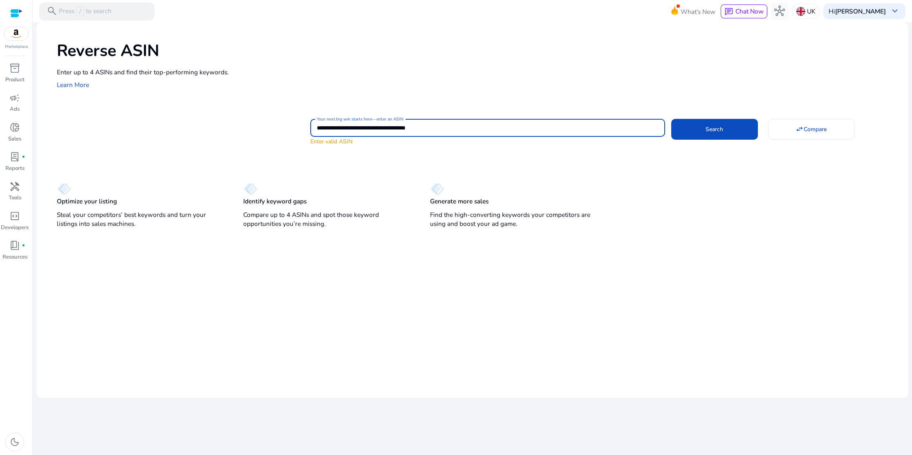
click at [352, 128] on input "**********" at bounding box center [488, 127] width 342 height 9
click at [671, 119] on button "Search" at bounding box center [714, 129] width 86 height 21
type input "**********"
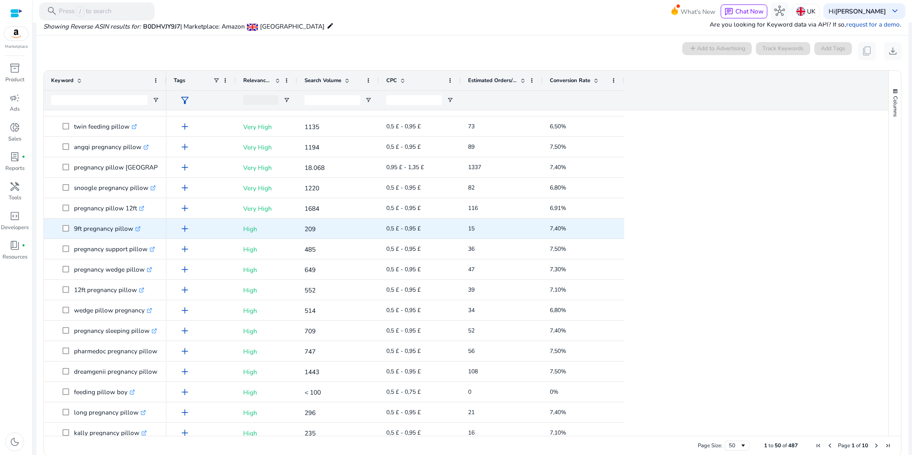
scroll to position [356, 0]
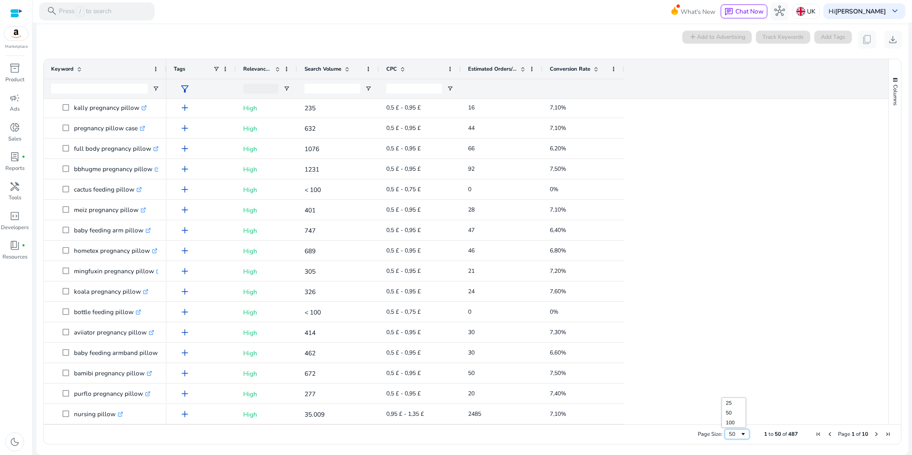
click at [740, 435] on span "Page Size" at bounding box center [743, 434] width 7 height 7
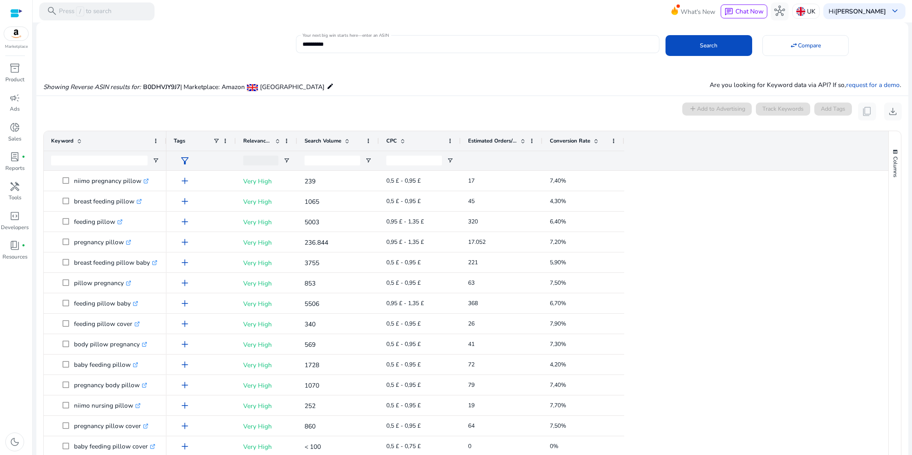
click at [364, 115] on div "0 keyword(s) selected add Add to Advertising Track Keywords Add Tags content_co…" at bounding box center [472, 112] width 859 height 18
click at [793, 52] on span at bounding box center [805, 46] width 85 height 20
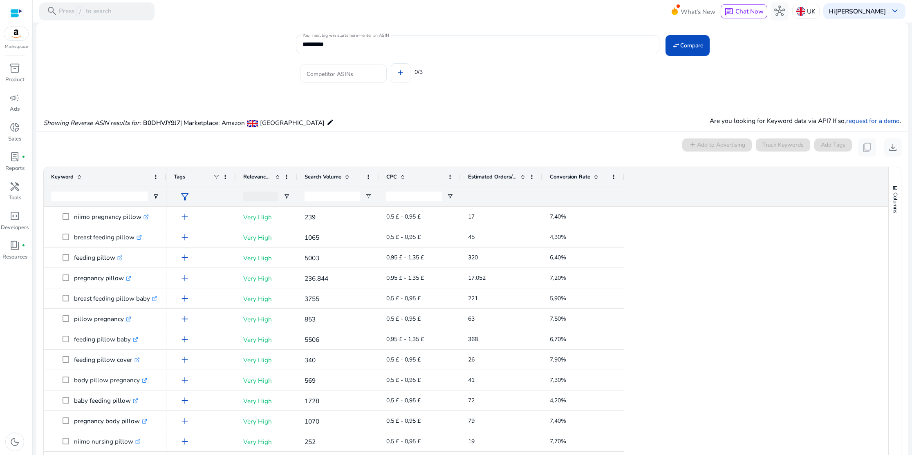
click at [350, 76] on input "Competitor ASINs" at bounding box center [344, 73] width 74 height 9
paste input "**********"
drag, startPoint x: 343, startPoint y: 73, endPoint x: 399, endPoint y: 74, distance: 56.0
click at [399, 74] on div "**********" at bounding box center [599, 72] width 606 height 36
drag, startPoint x: 342, startPoint y: 73, endPoint x: 381, endPoint y: 75, distance: 39.7
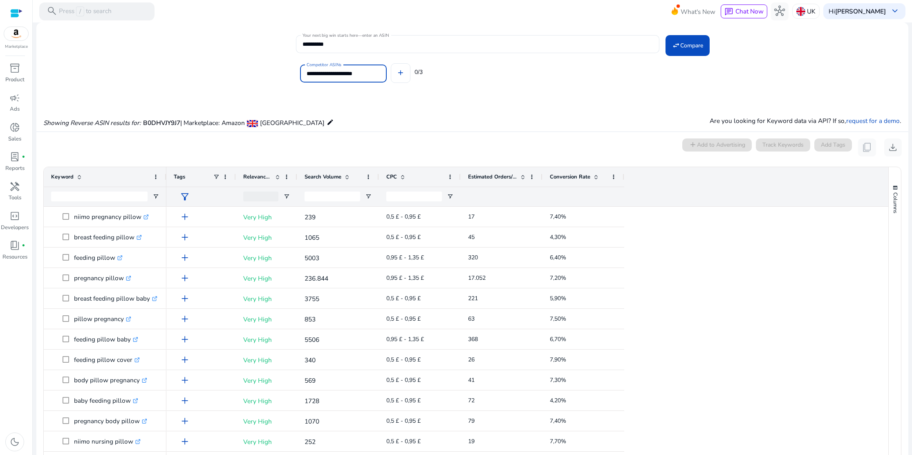
click at [381, 75] on div "**********" at bounding box center [343, 74] width 87 height 18
type input "**********"
click at [401, 74] on mat-icon "add" at bounding box center [401, 73] width 8 height 8
click at [335, 73] on input "Competitor ASINs" at bounding box center [344, 75] width 74 height 9
paste input "**********"
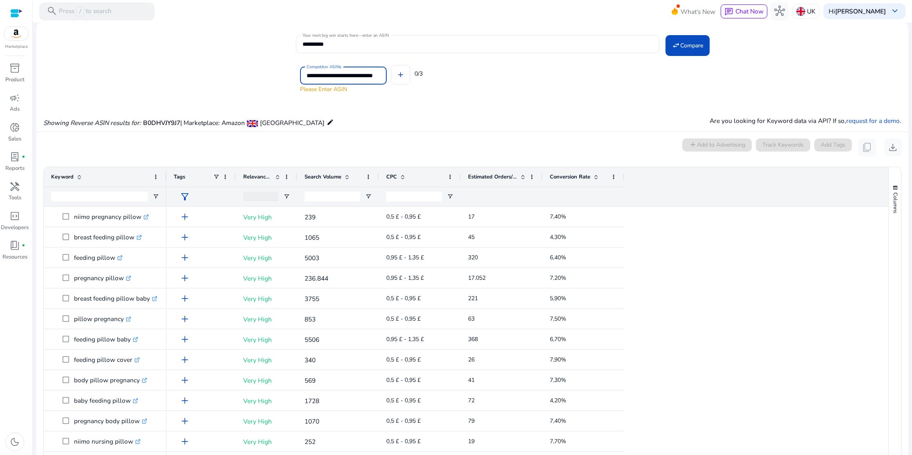
drag, startPoint x: 345, startPoint y: 75, endPoint x: 409, endPoint y: 81, distance: 64.8
click at [409, 81] on div "**********" at bounding box center [599, 72] width 606 height 36
drag, startPoint x: 342, startPoint y: 75, endPoint x: 385, endPoint y: 81, distance: 42.9
click at [385, 81] on div "**********" at bounding box center [343, 76] width 87 height 18
type input "**********"
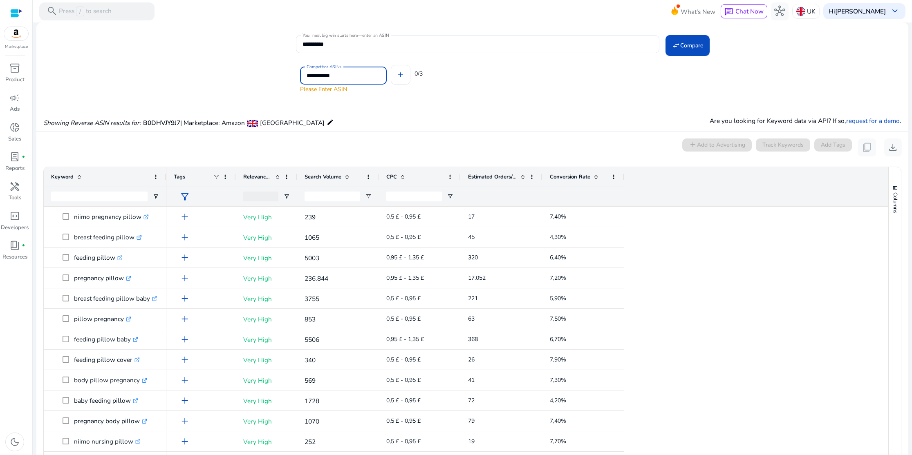
click at [391, 65] on button "add" at bounding box center [401, 75] width 20 height 20
drag, startPoint x: 305, startPoint y: 74, endPoint x: 294, endPoint y: 74, distance: 11.9
click at [294, 74] on div "**********" at bounding box center [468, 61] width 865 height 57
click at [391, 65] on button "add" at bounding box center [401, 75] width 20 height 20
click at [366, 80] on input "**********" at bounding box center [344, 75] width 74 height 9
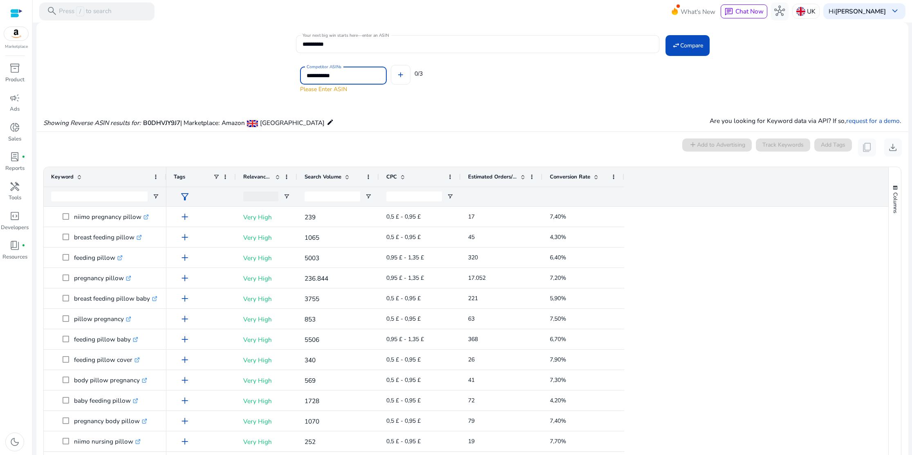
click at [391, 65] on button "add" at bounding box center [401, 75] width 20 height 20
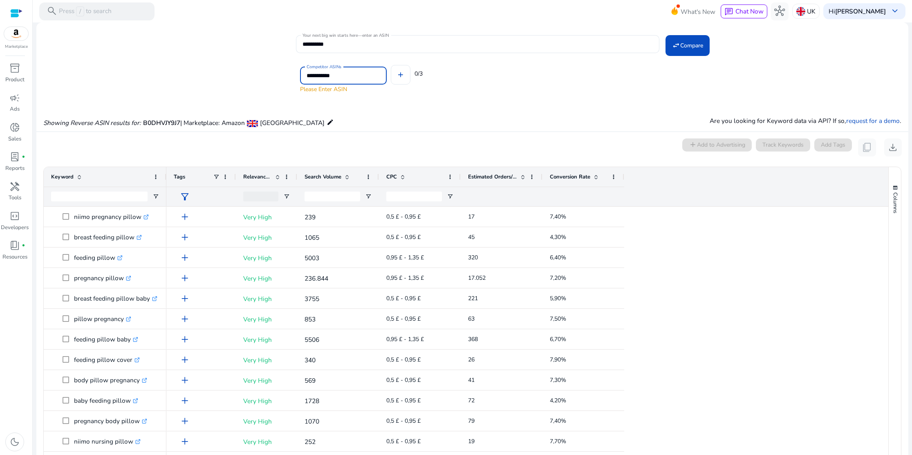
click at [391, 65] on button "add" at bounding box center [401, 75] width 20 height 20
click at [366, 80] on input "**********" at bounding box center [344, 75] width 74 height 9
click at [677, 51] on span at bounding box center [688, 46] width 44 height 20
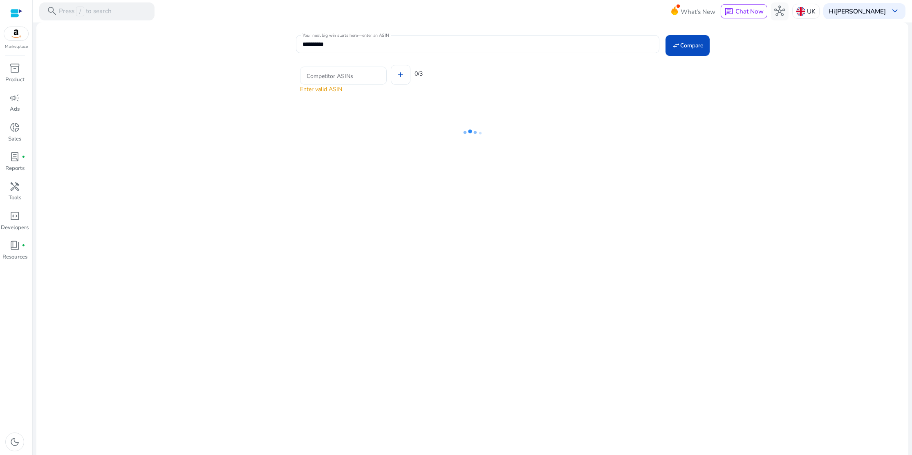
click at [362, 78] on input "Competitor ASINs" at bounding box center [344, 75] width 74 height 9
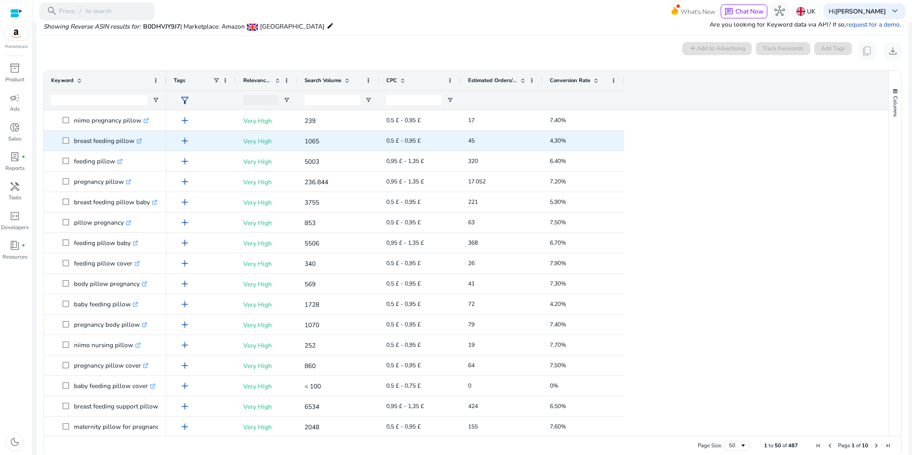
scroll to position [0, 0]
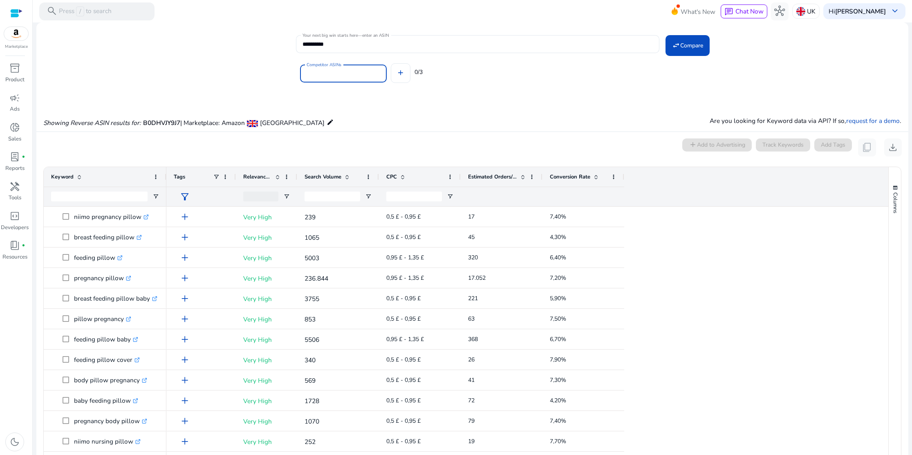
paste input "**********"
type input "**********"
click at [391, 63] on button "add" at bounding box center [401, 73] width 20 height 20
click at [400, 75] on div "Competitor ASINs add 0/3" at bounding box center [599, 72] width 606 height 36
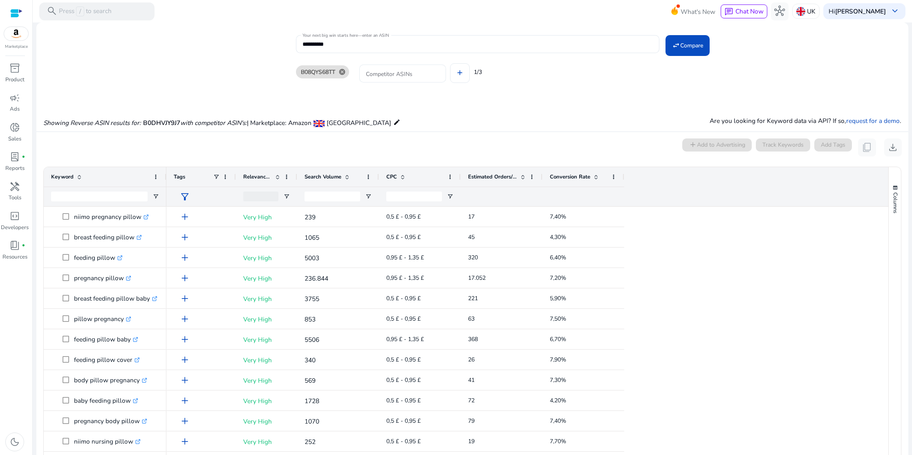
click at [398, 75] on input "Competitor ASINs" at bounding box center [403, 73] width 74 height 9
paste input "**********"
type input "**********"
click at [450, 63] on button "add" at bounding box center [460, 73] width 20 height 20
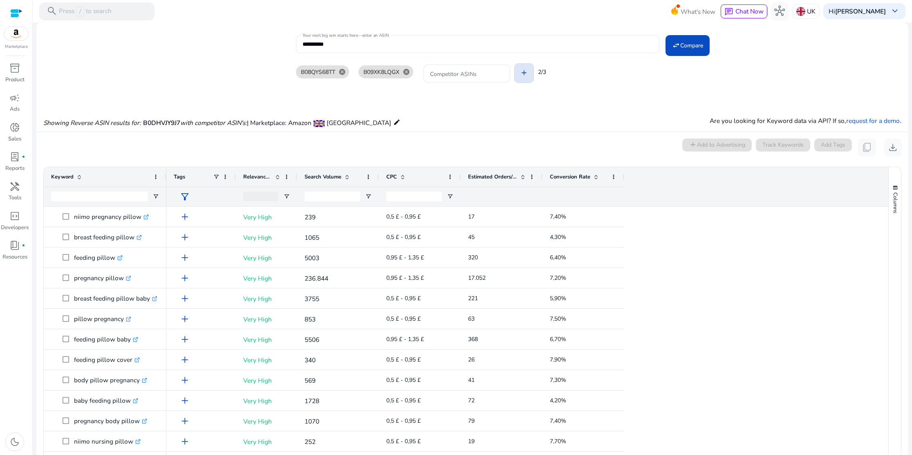
click at [459, 76] on div "B08QYS68TT cancel B09XK8LQGX cancel Competitor ASINs add 2/3" at bounding box center [599, 72] width 606 height 36
click at [458, 76] on input "Competitor ASINs" at bounding box center [467, 73] width 74 height 9
paste input "**********"
type input "**********"
click at [683, 48] on span "Compare" at bounding box center [691, 45] width 23 height 9
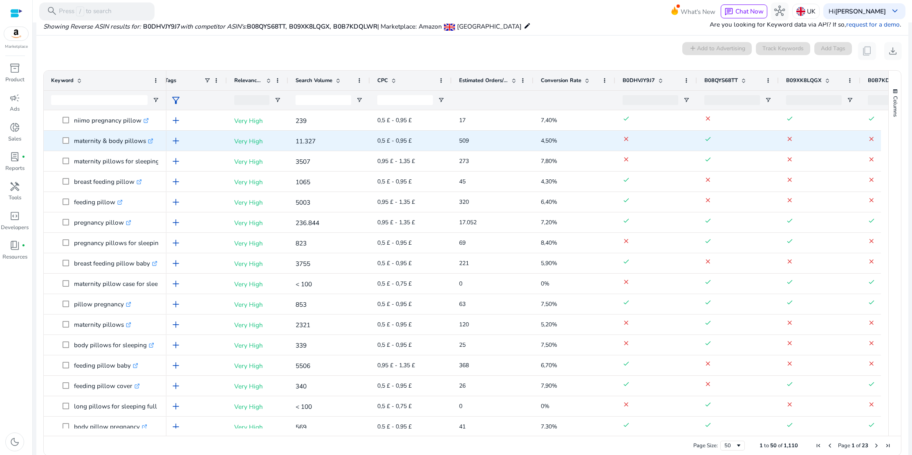
scroll to position [0, 14]
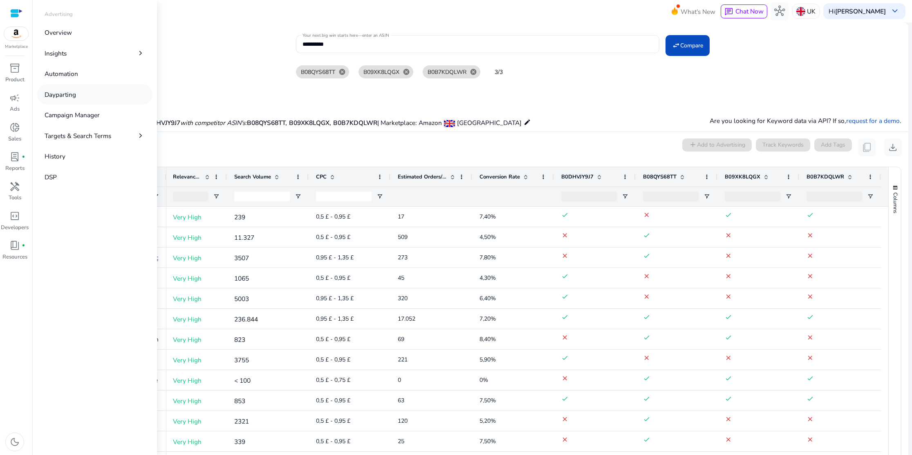
click at [48, 96] on p "Dayparting" at bounding box center [60, 94] width 31 height 9
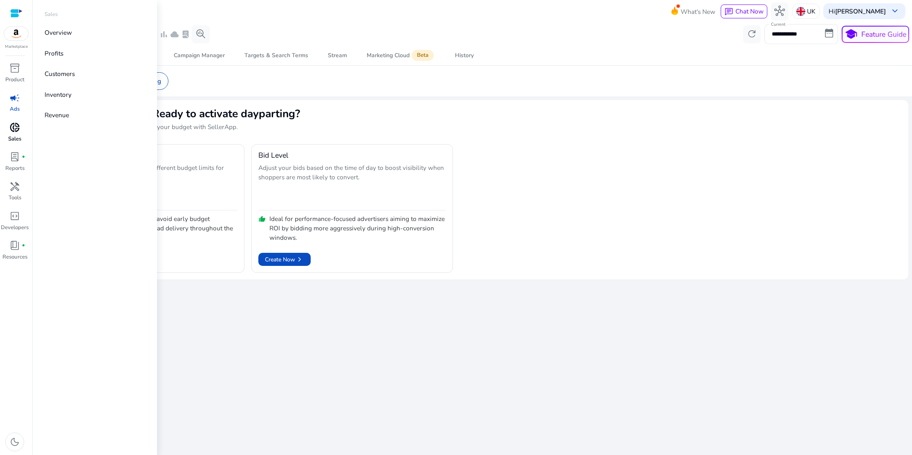
click at [16, 123] on span "donut_small" at bounding box center [14, 127] width 11 height 11
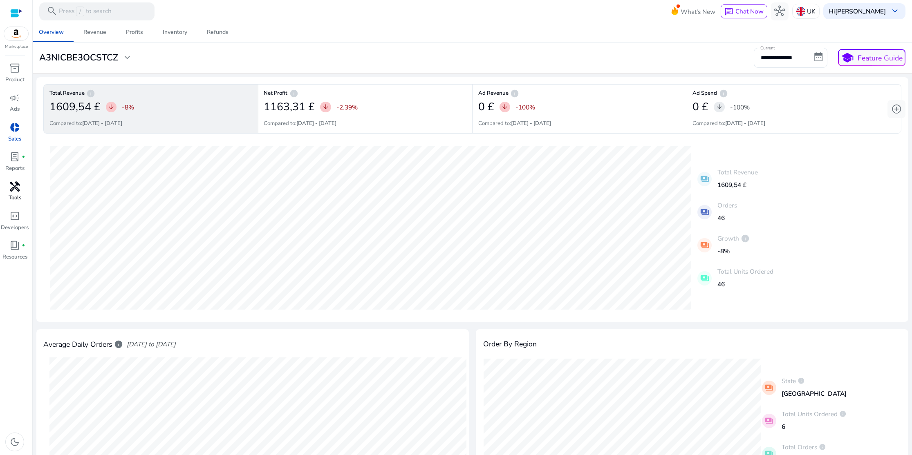
click at [18, 189] on span "handyman" at bounding box center [14, 187] width 11 height 11
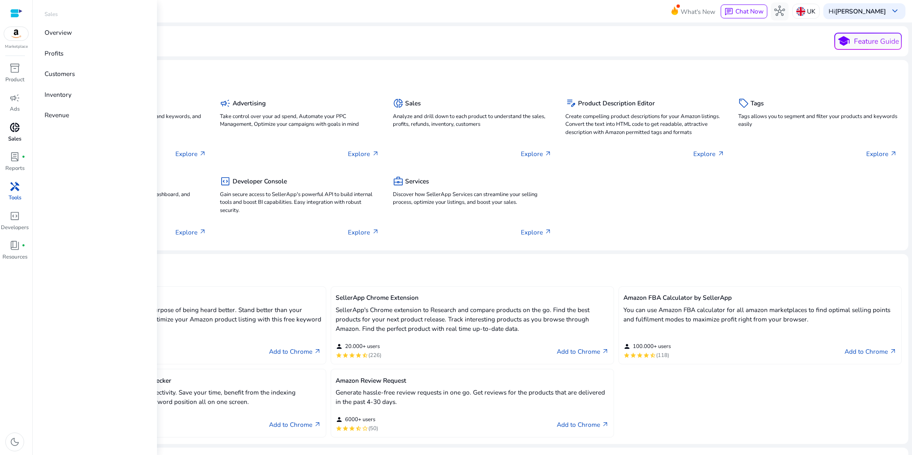
click at [17, 127] on span "donut_small" at bounding box center [14, 127] width 11 height 11
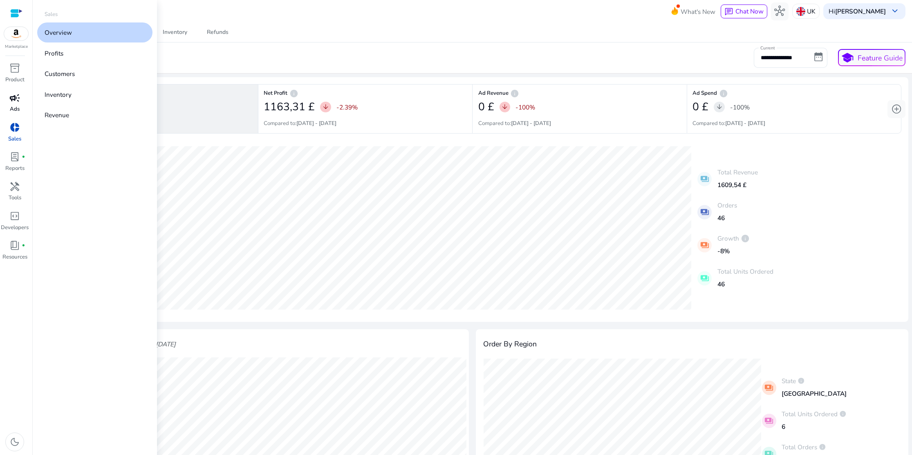
click at [15, 105] on div "campaign" at bounding box center [14, 98] width 25 height 14
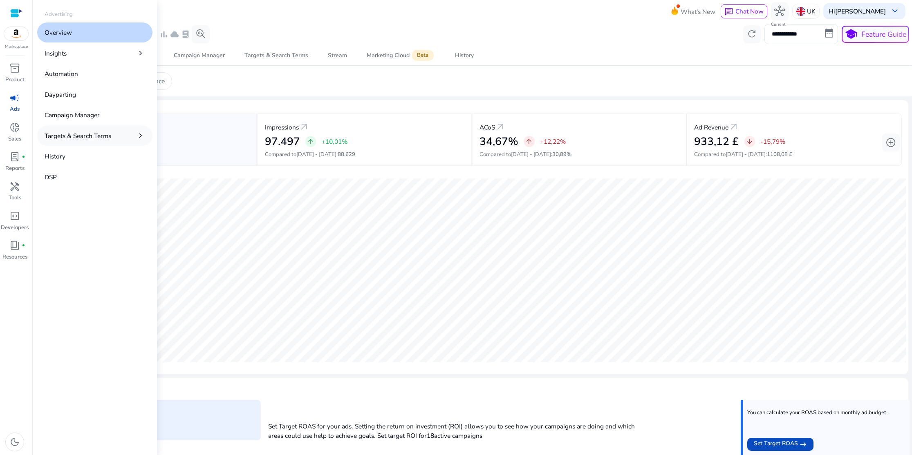
click at [64, 134] on p "Targets & Search Terms" at bounding box center [78, 135] width 67 height 9
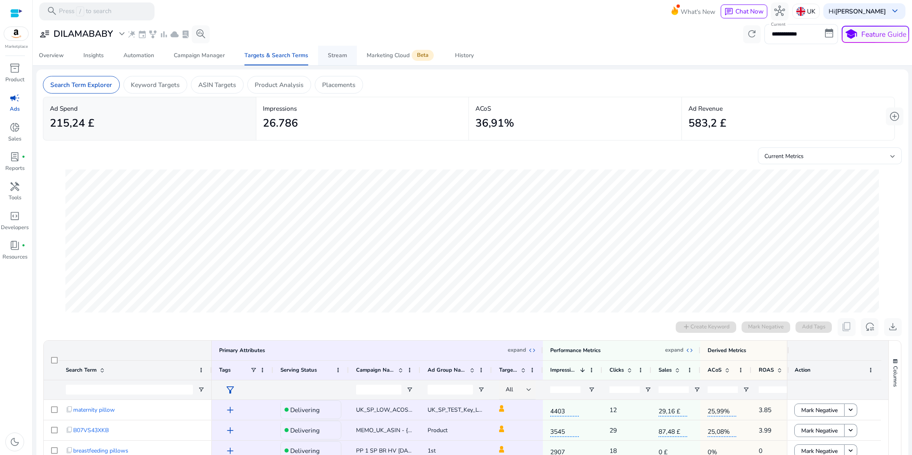
scroll to position [0, 0]
click at [337, 54] on div "Stream" at bounding box center [337, 56] width 19 height 6
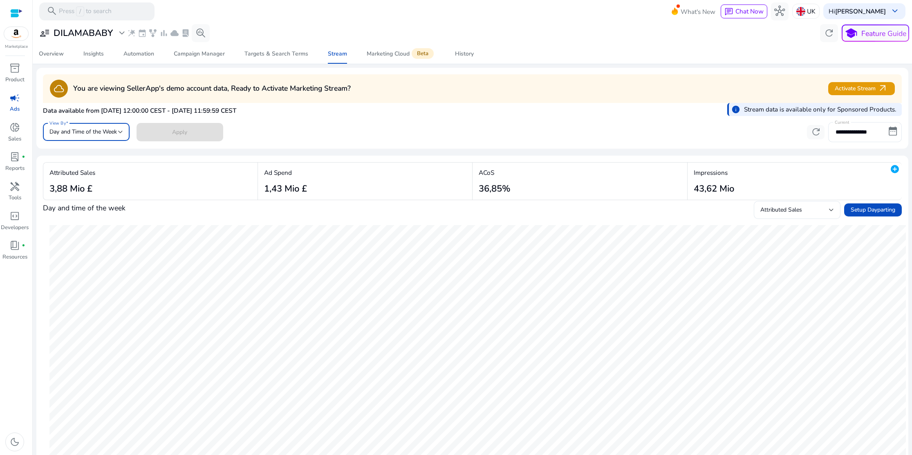
click at [121, 133] on div at bounding box center [120, 131] width 5 height 3
click at [331, 137] on div at bounding box center [456, 227] width 912 height 455
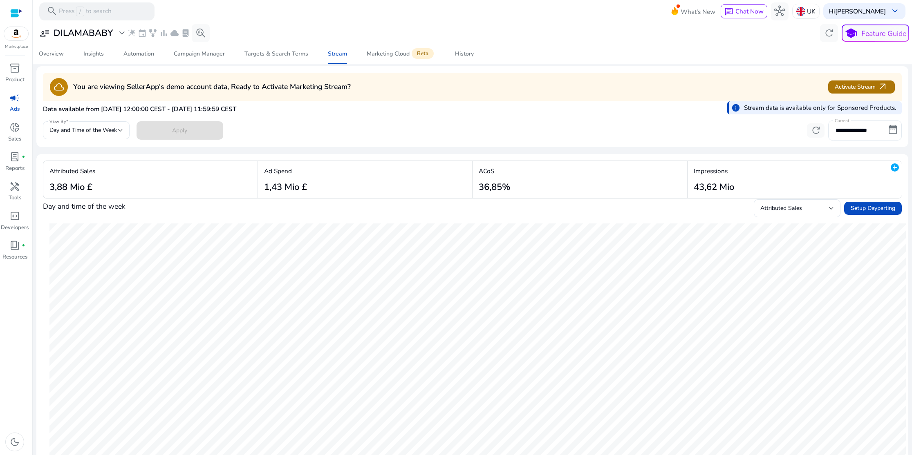
click at [847, 87] on span "Activate Stream arrow_outward" at bounding box center [861, 87] width 53 height 11
click at [809, 9] on div "UK" at bounding box center [805, 11] width 27 height 15
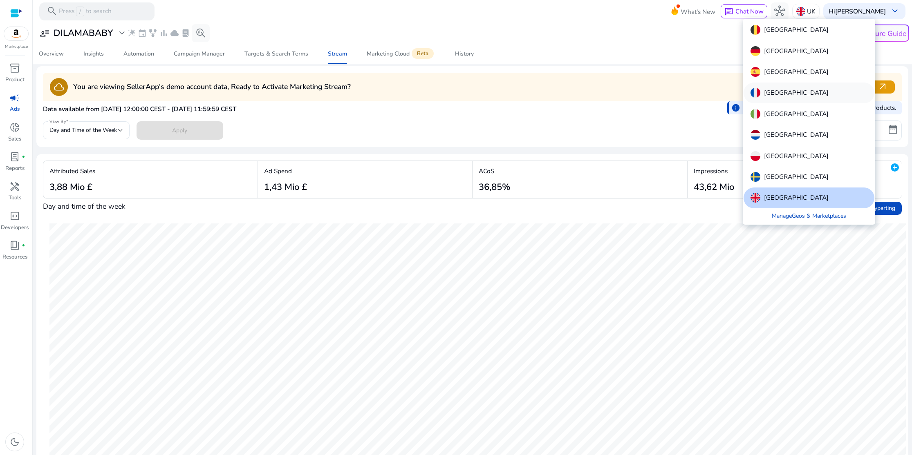
click at [777, 92] on p "[GEOGRAPHIC_DATA]" at bounding box center [796, 93] width 65 height 10
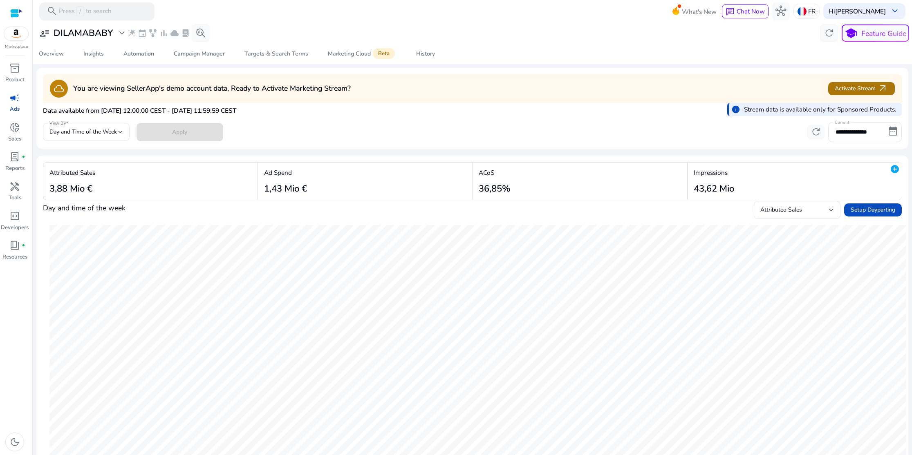
click at [878, 87] on span "arrow_outward" at bounding box center [883, 88] width 11 height 11
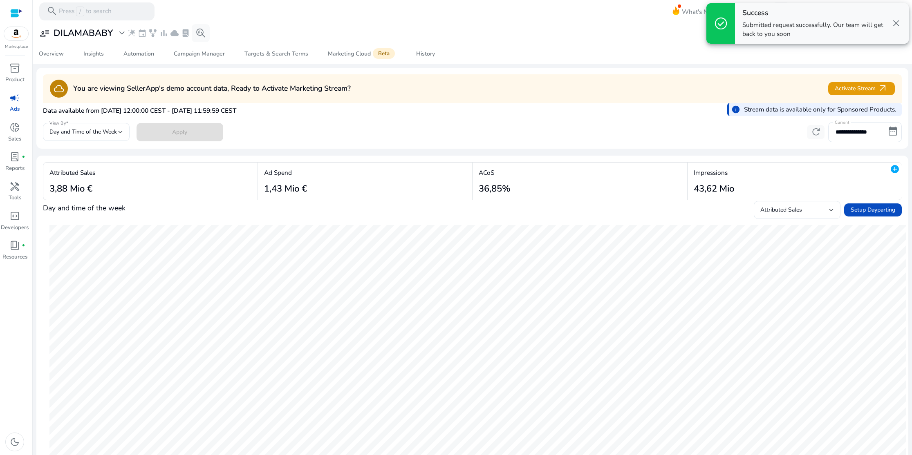
click at [657, 60] on div "Overview Insights Automation Campaign Manager Targets & Search Terms Marketing …" at bounding box center [472, 54] width 887 height 20
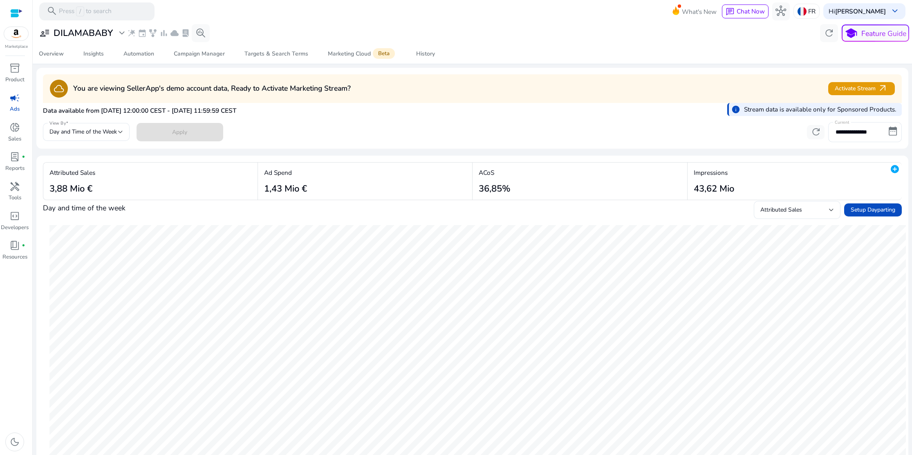
click at [674, 56] on div "Overview Insights Automation Campaign Manager Targets & Search Terms Marketing …" at bounding box center [472, 54] width 887 height 20
click at [815, 11] on p "FR" at bounding box center [811, 11] width 7 height 14
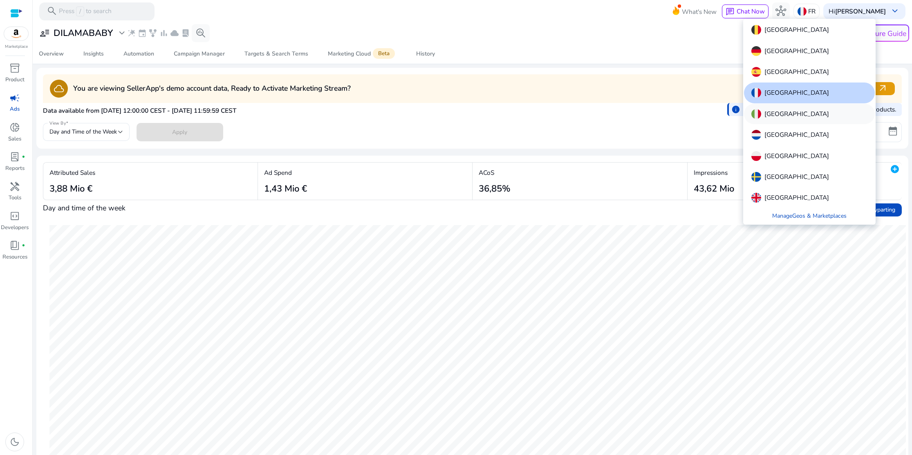
click at [774, 113] on p "[GEOGRAPHIC_DATA]" at bounding box center [796, 114] width 65 height 10
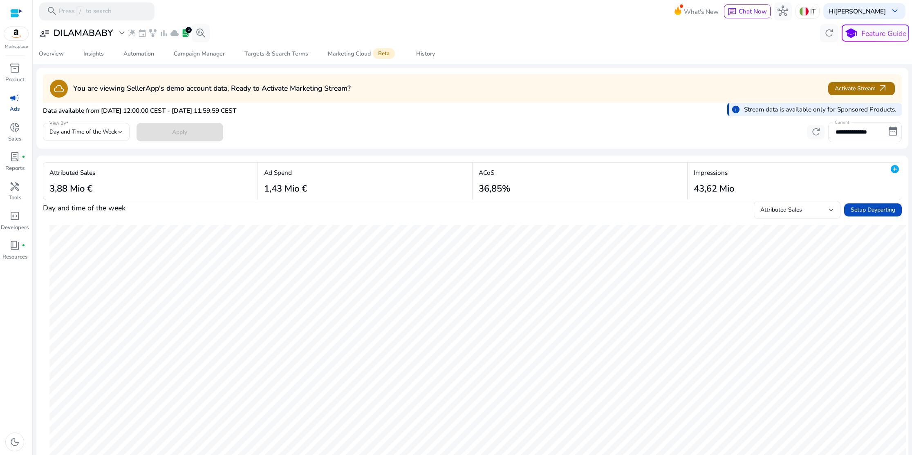
click at [855, 88] on span "Activate Stream arrow_outward" at bounding box center [861, 88] width 53 height 11
click at [809, 12] on img at bounding box center [804, 11] width 9 height 9
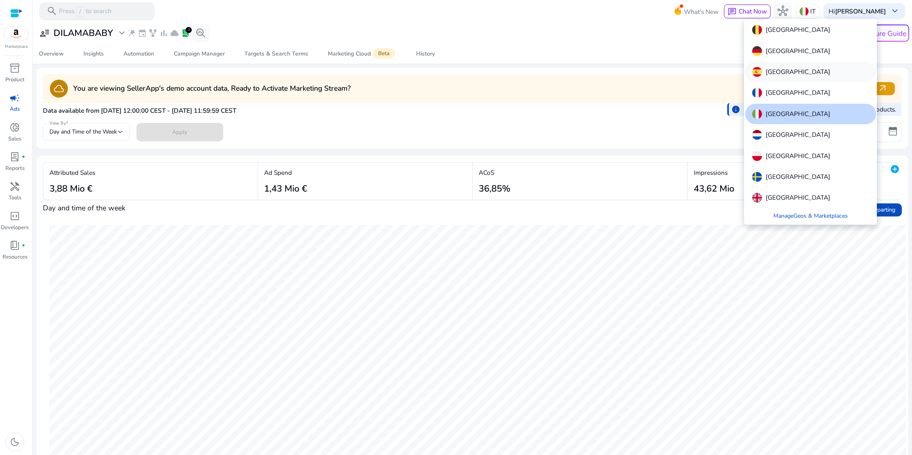
click at [773, 68] on p "[GEOGRAPHIC_DATA]" at bounding box center [798, 72] width 65 height 10
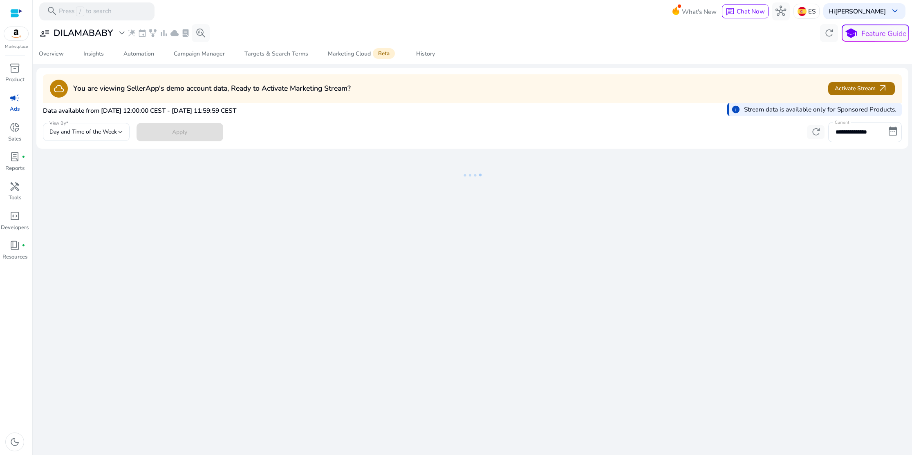
click at [860, 90] on span "Activate Stream arrow_outward" at bounding box center [861, 88] width 53 height 11
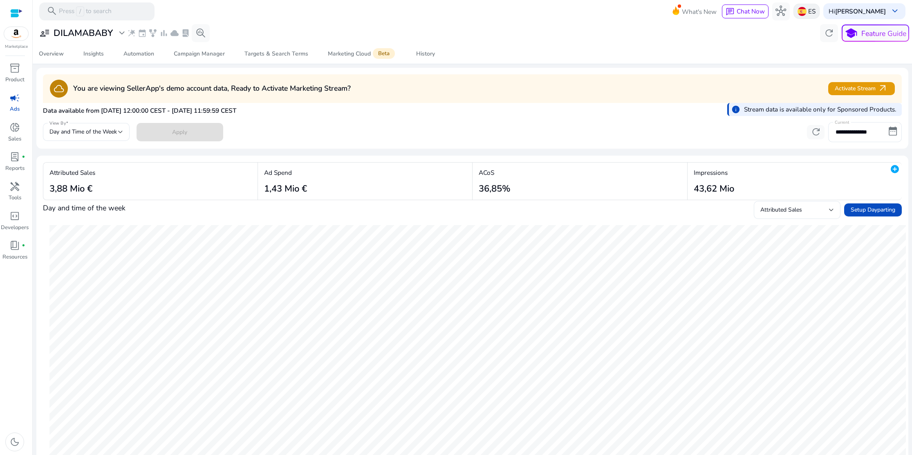
click at [805, 16] on div "ES" at bounding box center [806, 11] width 26 height 15
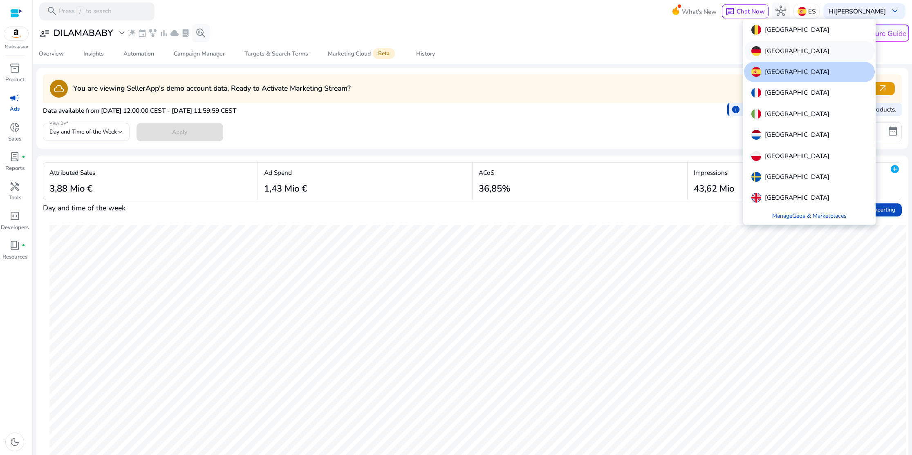
click at [782, 49] on p "[GEOGRAPHIC_DATA]" at bounding box center [797, 51] width 65 height 10
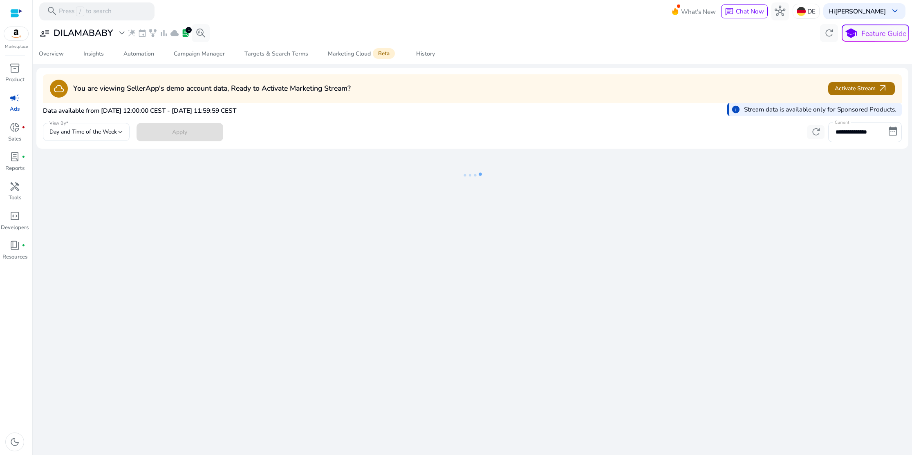
click at [863, 87] on span "Activate Stream arrow_outward" at bounding box center [861, 88] width 53 height 11
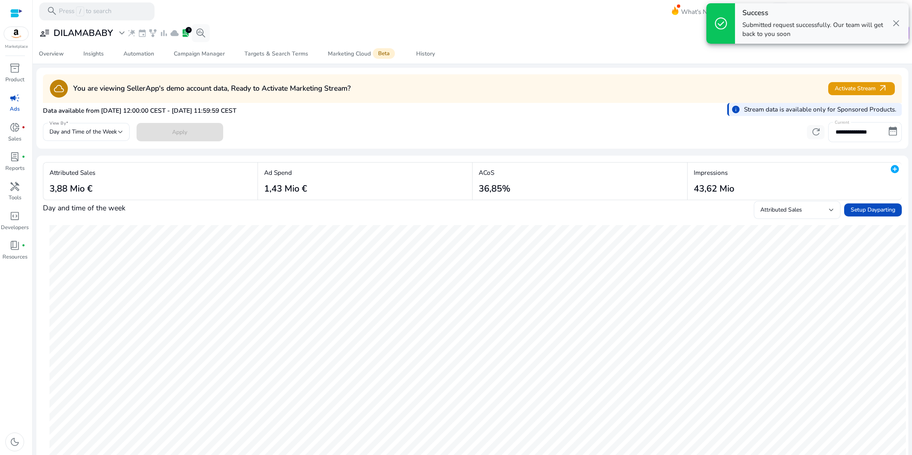
click at [706, 78] on div "cloud You are viewing SellerApp's demo account data, Ready to Activate Marketin…" at bounding box center [472, 88] width 859 height 29
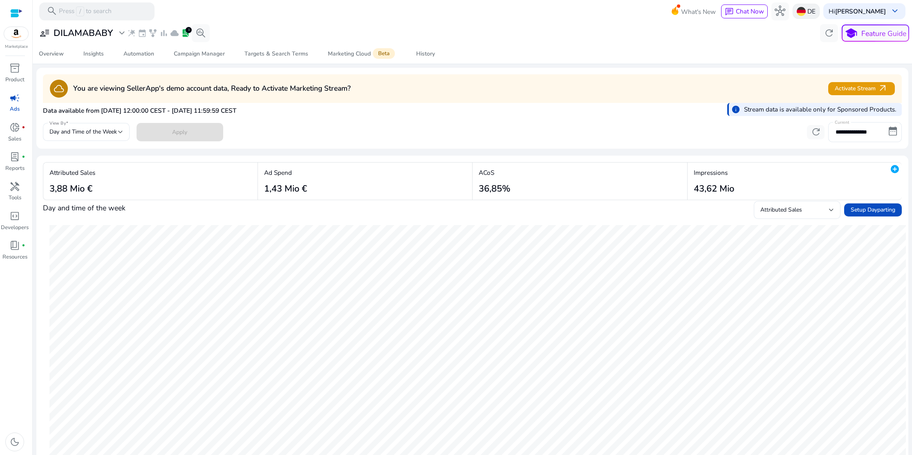
click at [802, 16] on div "DE" at bounding box center [806, 11] width 27 height 15
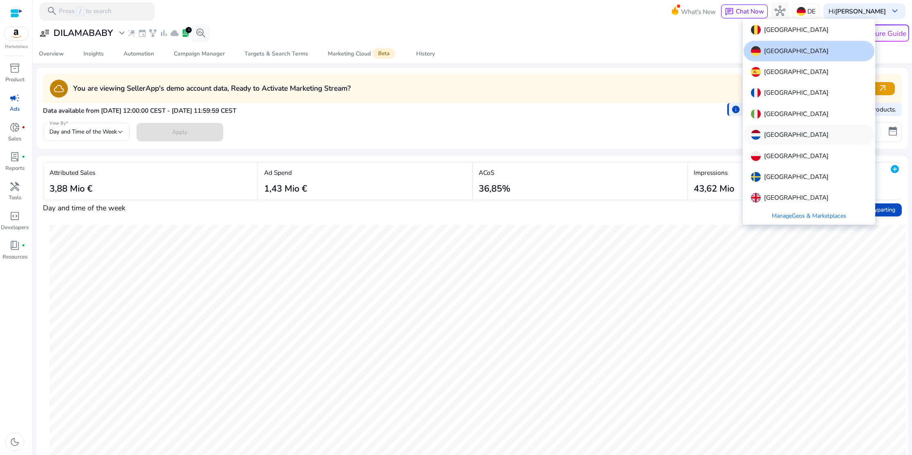
scroll to position [0, 0]
click at [635, 104] on div at bounding box center [456, 227] width 912 height 455
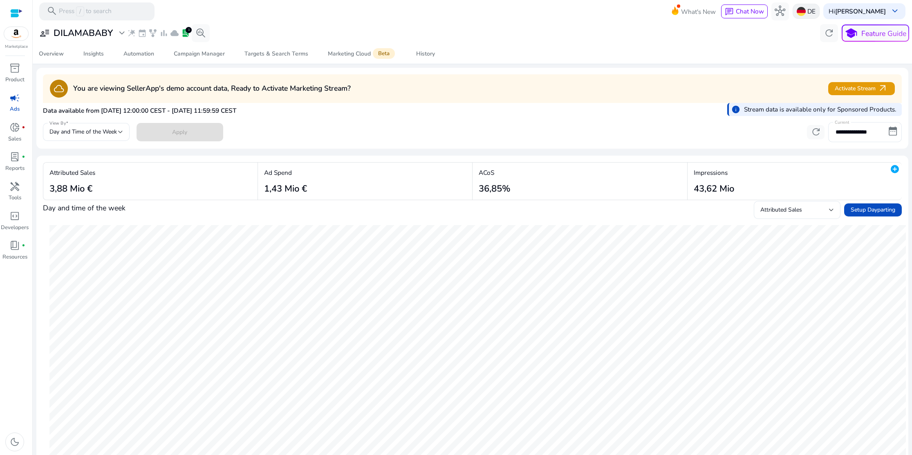
click at [806, 10] on img at bounding box center [801, 11] width 9 height 9
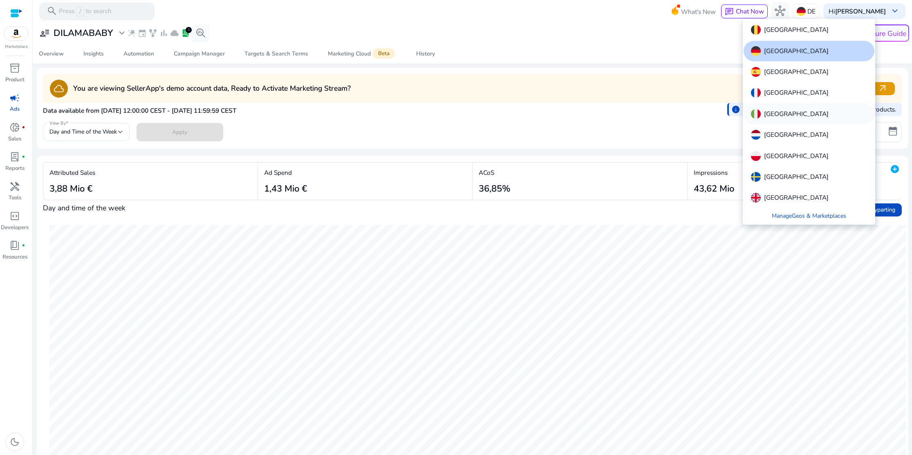
click at [776, 112] on div "[GEOGRAPHIC_DATA]" at bounding box center [809, 114] width 131 height 20
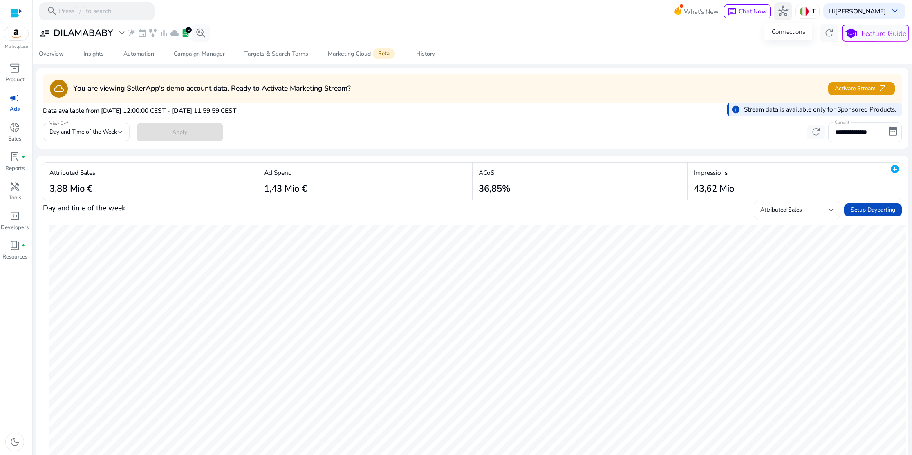
click at [787, 12] on span "hub" at bounding box center [783, 11] width 11 height 11
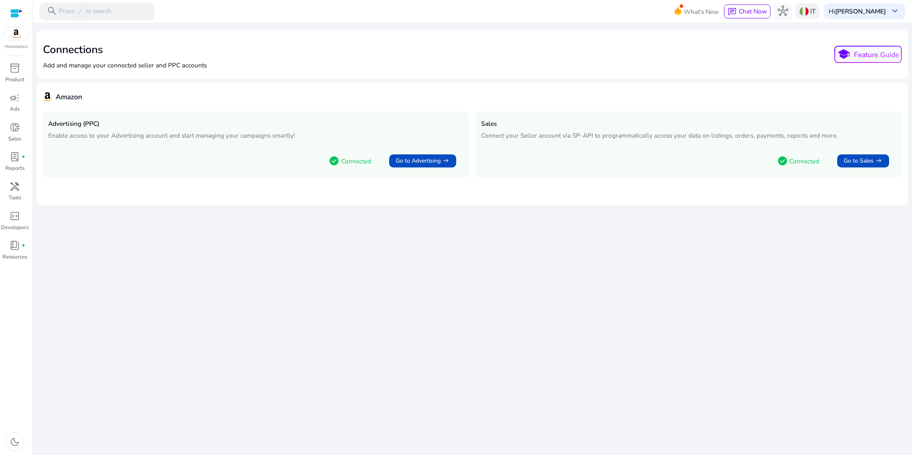
click at [809, 12] on img at bounding box center [804, 11] width 9 height 9
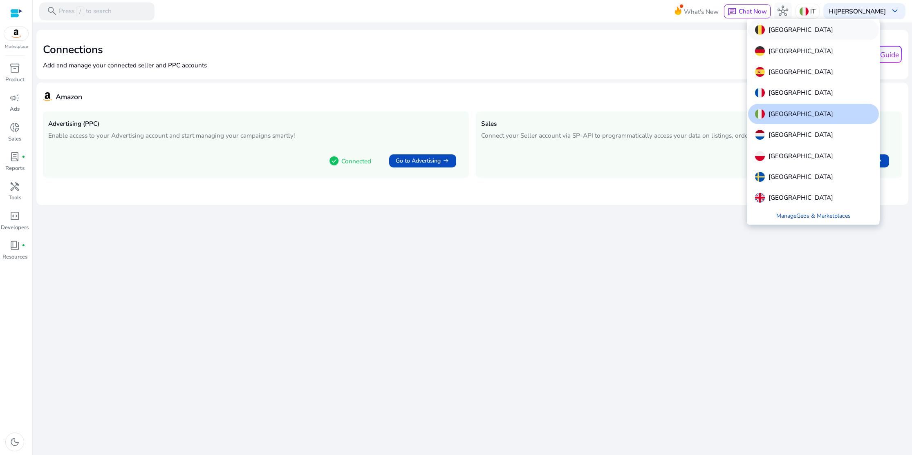
click at [795, 30] on div "[GEOGRAPHIC_DATA]" at bounding box center [813, 30] width 131 height 20
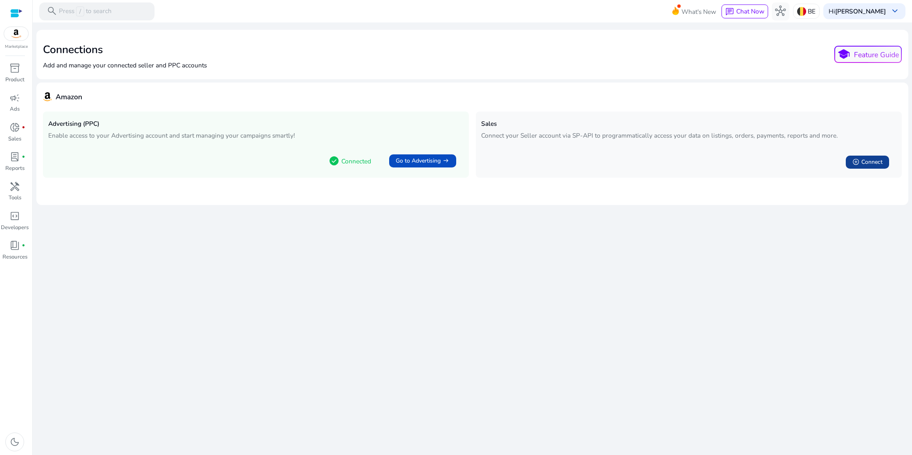
click at [865, 159] on span "Connect" at bounding box center [871, 162] width 21 height 9
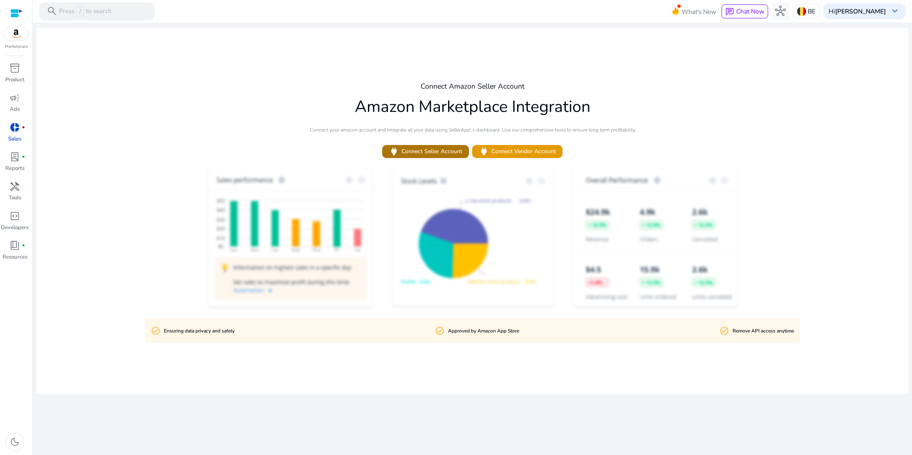
click at [444, 155] on span "power Connect Seller Account" at bounding box center [425, 151] width 73 height 11
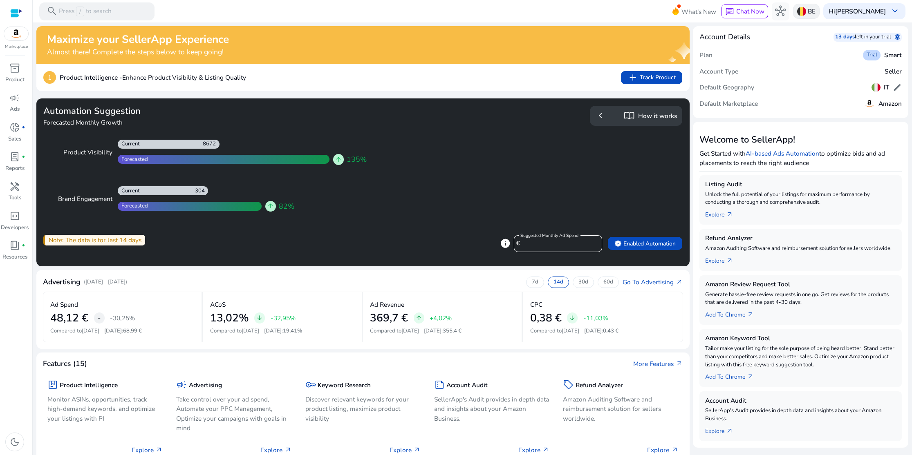
click at [806, 13] on img at bounding box center [801, 11] width 9 height 9
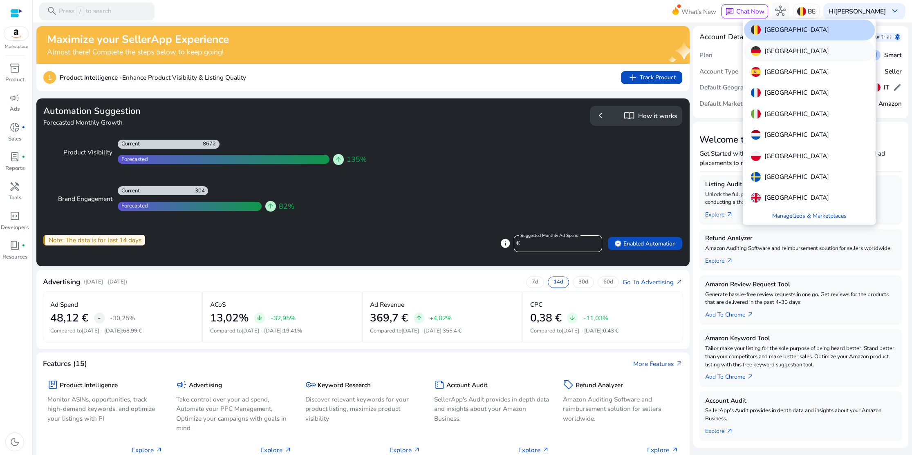
click at [785, 49] on p "[GEOGRAPHIC_DATA]" at bounding box center [796, 51] width 65 height 10
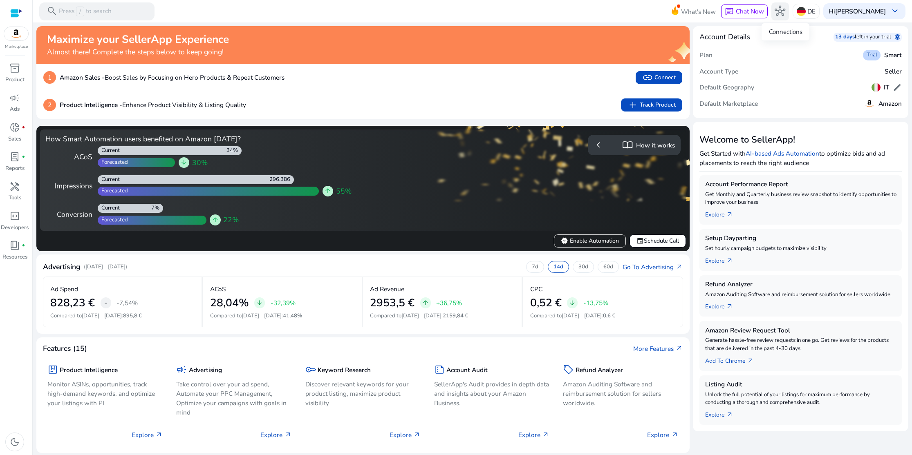
click at [785, 14] on span "hub" at bounding box center [780, 11] width 11 height 11
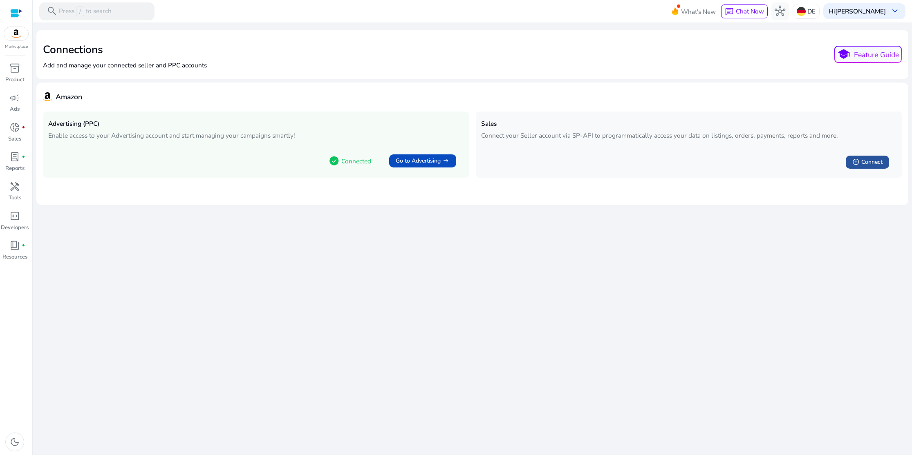
click at [861, 163] on div "add_circle Connect" at bounding box center [867, 162] width 30 height 9
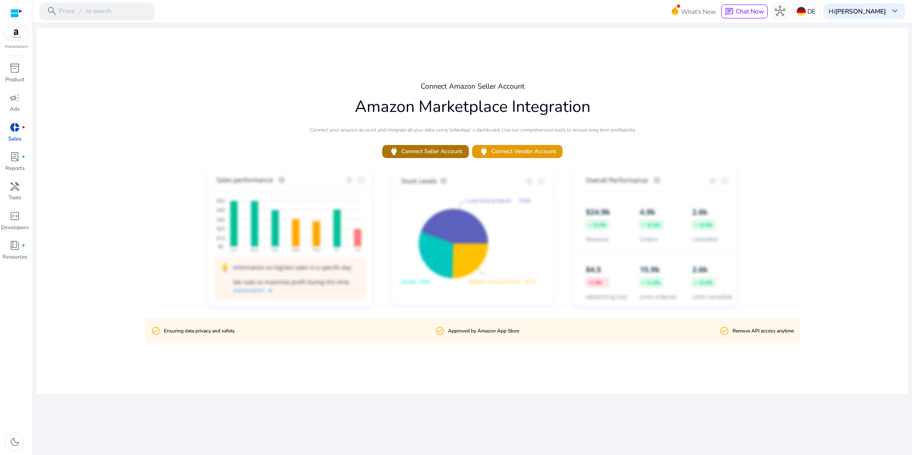
click at [446, 152] on span "power Connect Seller Account" at bounding box center [425, 151] width 73 height 11
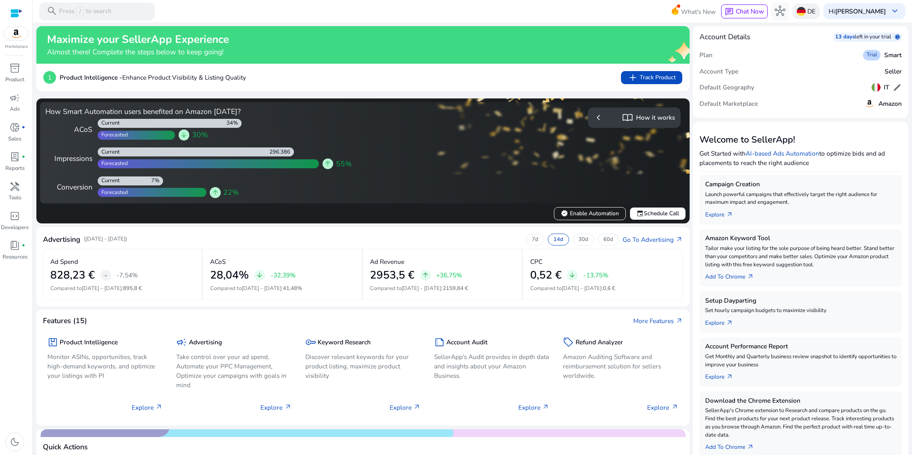
click at [806, 11] on img at bounding box center [801, 11] width 9 height 9
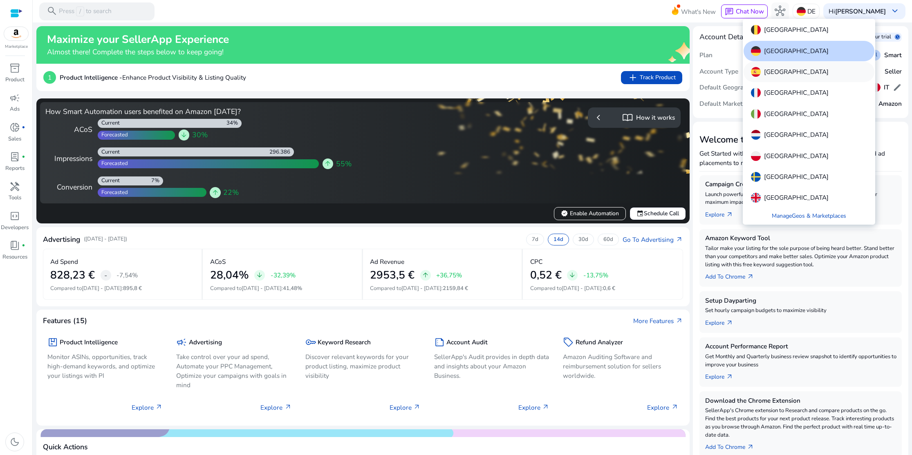
click at [780, 72] on div "[GEOGRAPHIC_DATA]" at bounding box center [809, 72] width 131 height 20
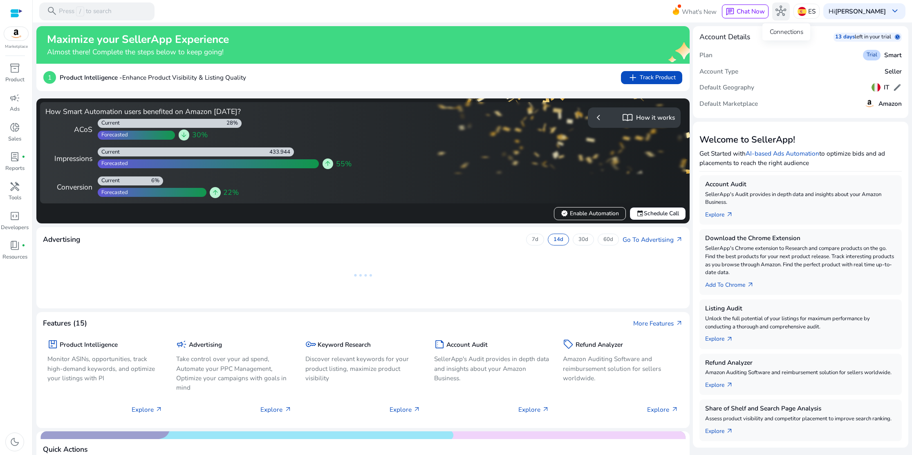
click at [786, 13] on span "hub" at bounding box center [781, 11] width 11 height 11
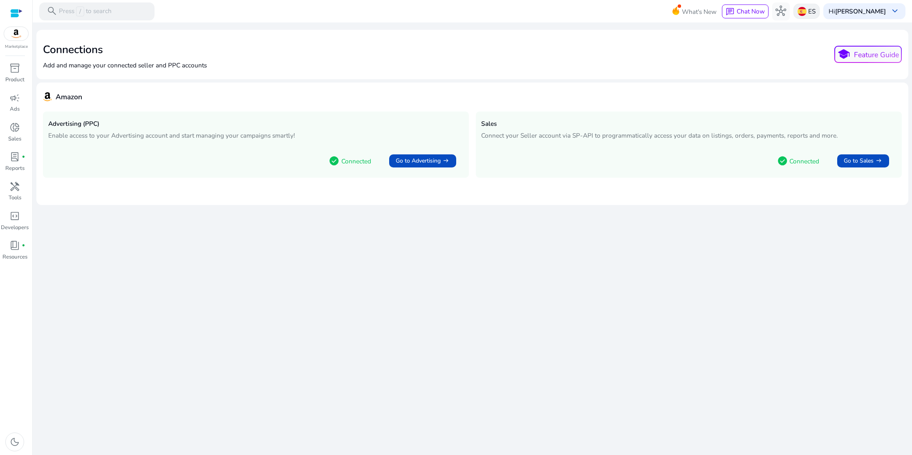
click at [807, 11] on img at bounding box center [802, 11] width 9 height 9
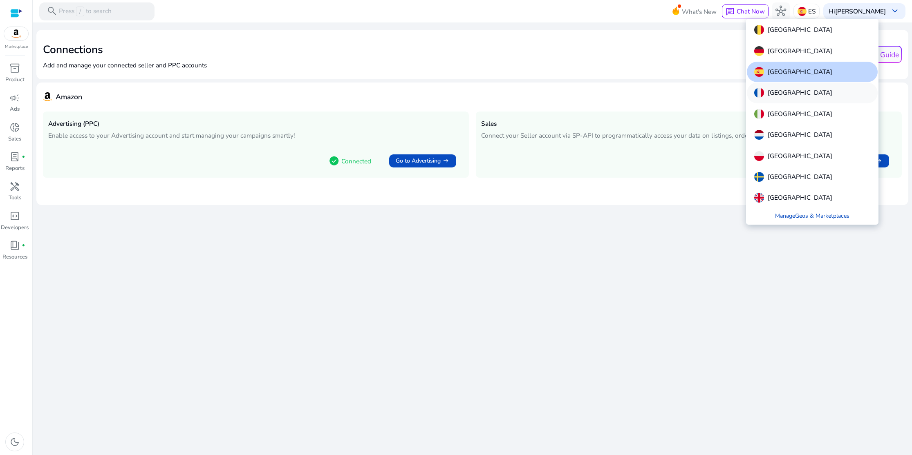
click at [787, 94] on div "[GEOGRAPHIC_DATA]" at bounding box center [812, 93] width 131 height 20
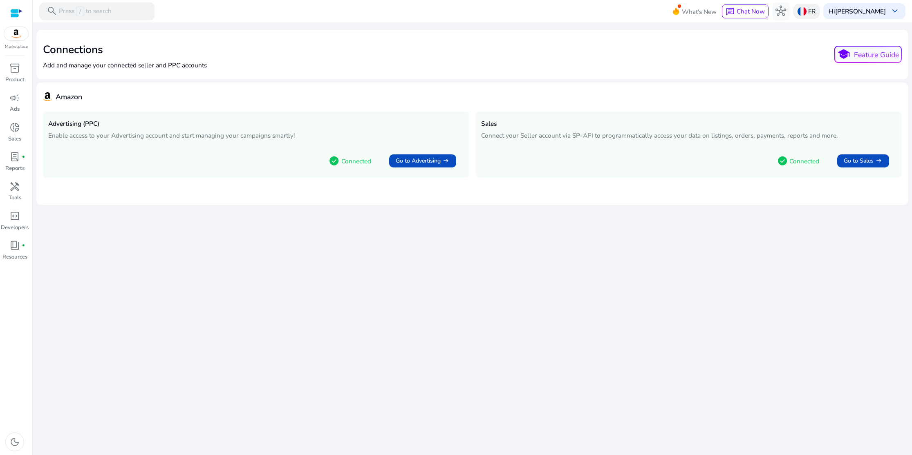
click at [807, 11] on img at bounding box center [802, 11] width 9 height 9
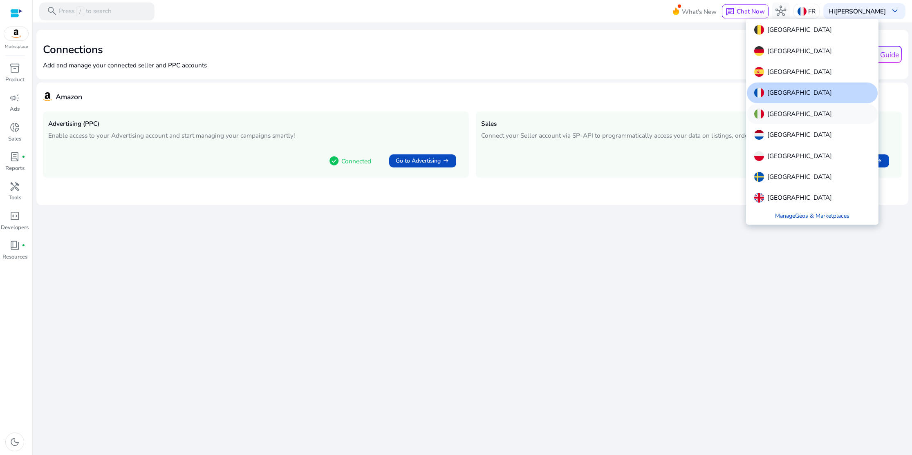
click at [776, 116] on p "[GEOGRAPHIC_DATA]" at bounding box center [799, 114] width 65 height 10
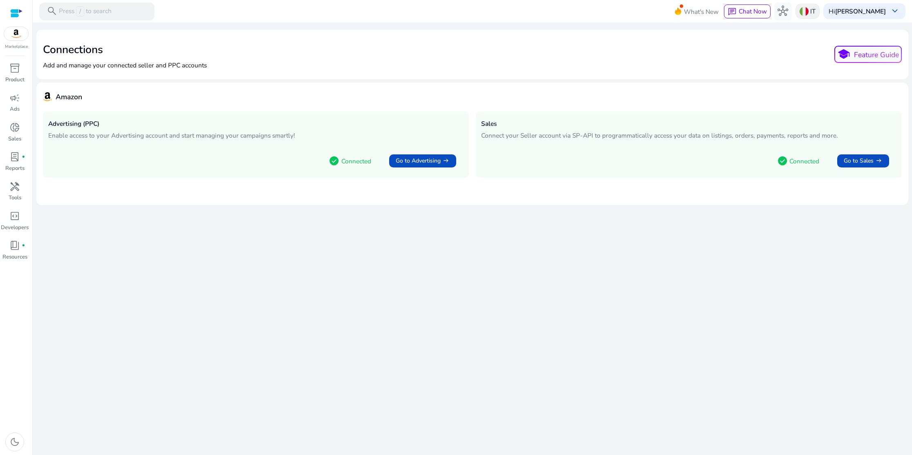
click at [814, 12] on div "IT" at bounding box center [808, 11] width 24 height 15
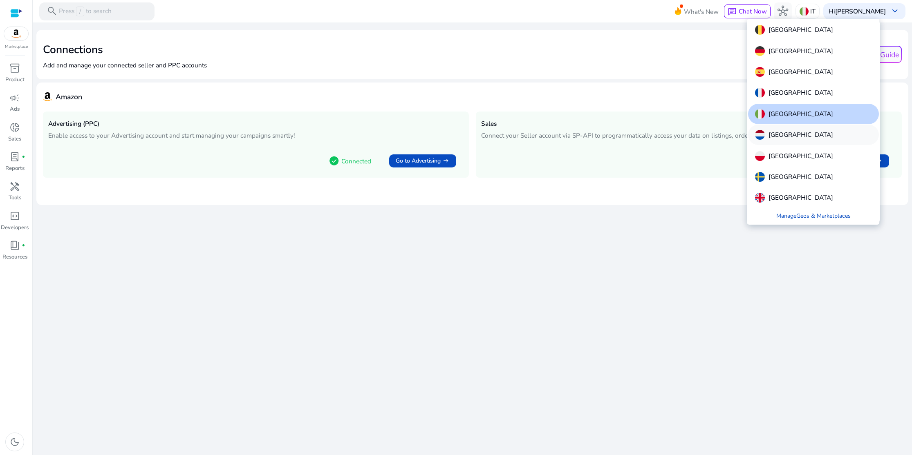
click at [789, 137] on p "[GEOGRAPHIC_DATA]" at bounding box center [801, 135] width 65 height 10
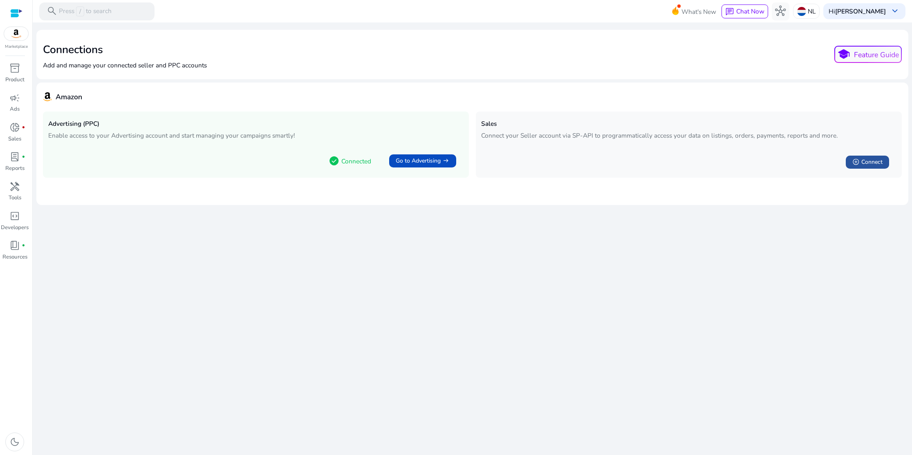
click at [860, 165] on div "add_circle Connect" at bounding box center [867, 162] width 30 height 9
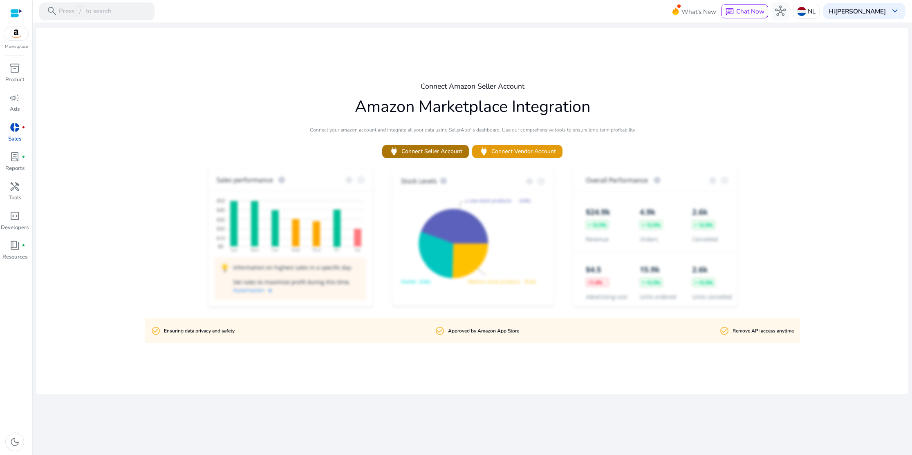
click at [443, 153] on span "power Connect Seller Account" at bounding box center [425, 151] width 73 height 11
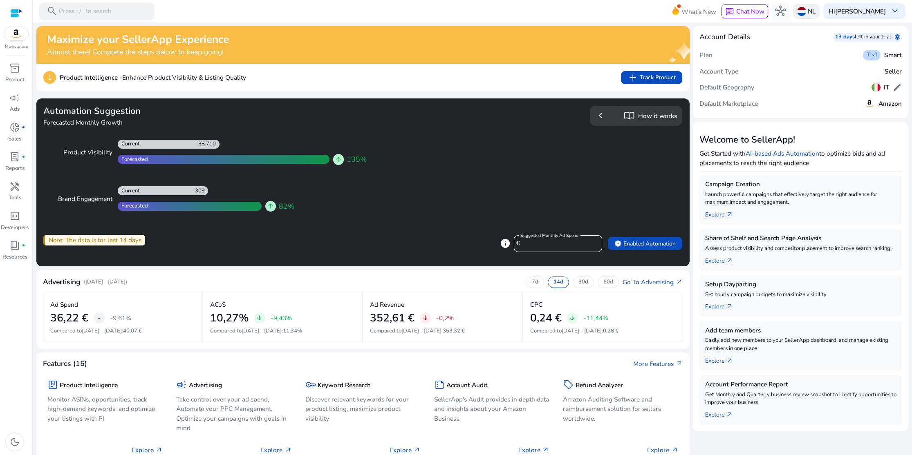
click at [803, 12] on img at bounding box center [801, 11] width 9 height 9
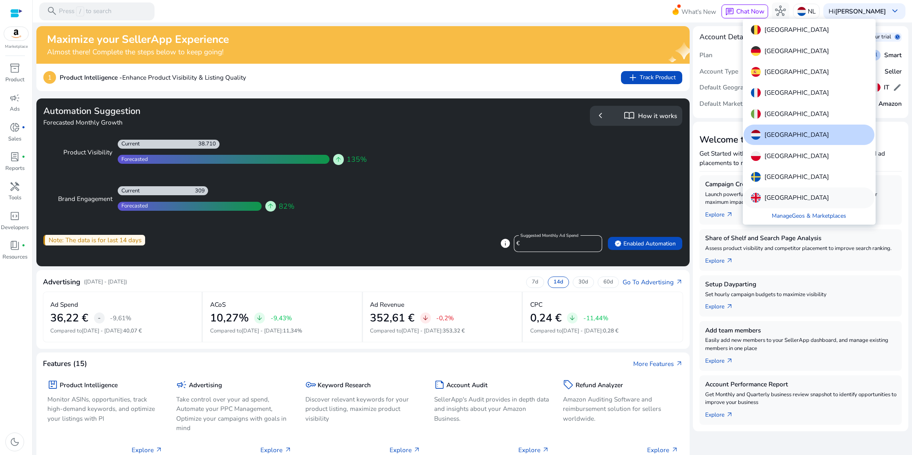
click at [792, 196] on p "[GEOGRAPHIC_DATA]" at bounding box center [796, 198] width 65 height 10
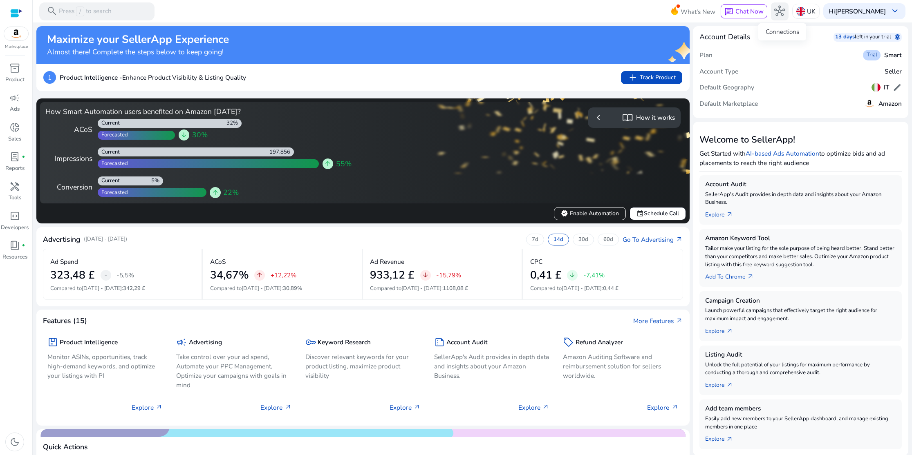
click at [780, 13] on span "hub" at bounding box center [779, 11] width 11 height 11
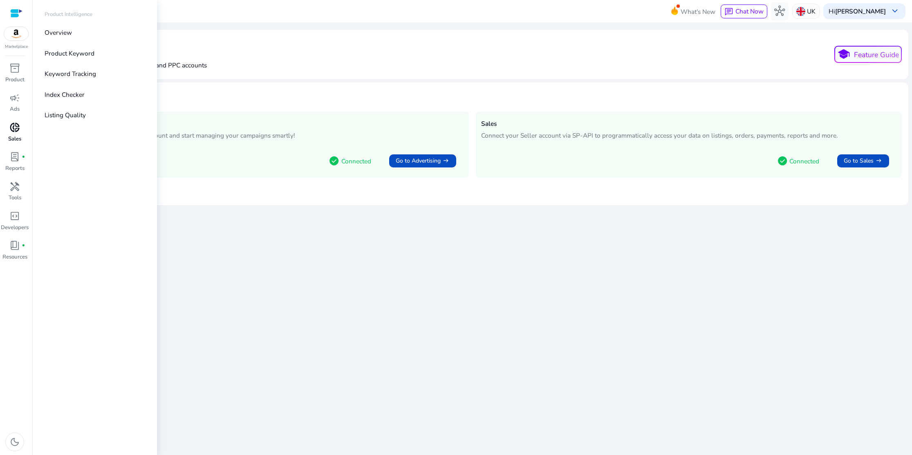
click at [15, 126] on span "donut_small" at bounding box center [14, 127] width 11 height 11
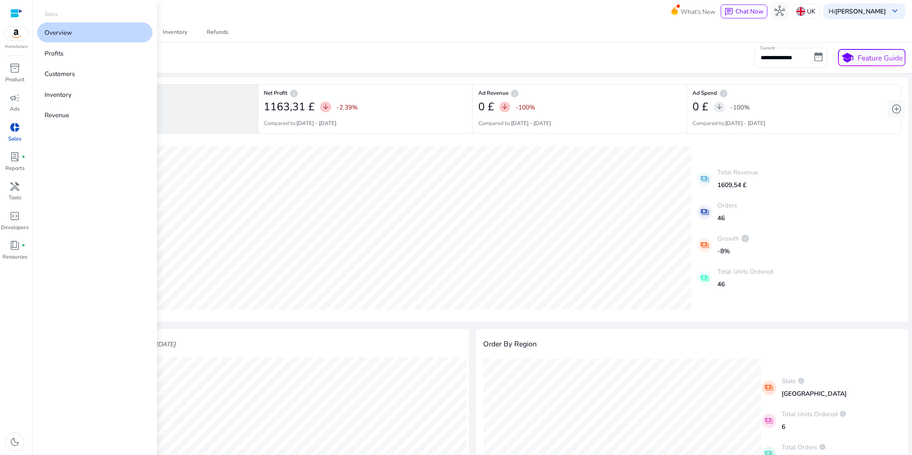
click at [15, 132] on span "donut_small" at bounding box center [14, 127] width 11 height 11
click at [72, 73] on p "Customers" at bounding box center [60, 73] width 30 height 9
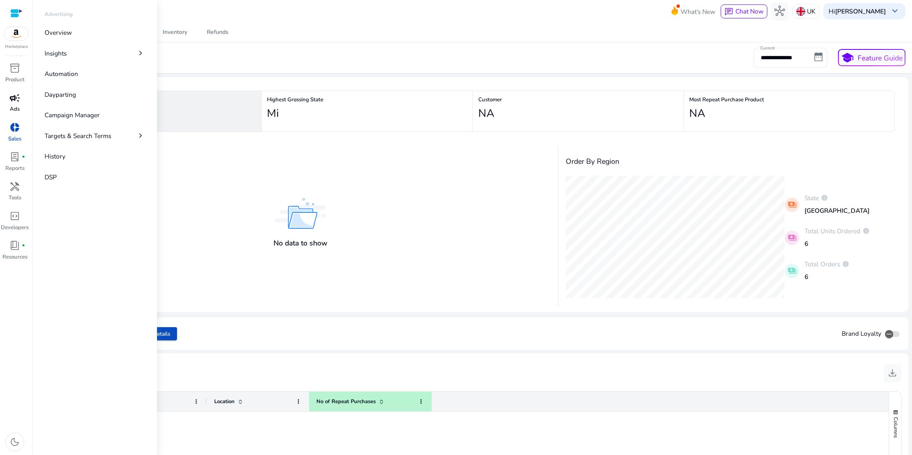
click at [16, 103] on span "campaign" at bounding box center [14, 98] width 11 height 11
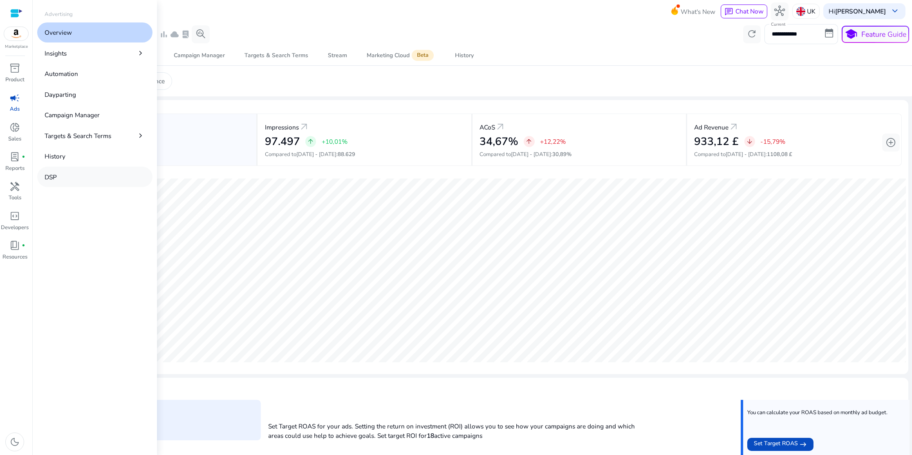
click at [59, 177] on link "DSP" at bounding box center [94, 177] width 115 height 20
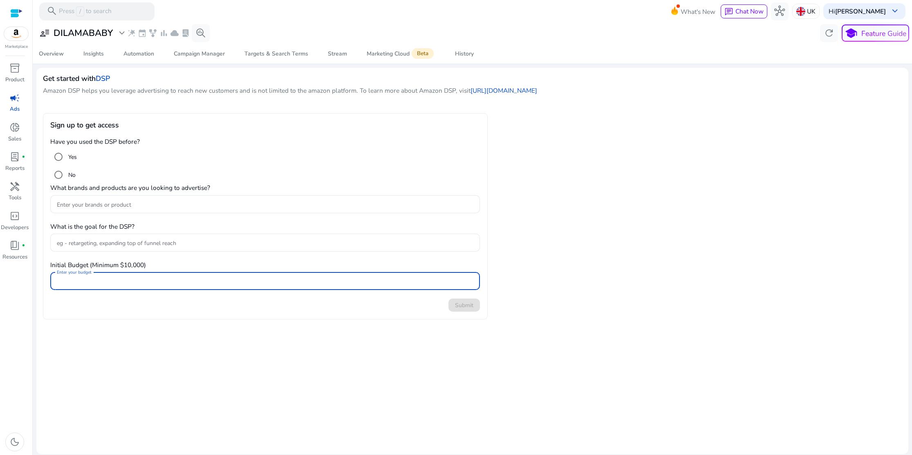
click at [79, 279] on input "Enter your budget" at bounding box center [265, 281] width 417 height 9
type input "**"
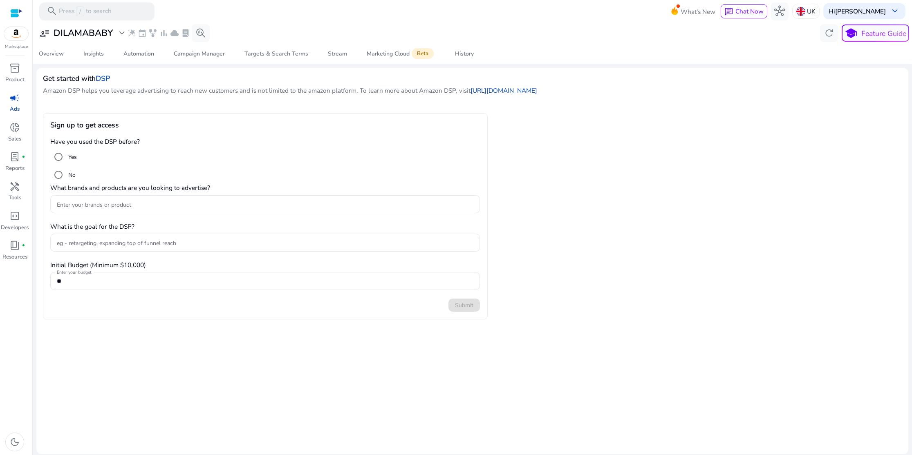
click at [120, 310] on div "Submit" at bounding box center [265, 305] width 430 height 13
click at [86, 243] on input "eg - retargeting, expanding top of funnel reach" at bounding box center [265, 242] width 417 height 9
click at [16, 98] on span "campaign" at bounding box center [14, 98] width 11 height 11
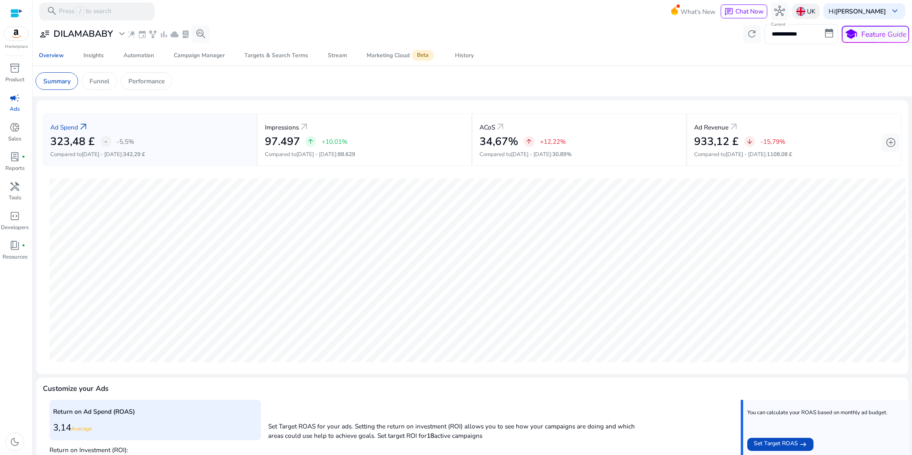
click at [810, 11] on p "UK" at bounding box center [811, 11] width 9 height 14
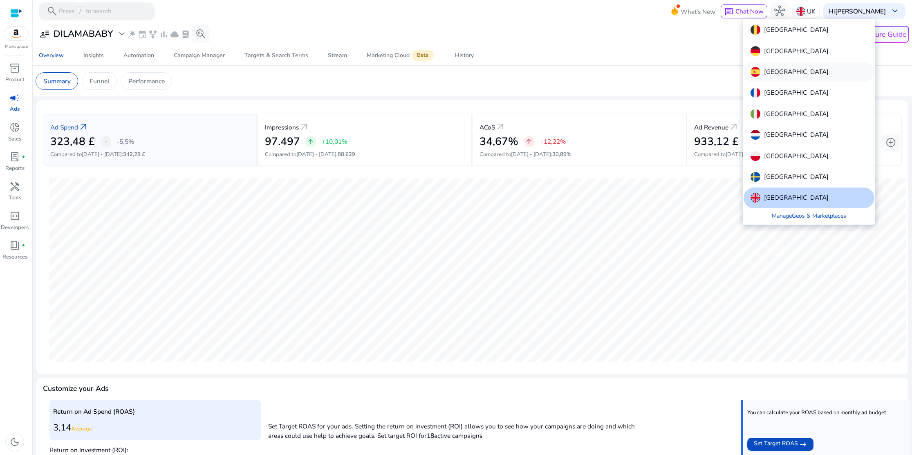
click at [774, 68] on p "[GEOGRAPHIC_DATA]" at bounding box center [796, 72] width 65 height 10
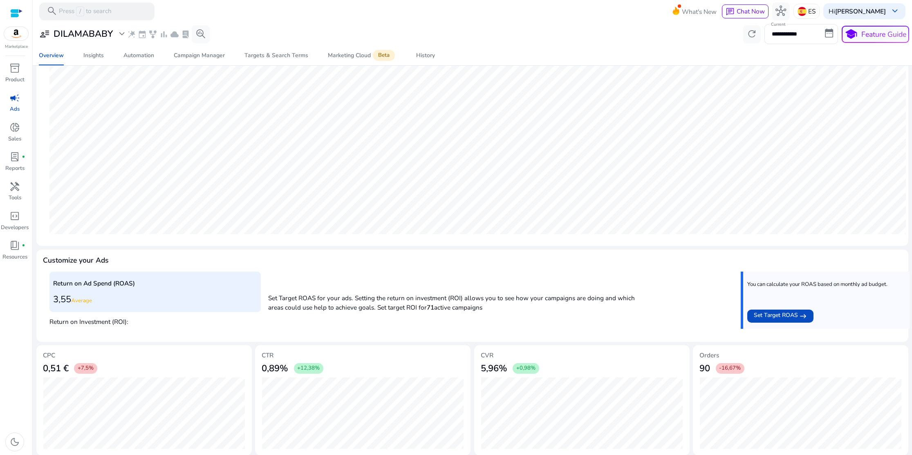
scroll to position [132, 0]
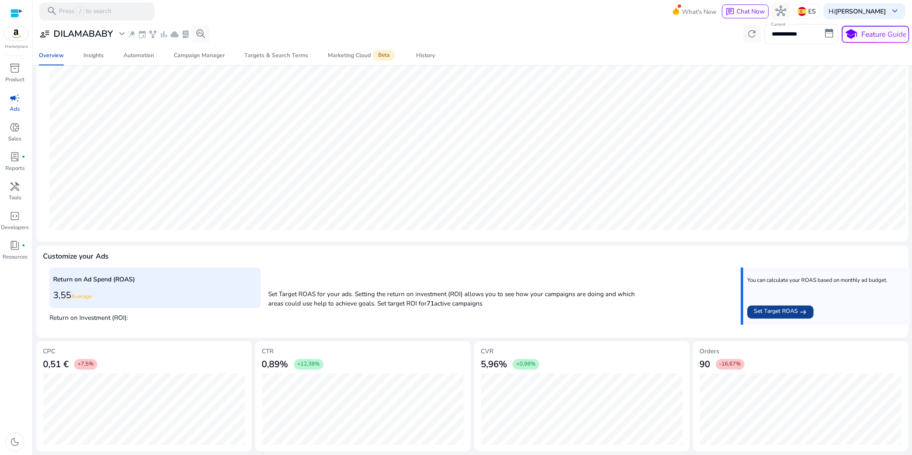
click at [802, 315] on mat-icon "east" at bounding box center [803, 312] width 7 height 11
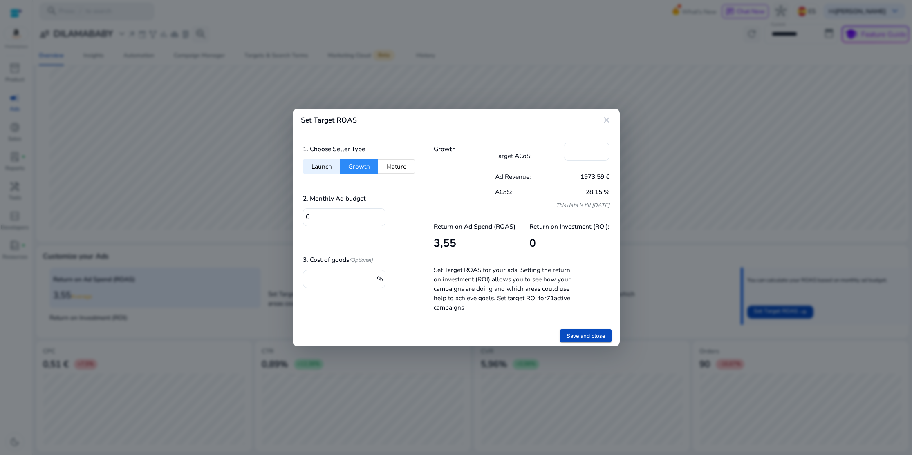
click at [403, 168] on button "Mature" at bounding box center [396, 166] width 37 height 14
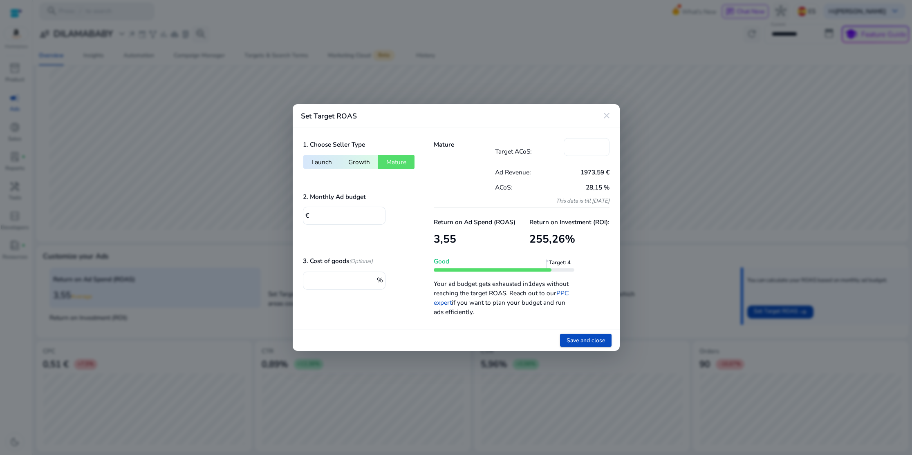
click at [576, 149] on input "**" at bounding box center [586, 146] width 33 height 9
drag, startPoint x: 578, startPoint y: 148, endPoint x: 572, endPoint y: 148, distance: 6.1
click at [572, 148] on input "**" at bounding box center [586, 146] width 33 height 9
type input "**"
click at [320, 215] on input "*" at bounding box center [345, 215] width 67 height 9
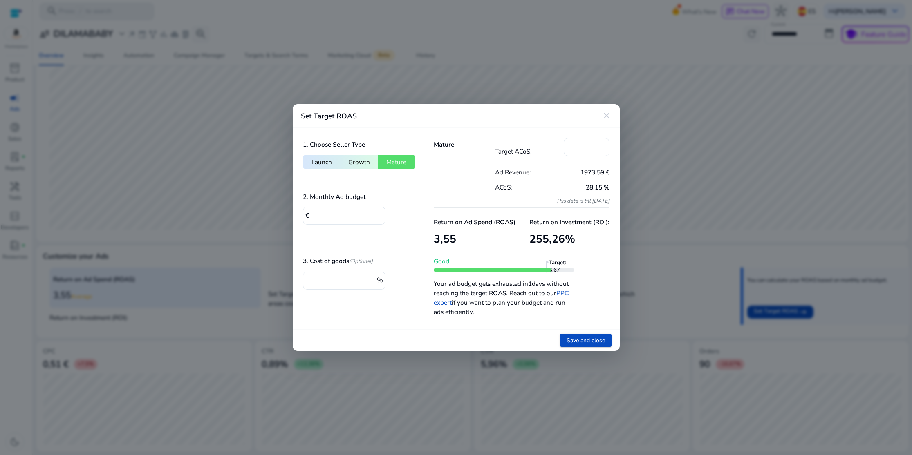
click at [606, 118] on mat-icon "close" at bounding box center [607, 116] width 10 height 10
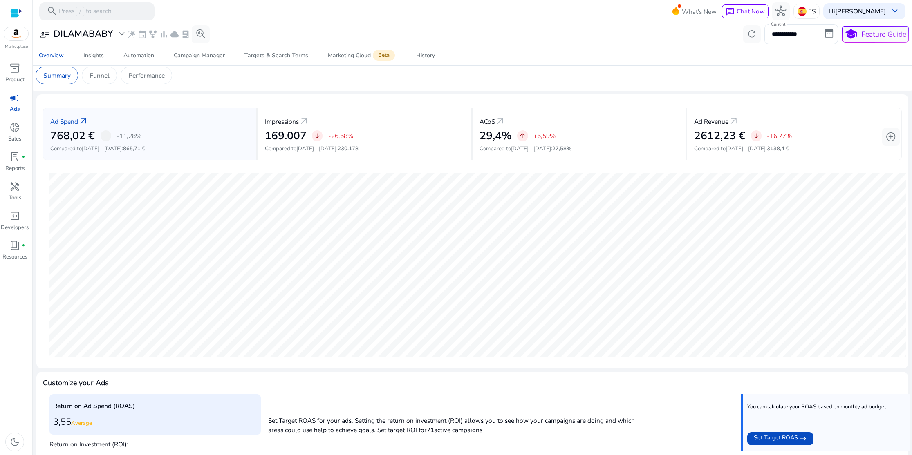
scroll to position [0, 0]
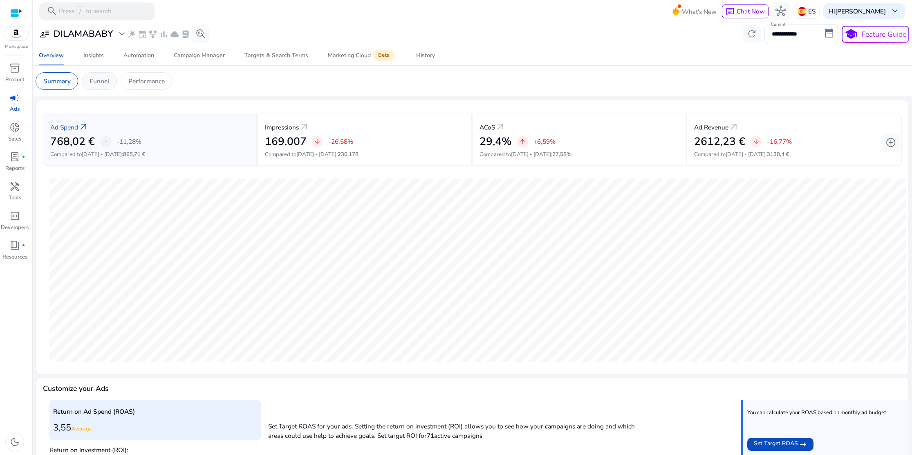
click at [108, 86] on div "Funnel" at bounding box center [99, 81] width 35 height 18
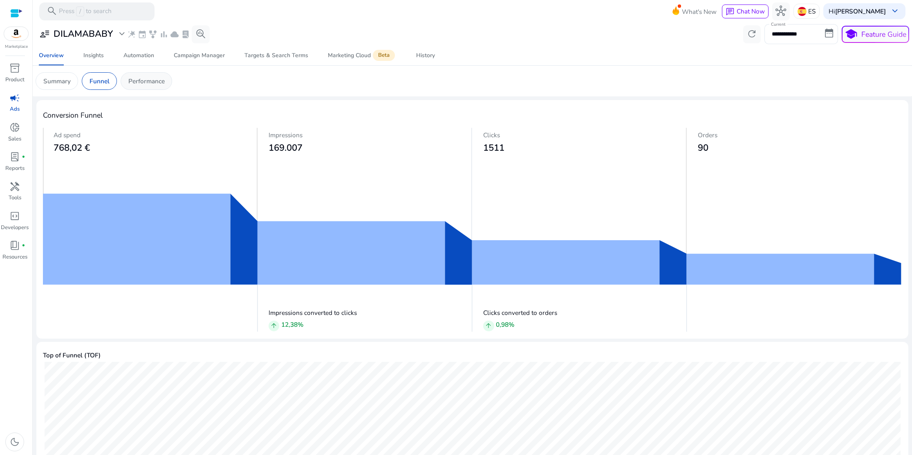
click at [141, 86] on div "Performance" at bounding box center [147, 81] width 52 height 18
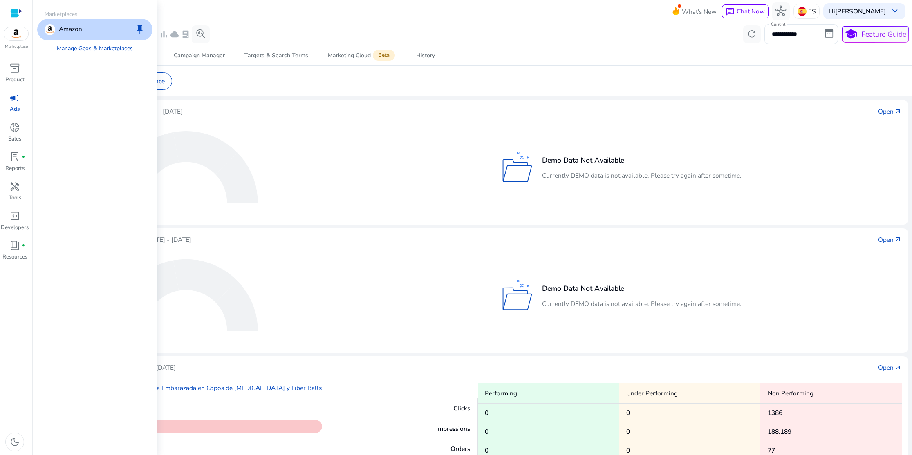
click at [18, 16] on div at bounding box center [16, 13] width 12 height 9
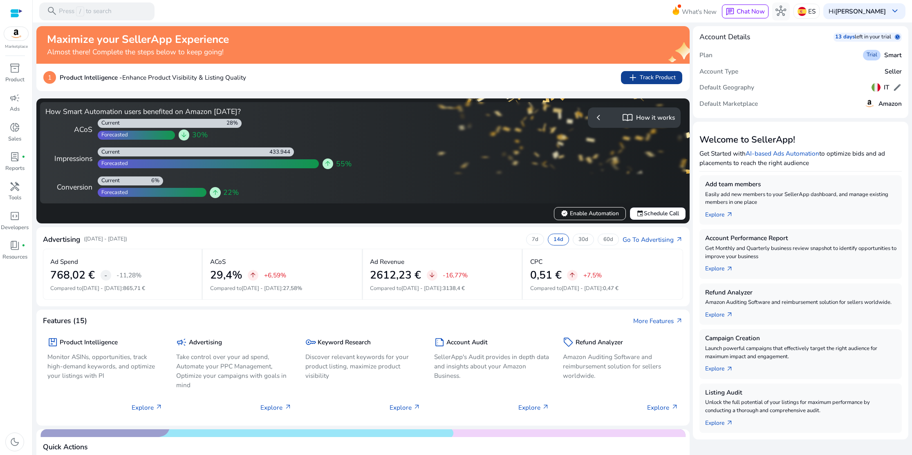
click at [646, 79] on span "add Track Product" at bounding box center [652, 77] width 48 height 11
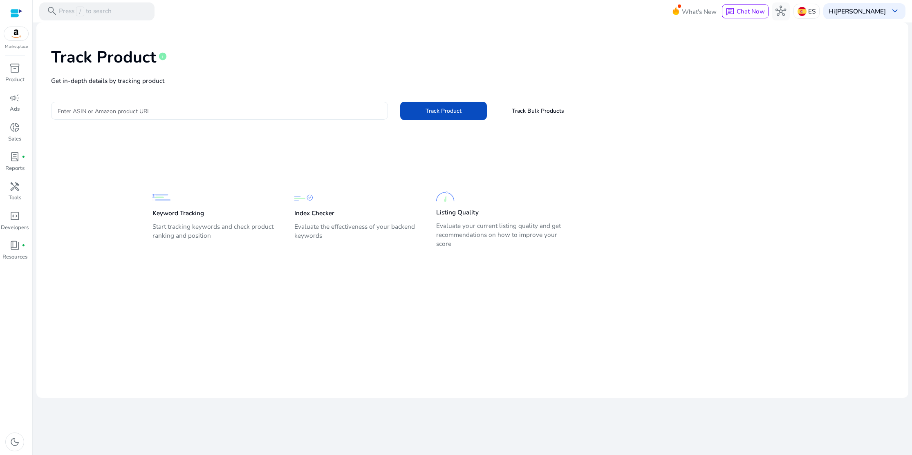
click at [177, 108] on input "Enter ASIN or Amazon product URL" at bounding box center [220, 110] width 324 height 9
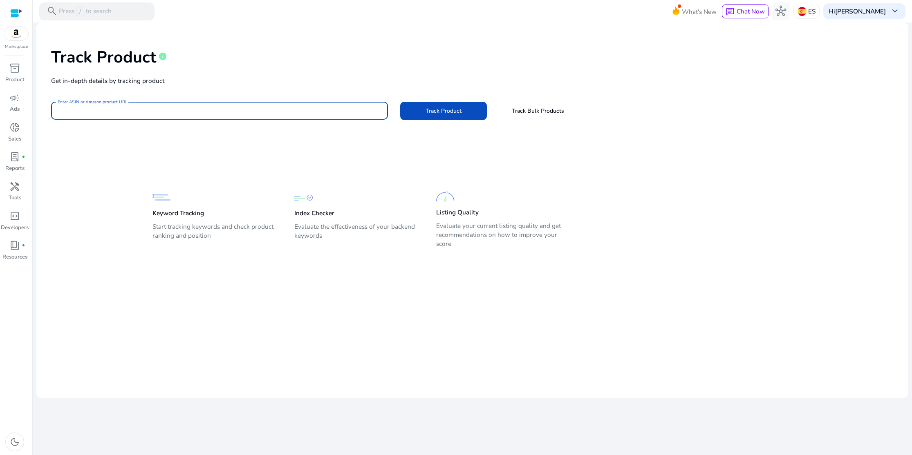
type input "**********"
click at [460, 114] on span "Track Product" at bounding box center [444, 111] width 36 height 9
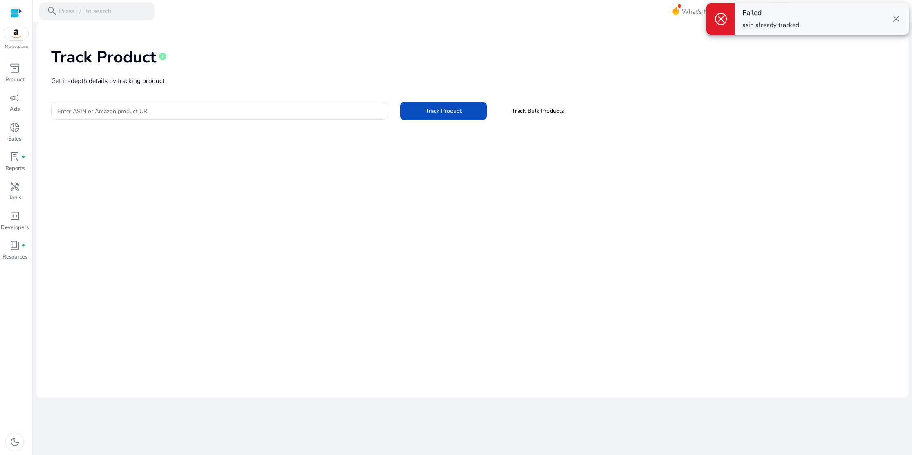
click at [18, 16] on div at bounding box center [16, 13] width 12 height 9
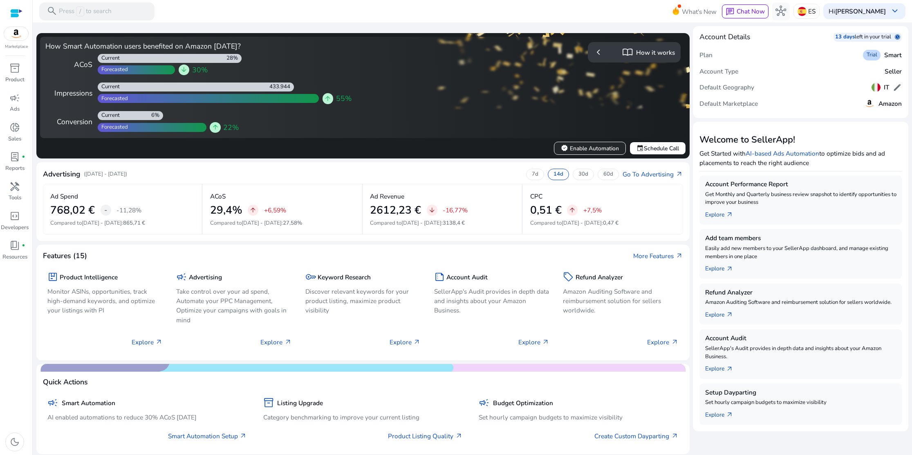
click at [566, 149] on span "verified Enable Automation" at bounding box center [590, 148] width 58 height 9
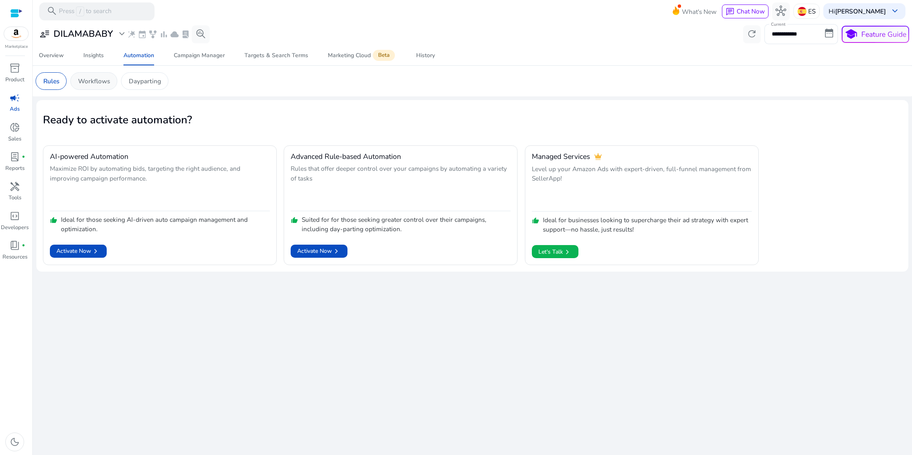
click at [102, 81] on p "Workflows" at bounding box center [94, 80] width 32 height 9
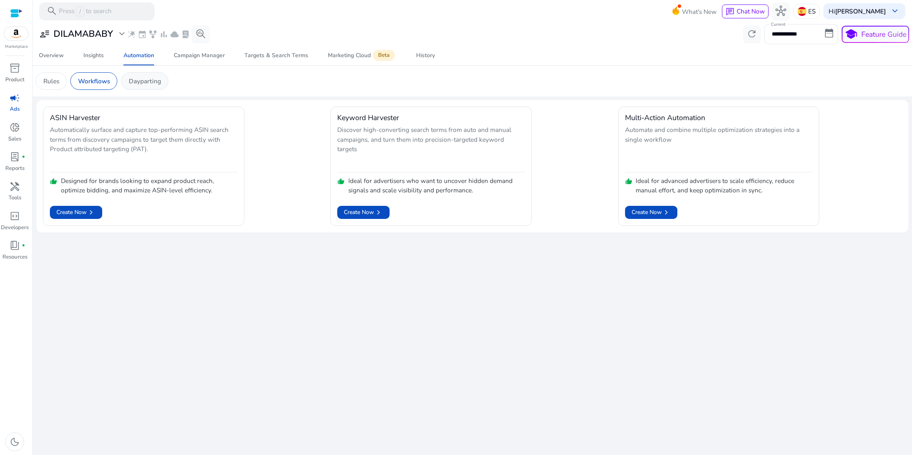
click at [144, 81] on p "Dayparting" at bounding box center [145, 80] width 32 height 9
